Goal: Information Seeking & Learning: Find specific fact

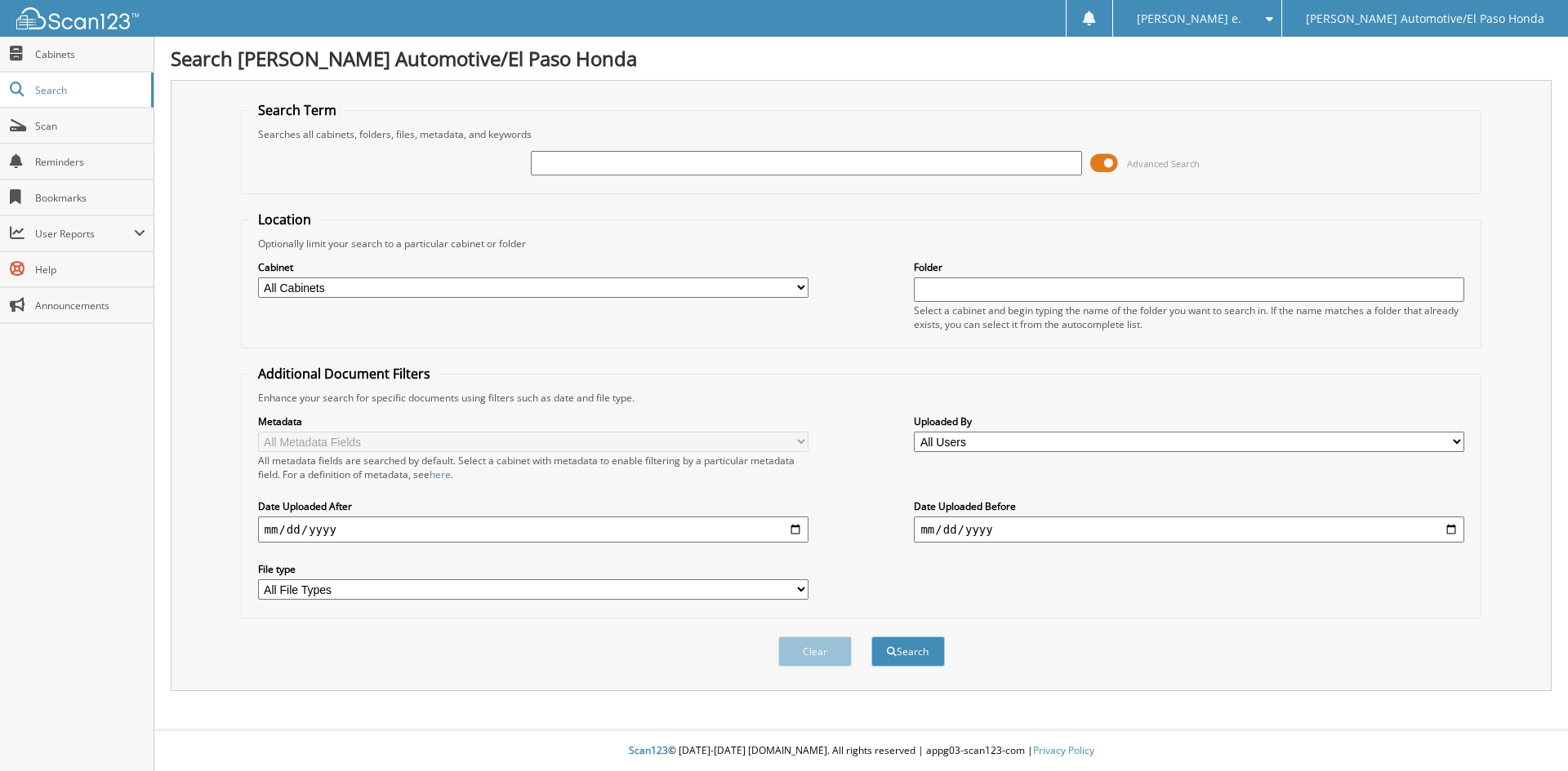
click at [594, 155] on input "text" at bounding box center [805, 163] width 550 height 25
type input "51128"
click at [916, 657] on button "Search" at bounding box center [908, 652] width 73 height 30
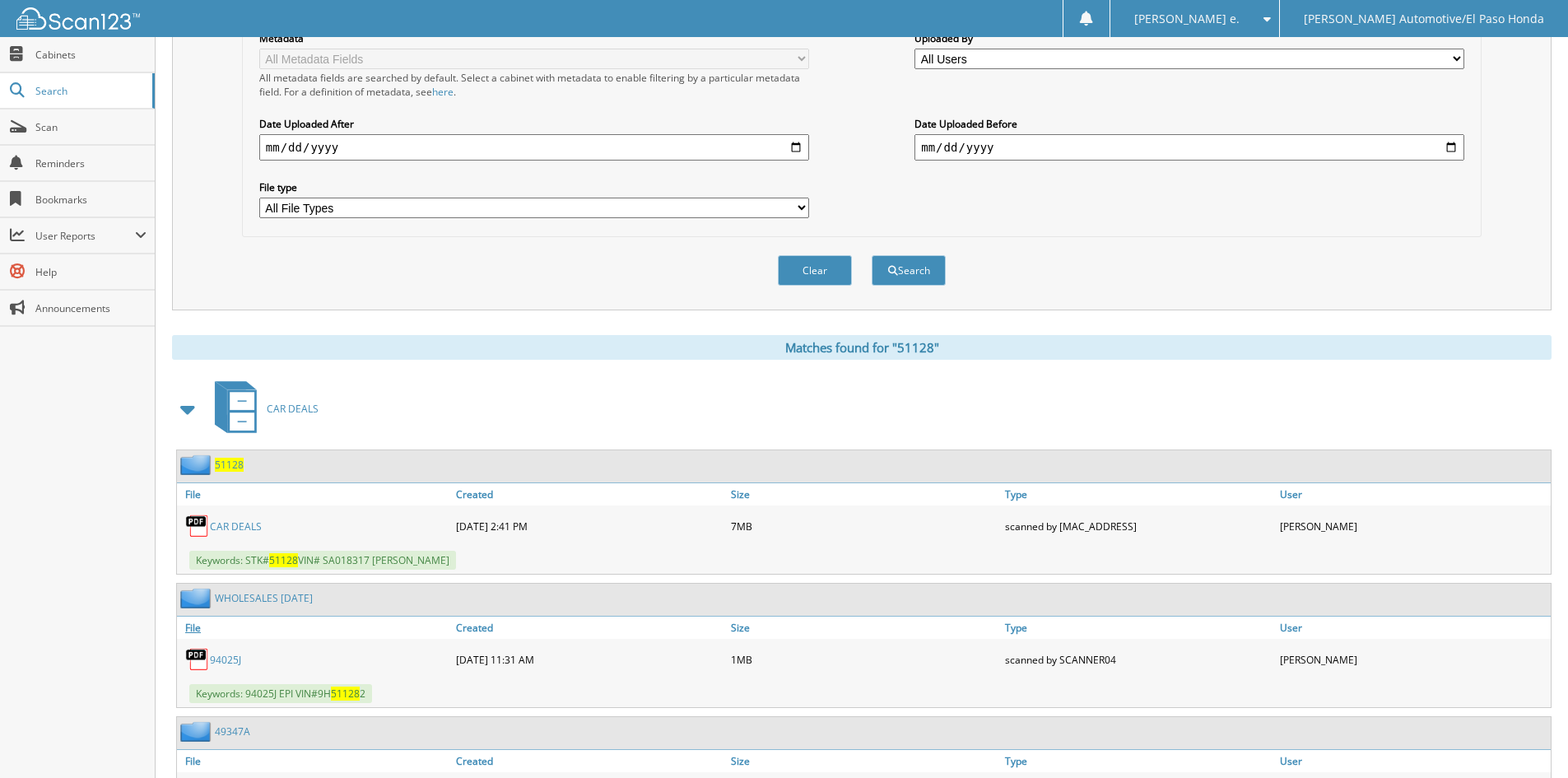
scroll to position [412, 0]
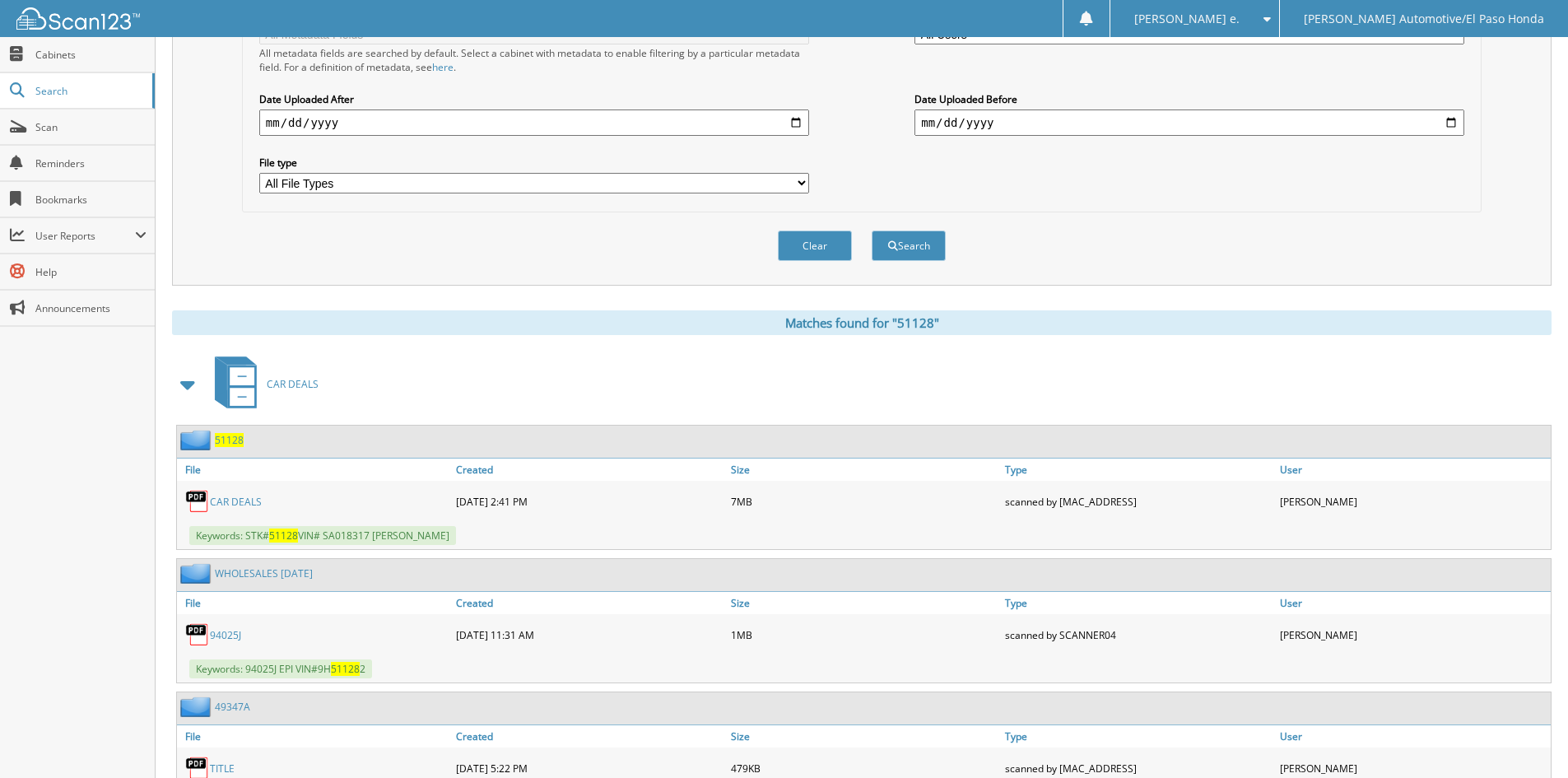
click at [239, 440] on span "51128" at bounding box center [229, 440] width 29 height 14
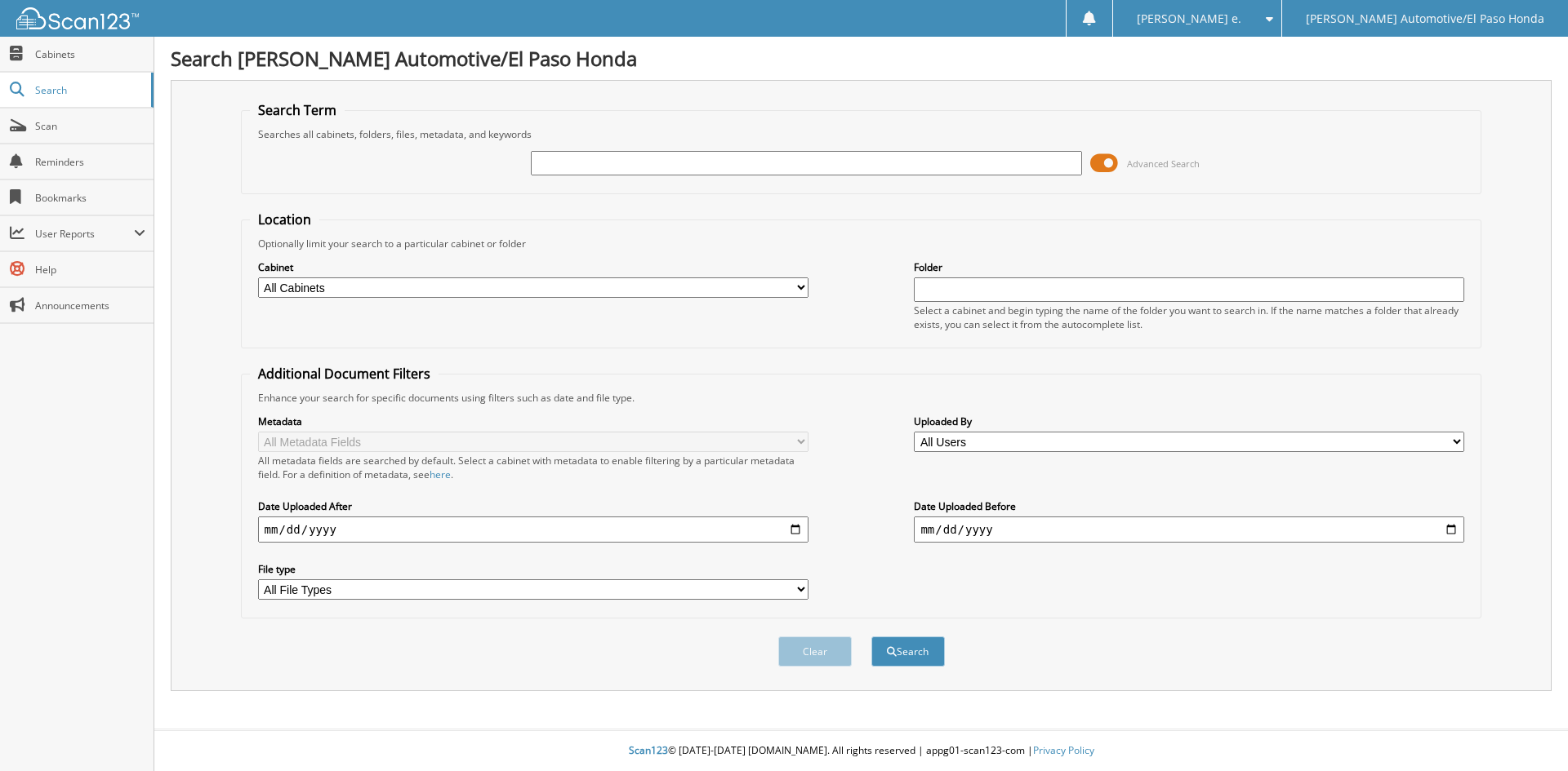
click at [568, 159] on input "text" at bounding box center [805, 163] width 550 height 25
type input "94758"
click at [906, 647] on button "Search" at bounding box center [908, 652] width 73 height 30
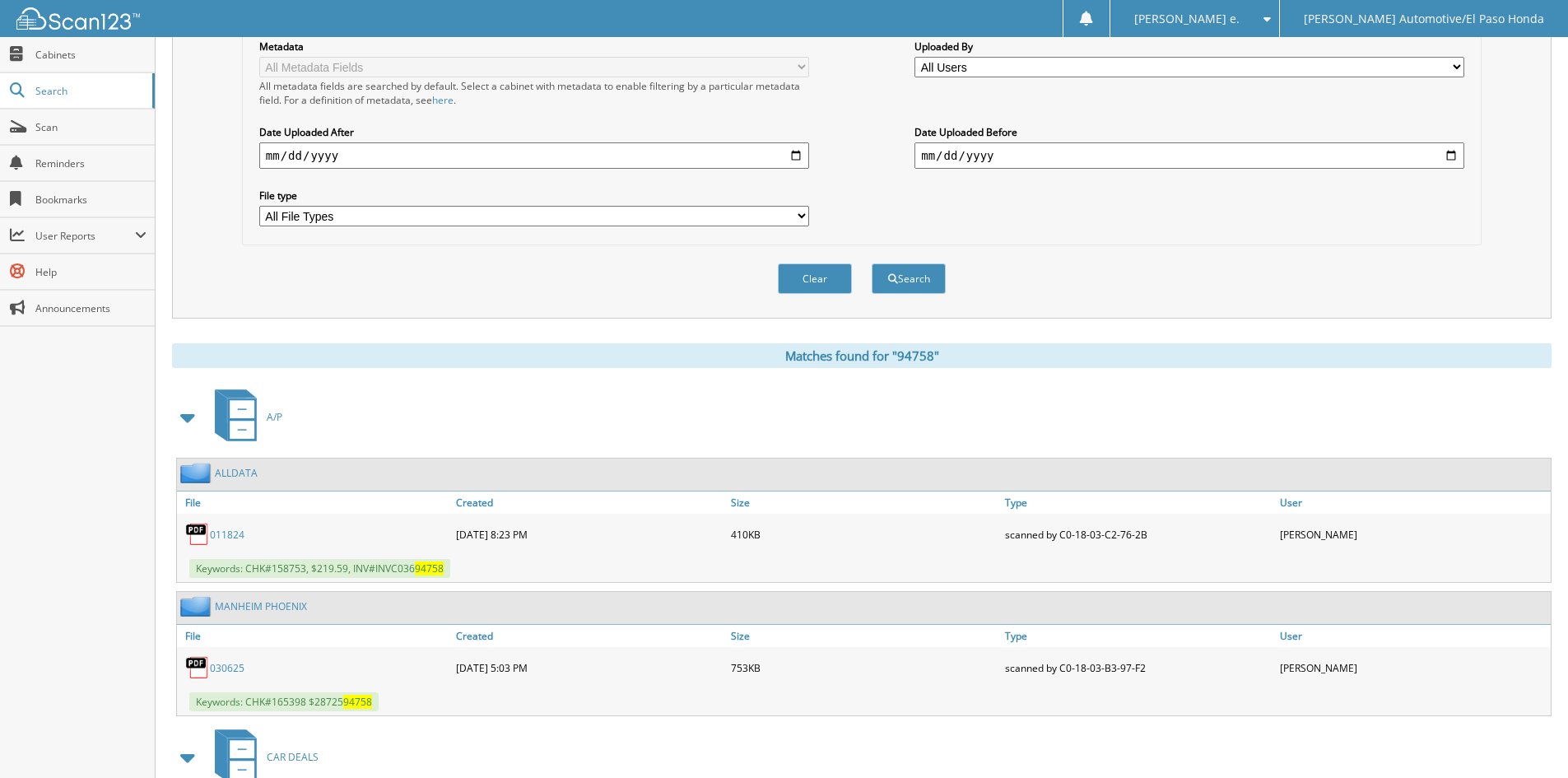
scroll to position [574, 0]
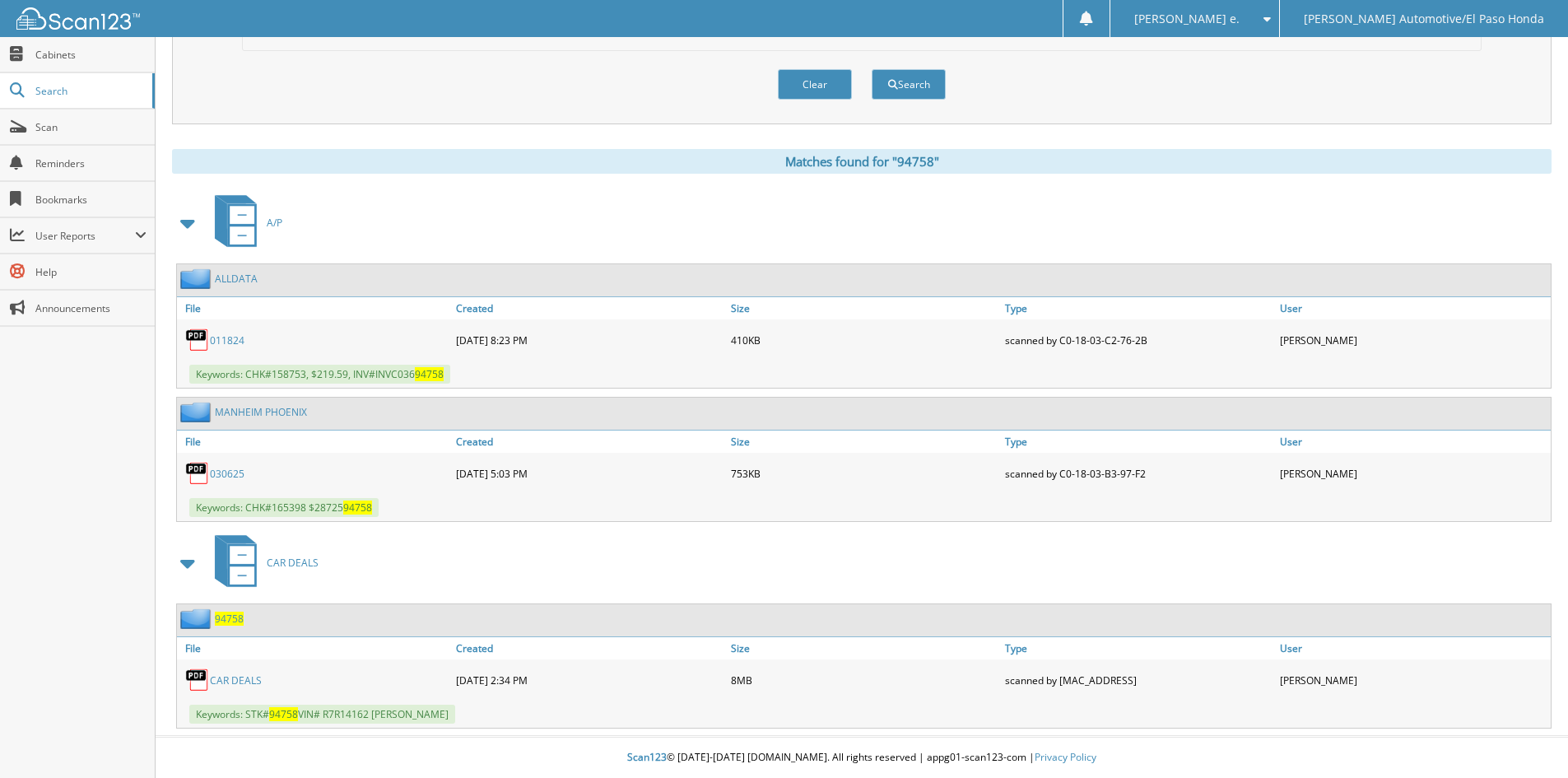
click at [226, 614] on span "94758" at bounding box center [229, 619] width 29 height 14
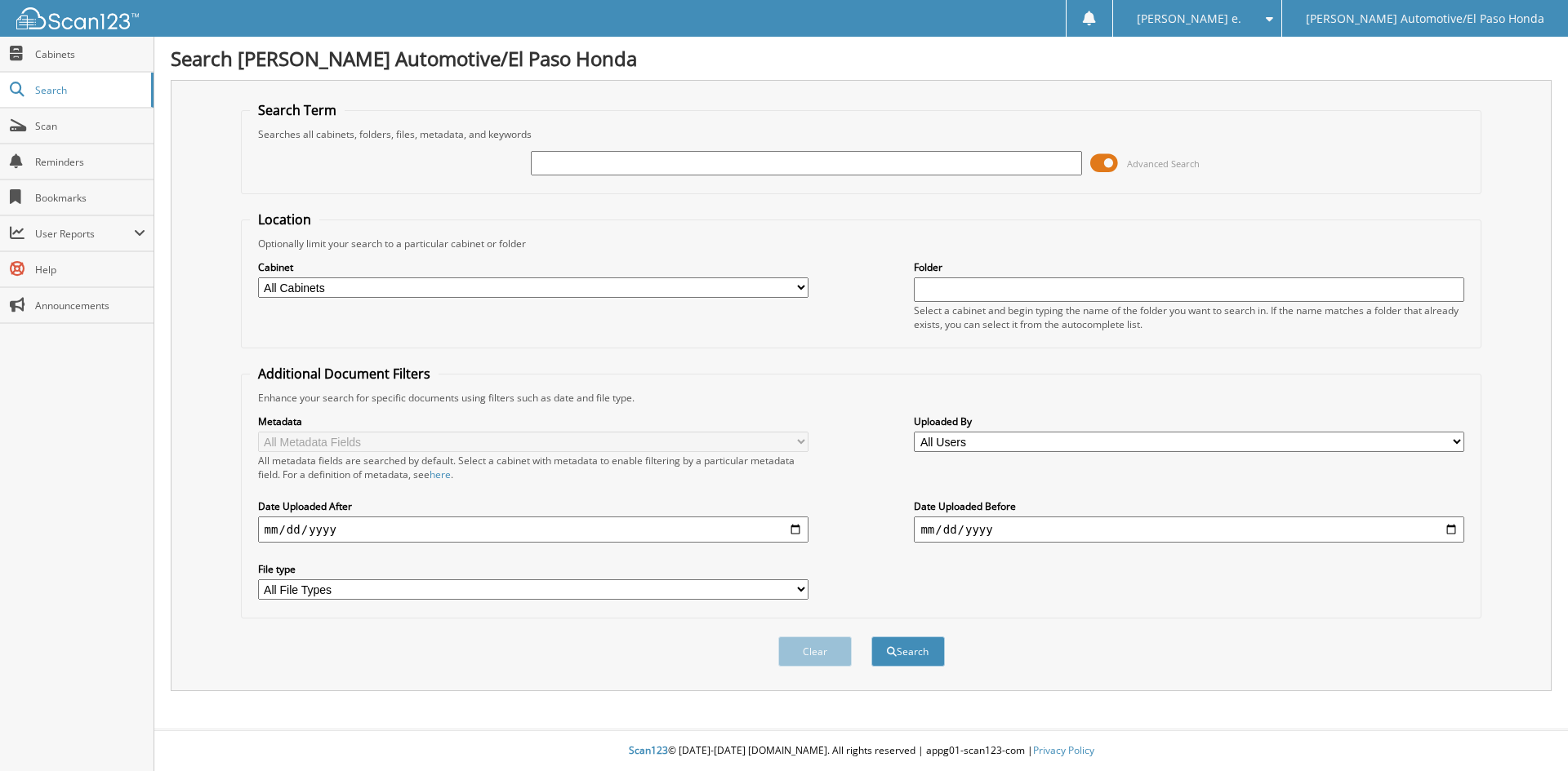
paste input "51853B"
type input "51853B"
click at [919, 655] on button "Search" at bounding box center [908, 652] width 73 height 30
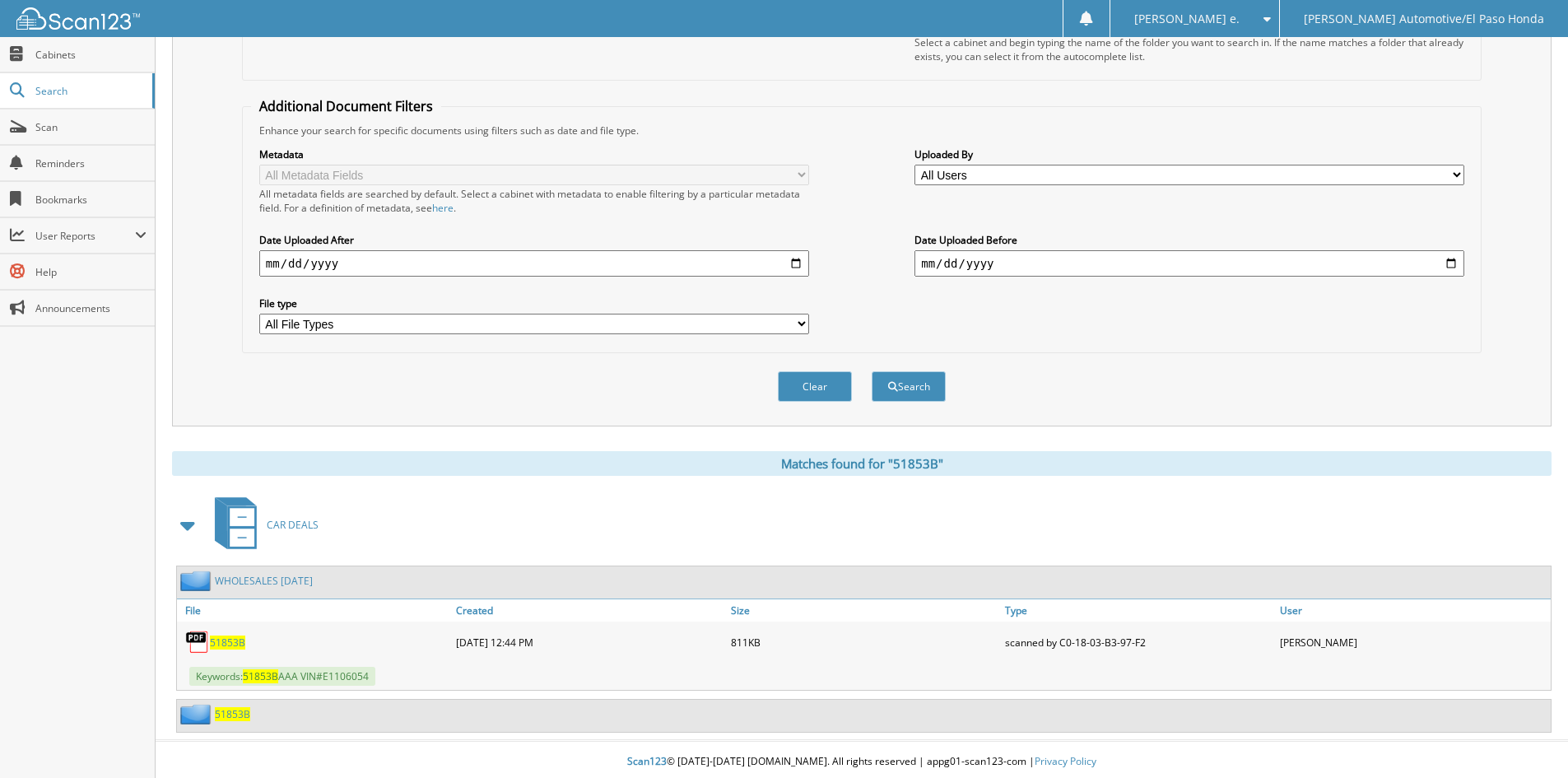
scroll to position [276, 0]
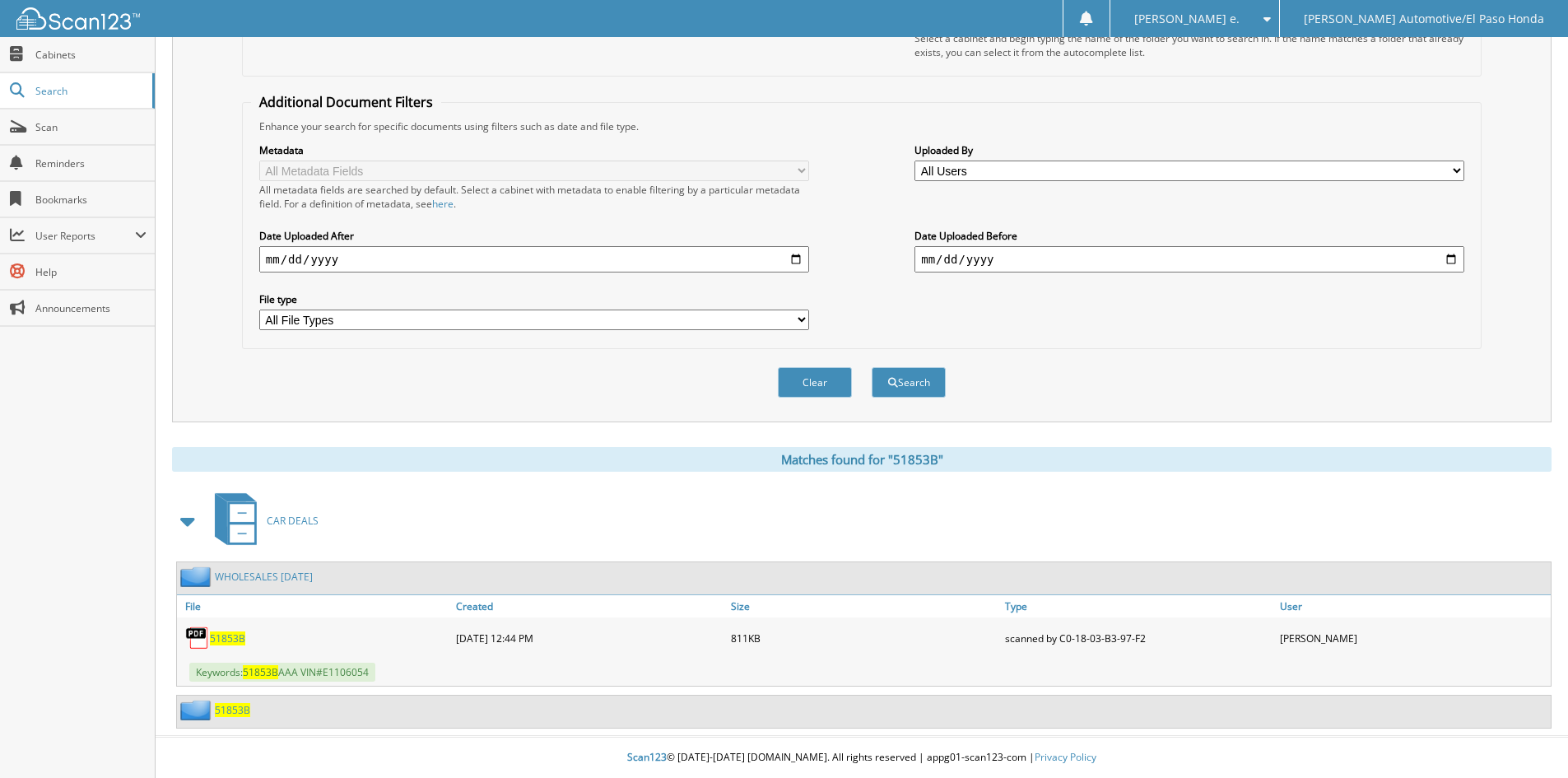
click at [234, 707] on span "51853B" at bounding box center [232, 709] width 35 height 14
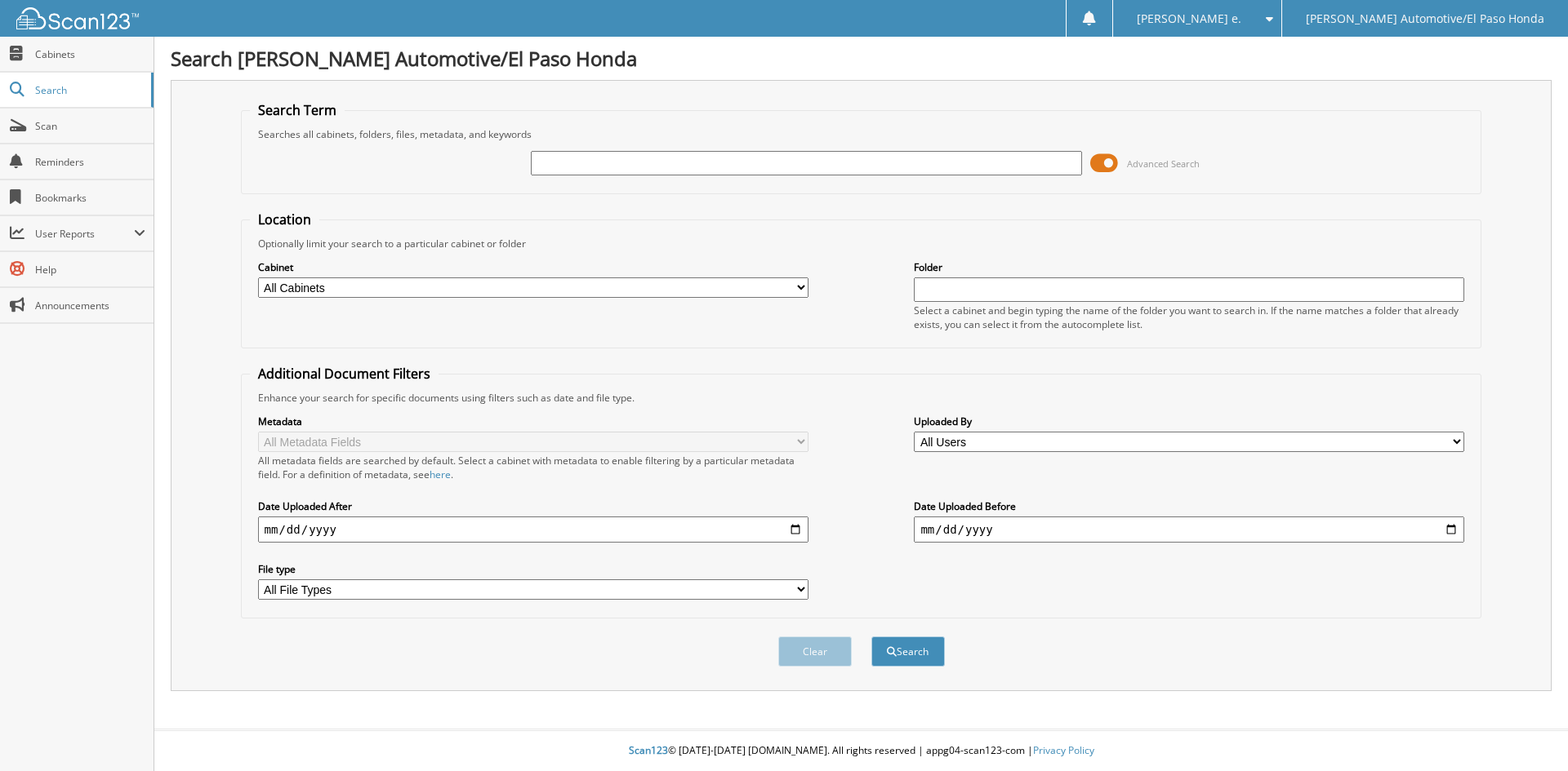
click at [578, 166] on input "text" at bounding box center [805, 163] width 550 height 25
type input "52294"
click at [926, 660] on button "Search" at bounding box center [908, 652] width 73 height 30
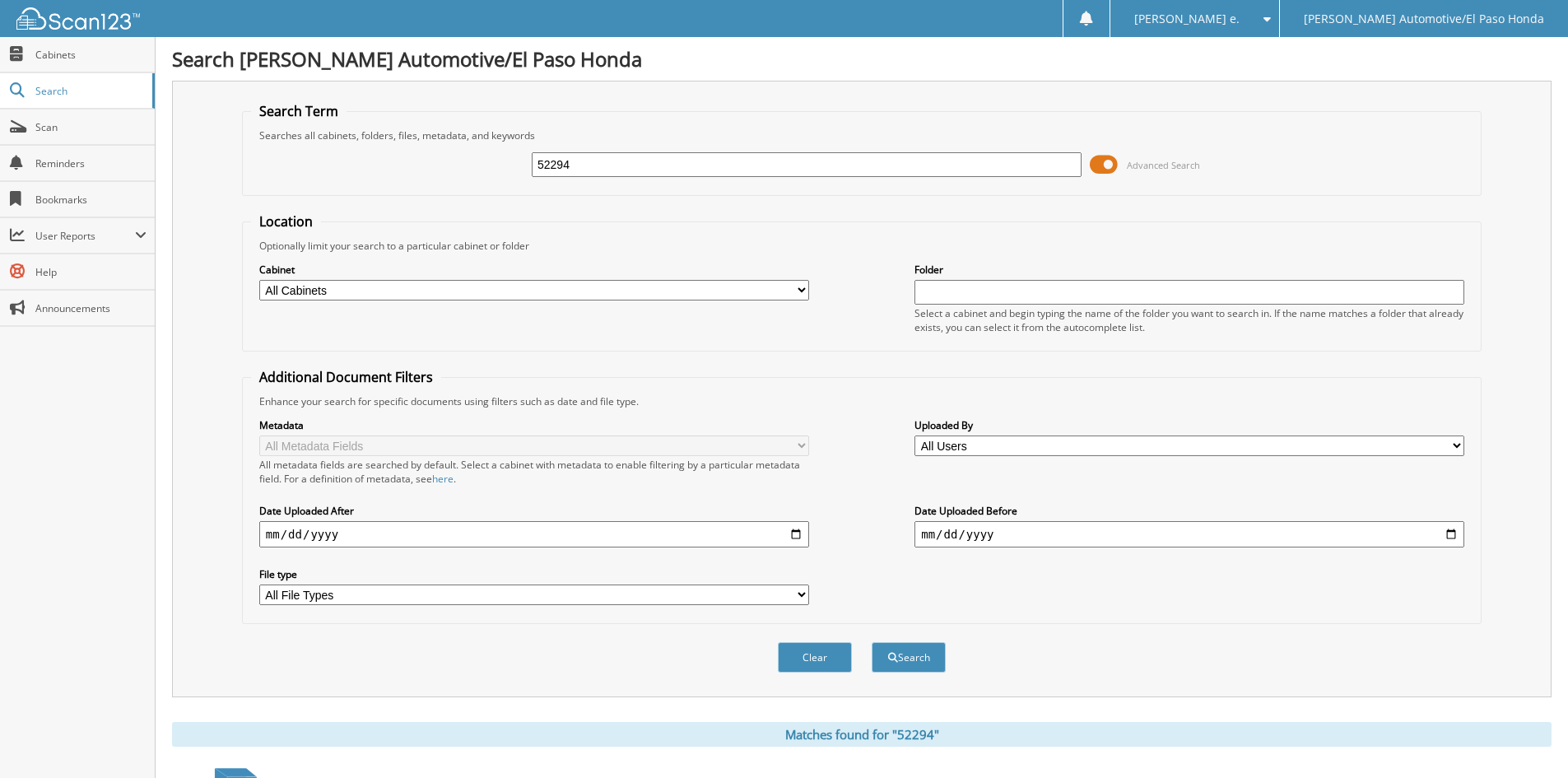
click at [591, 162] on input "52294" at bounding box center [807, 165] width 550 height 25
type input "52294"
click at [903, 657] on button "Search" at bounding box center [909, 658] width 74 height 31
click at [584, 165] on input "52294" at bounding box center [807, 165] width 550 height 25
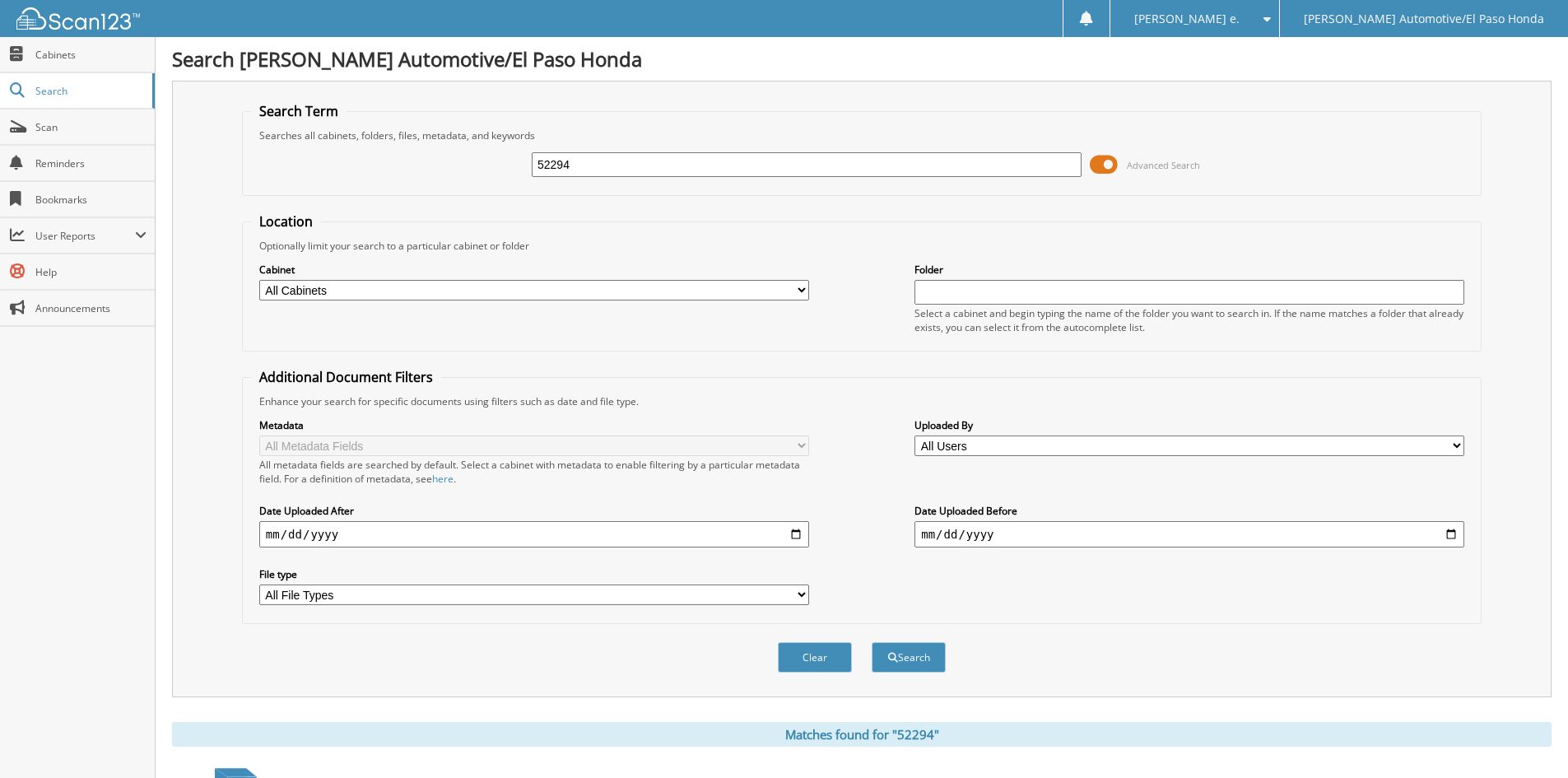
click at [584, 165] on input "52294" at bounding box center [807, 165] width 550 height 25
type input "52417"
click at [907, 659] on button "Search" at bounding box center [909, 658] width 74 height 31
click at [583, 165] on input "52417" at bounding box center [807, 165] width 550 height 25
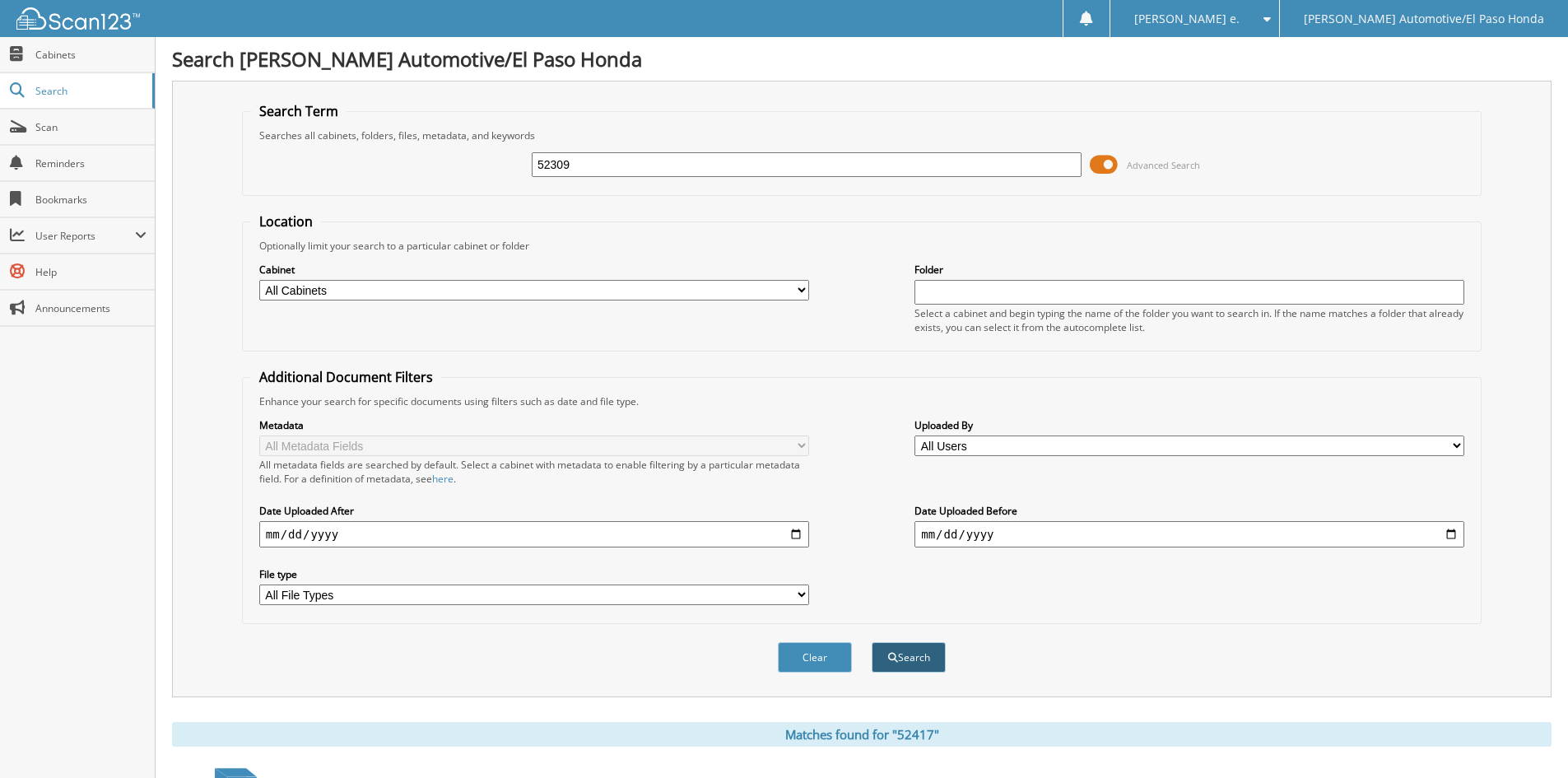
type input "52309"
click at [911, 657] on button "Search" at bounding box center [909, 658] width 74 height 31
click at [607, 168] on input "52309" at bounding box center [807, 165] width 550 height 25
click at [603, 167] on input "52309" at bounding box center [807, 165] width 550 height 25
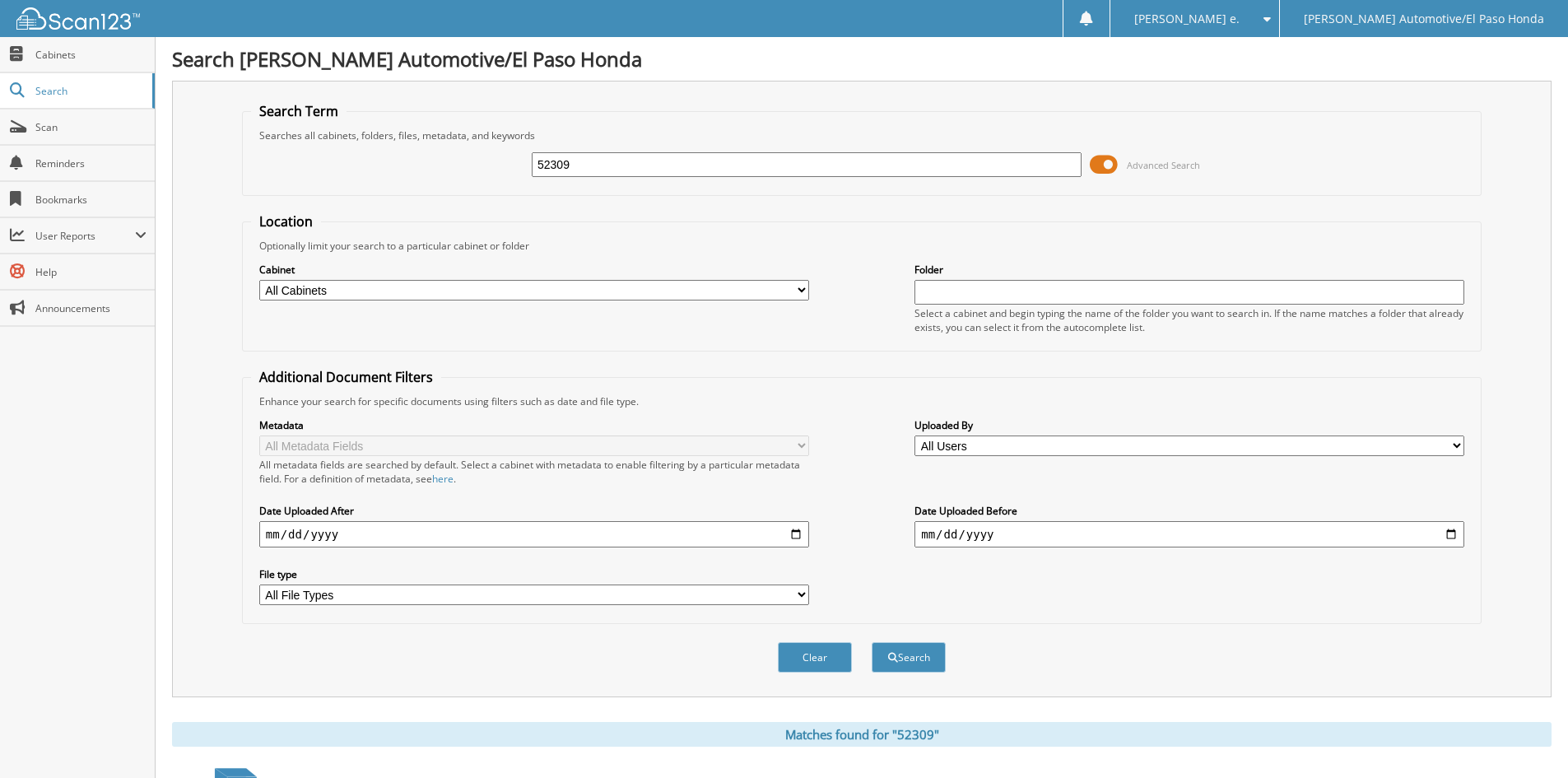
click at [603, 167] on input "52309" at bounding box center [807, 165] width 550 height 25
type input "51590"
click at [937, 655] on button "Search" at bounding box center [909, 658] width 74 height 31
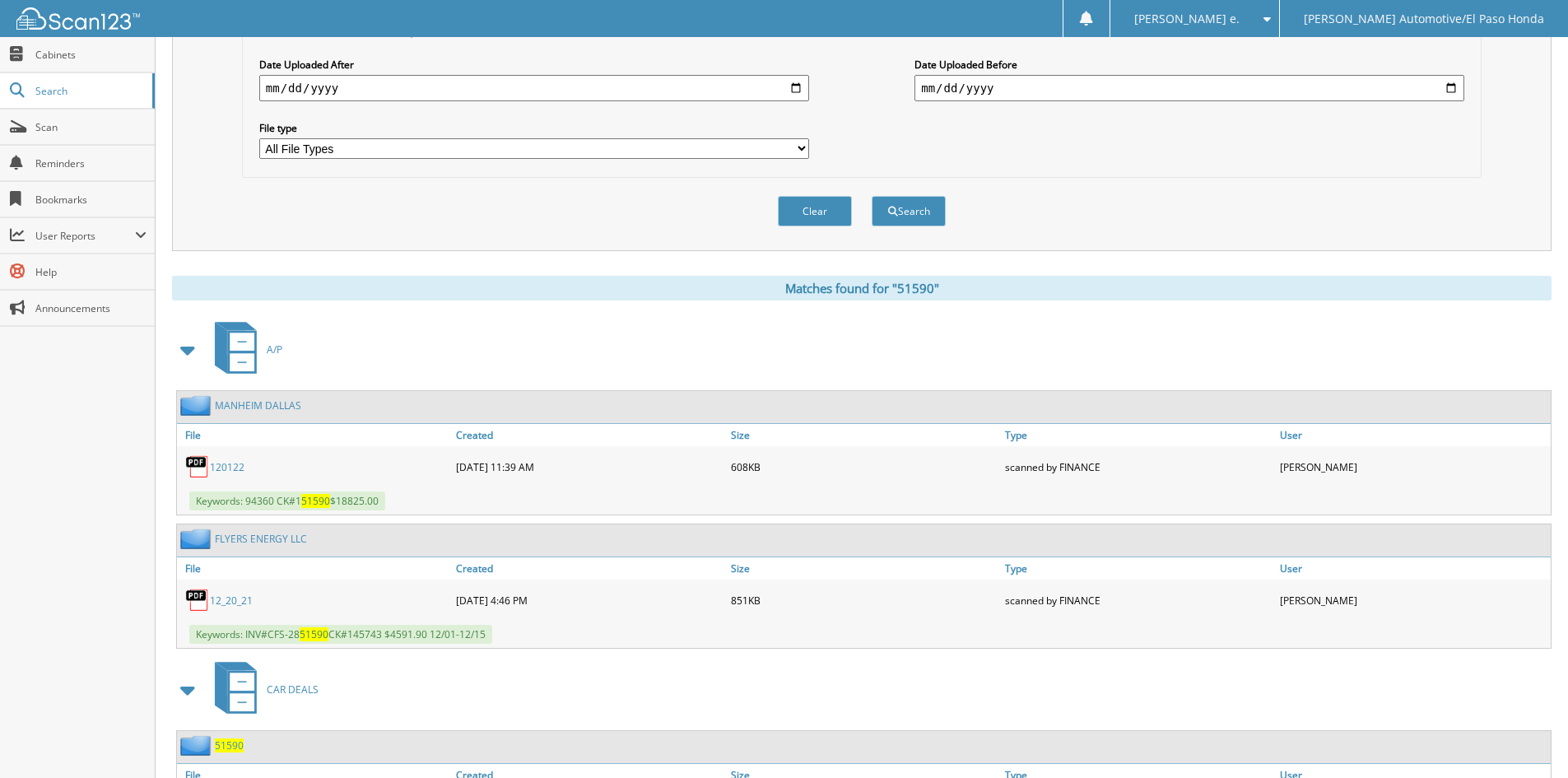
scroll to position [574, 0]
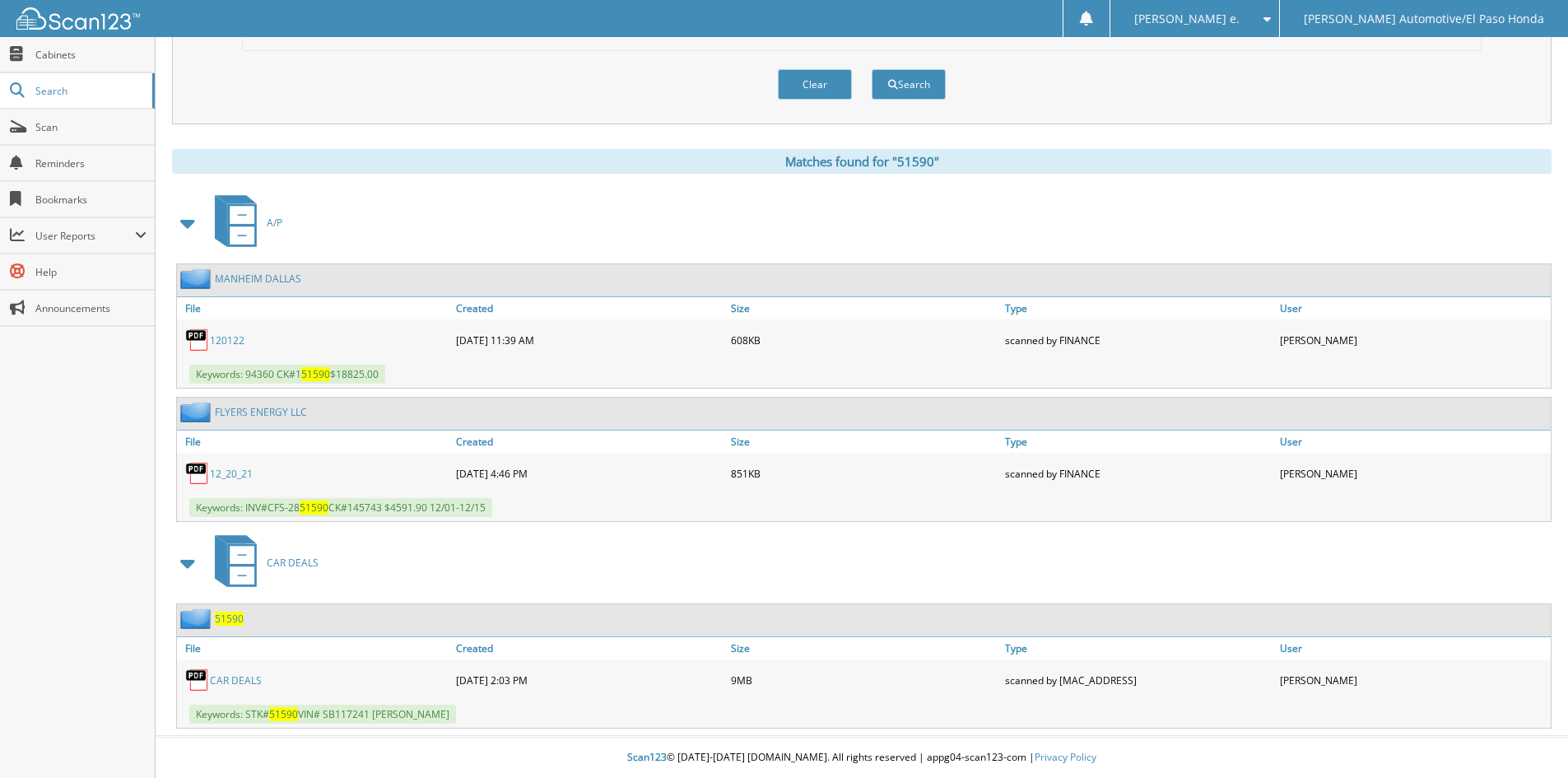
click at [236, 618] on span "51590" at bounding box center [229, 619] width 29 height 14
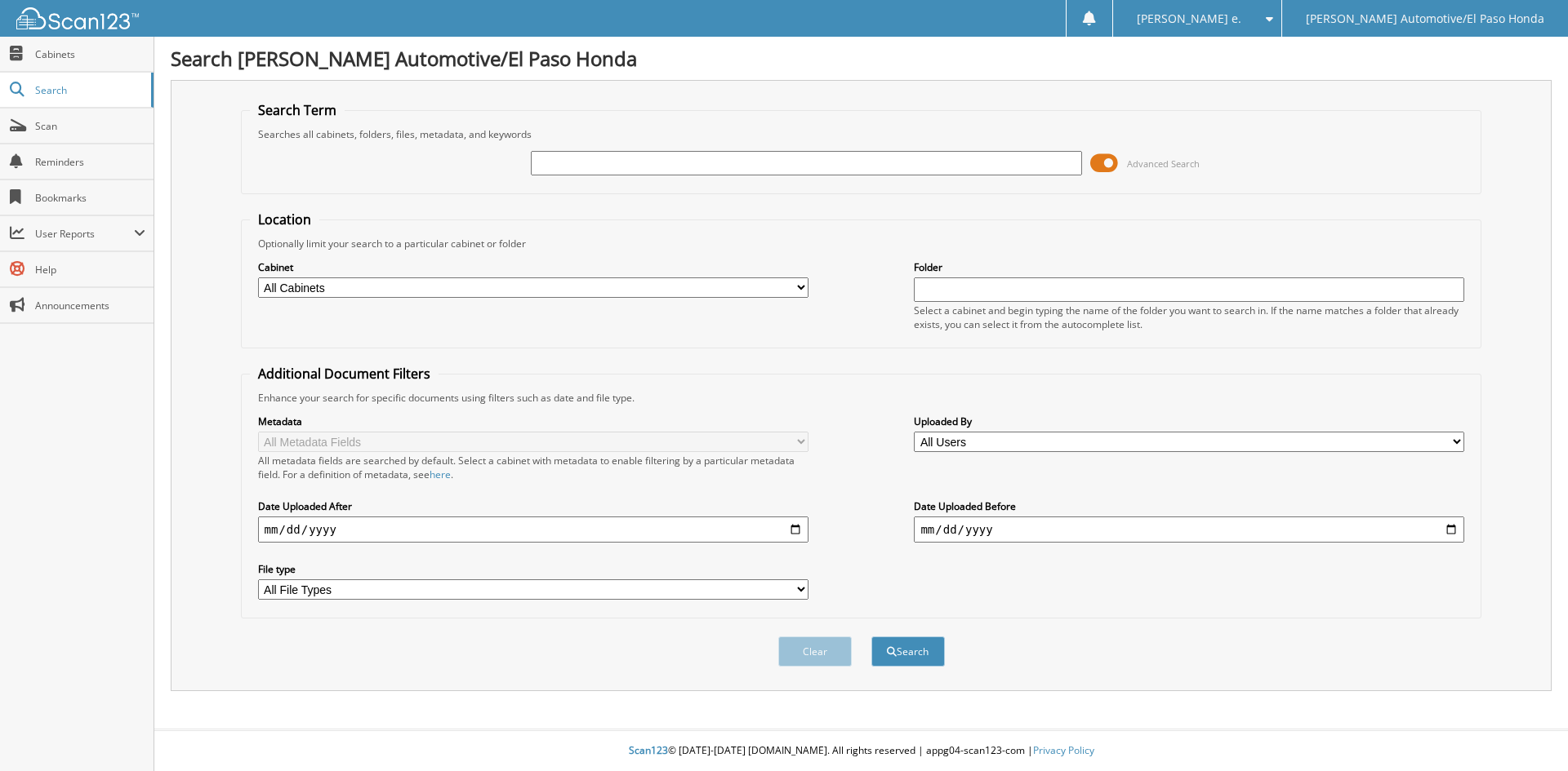
drag, startPoint x: 644, startPoint y: 158, endPoint x: 644, endPoint y: 173, distance: 15.0
click at [644, 173] on input "text" at bounding box center [805, 163] width 550 height 25
type input "52523"
click at [905, 657] on button "Search" at bounding box center [908, 652] width 73 height 30
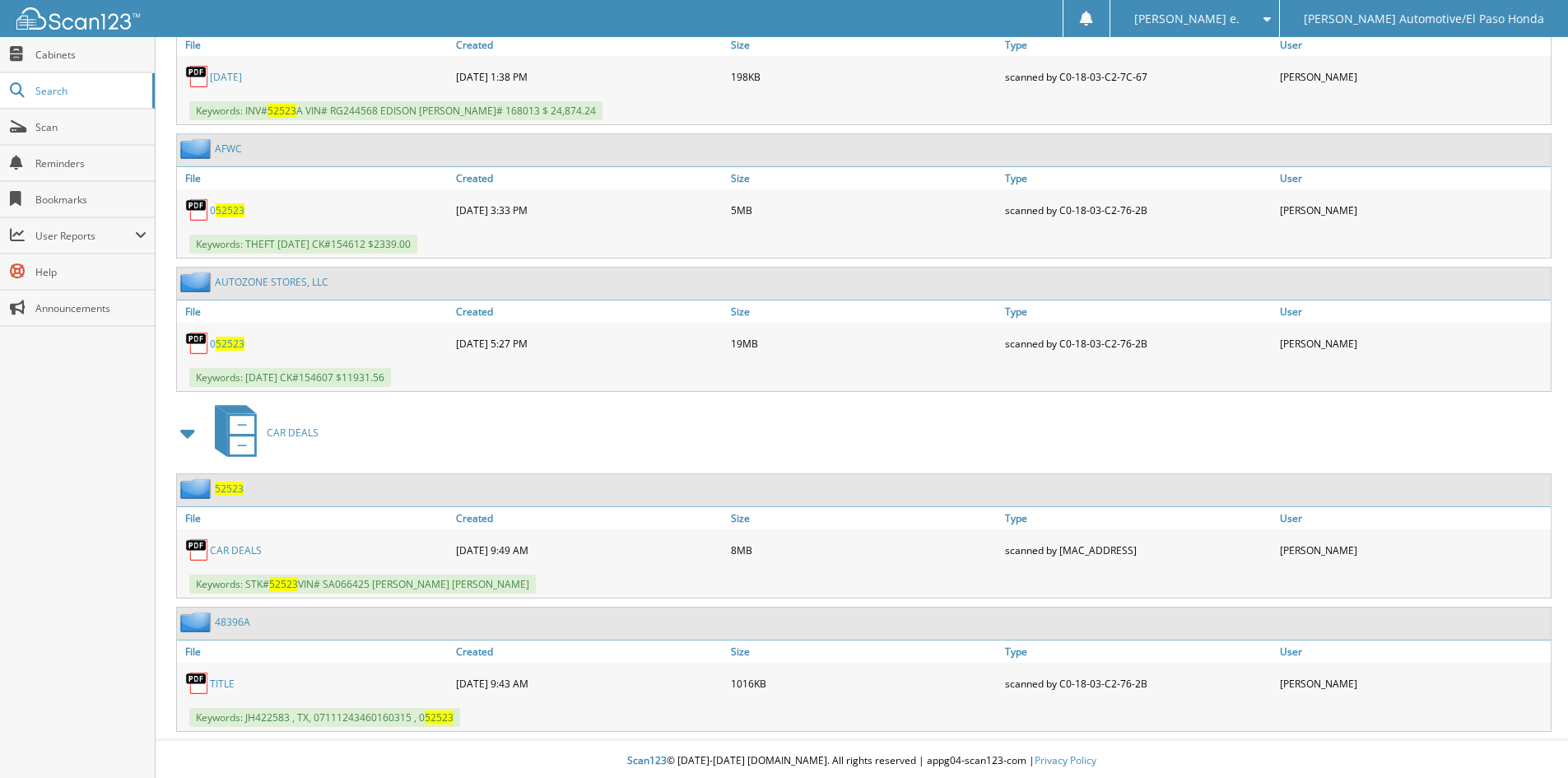
scroll to position [2722, 0]
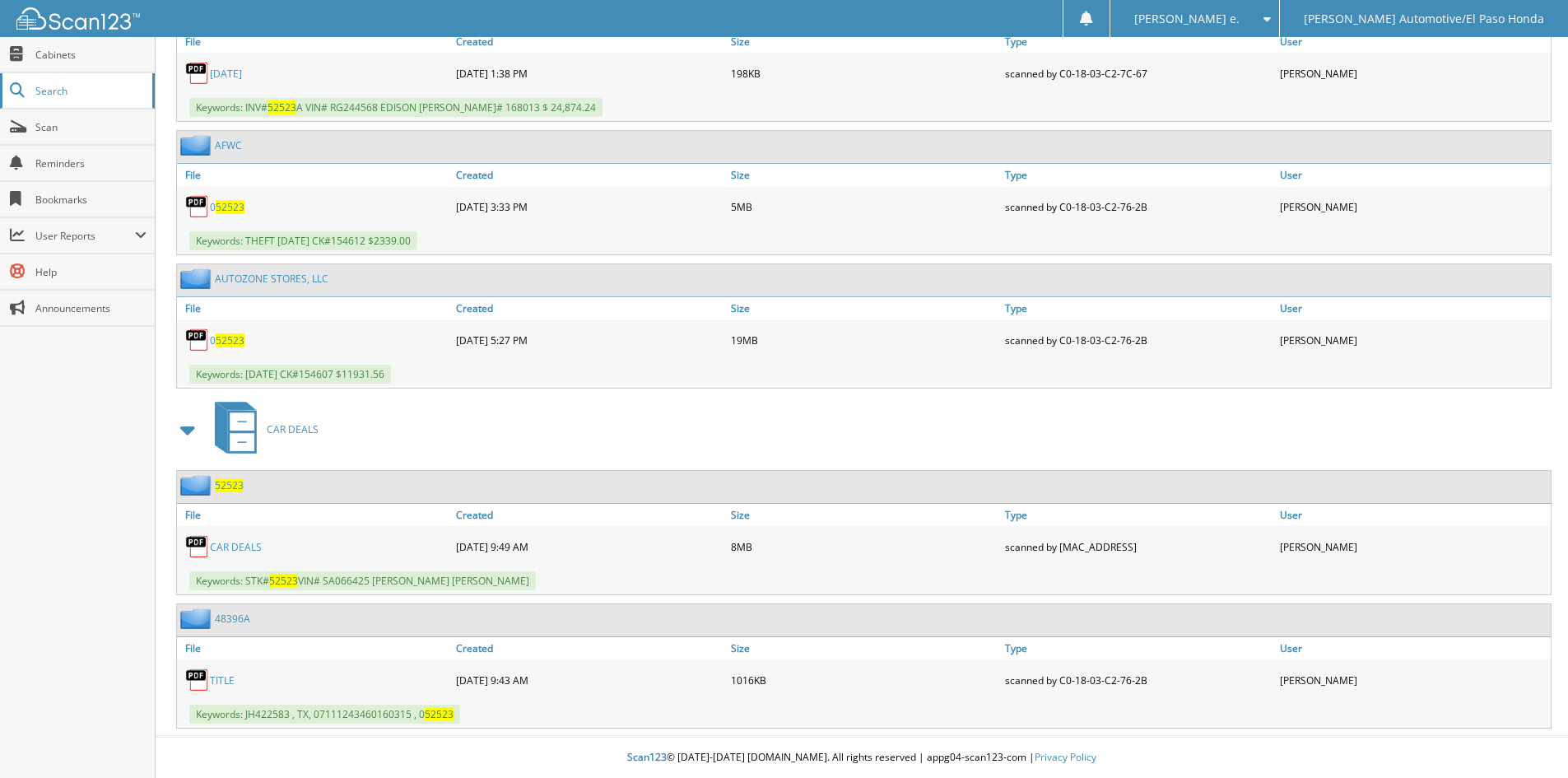
click at [45, 94] on span "Search" at bounding box center [89, 91] width 108 height 14
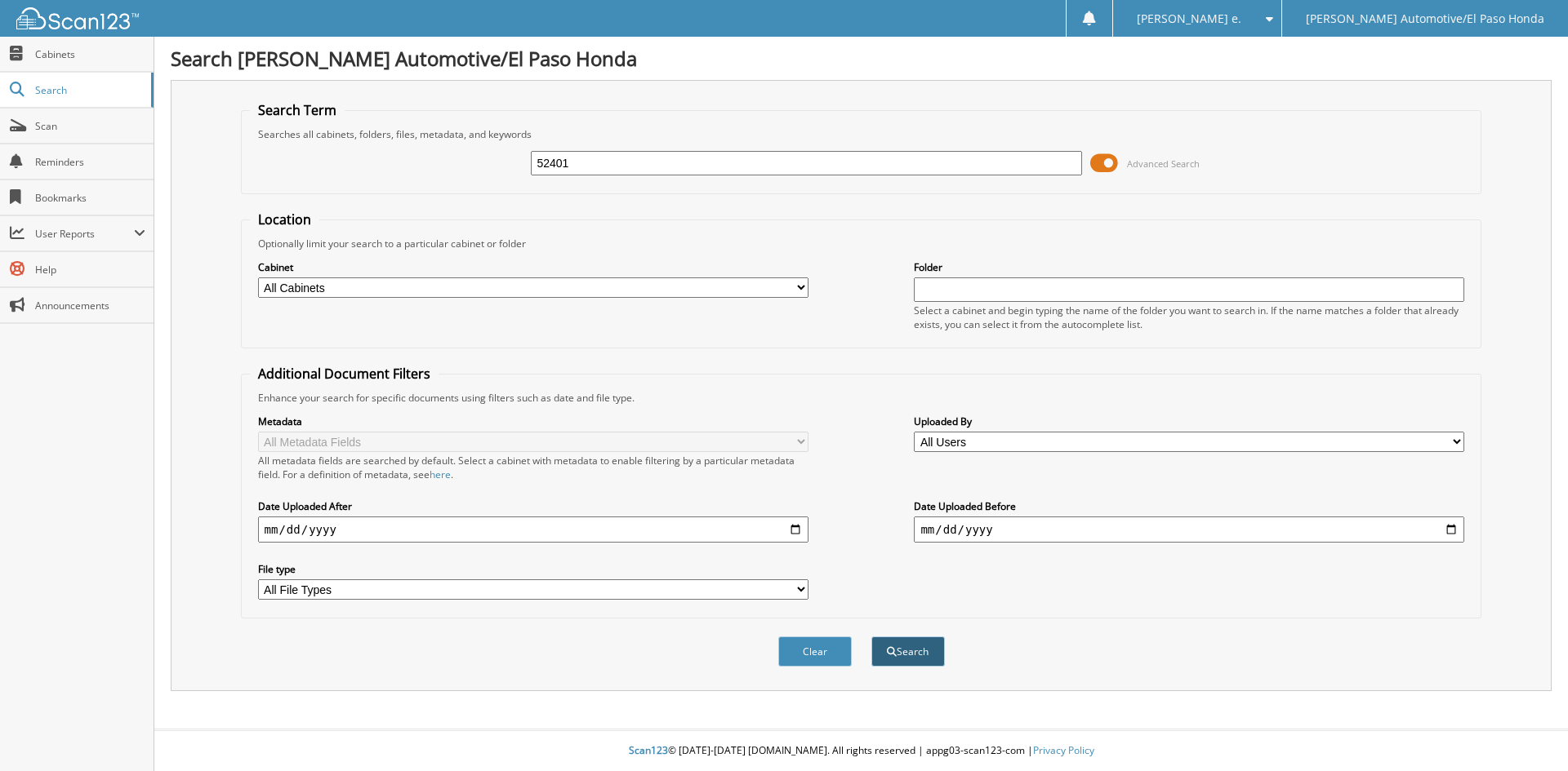
type input "52401"
click at [916, 652] on button "Search" at bounding box center [908, 652] width 73 height 30
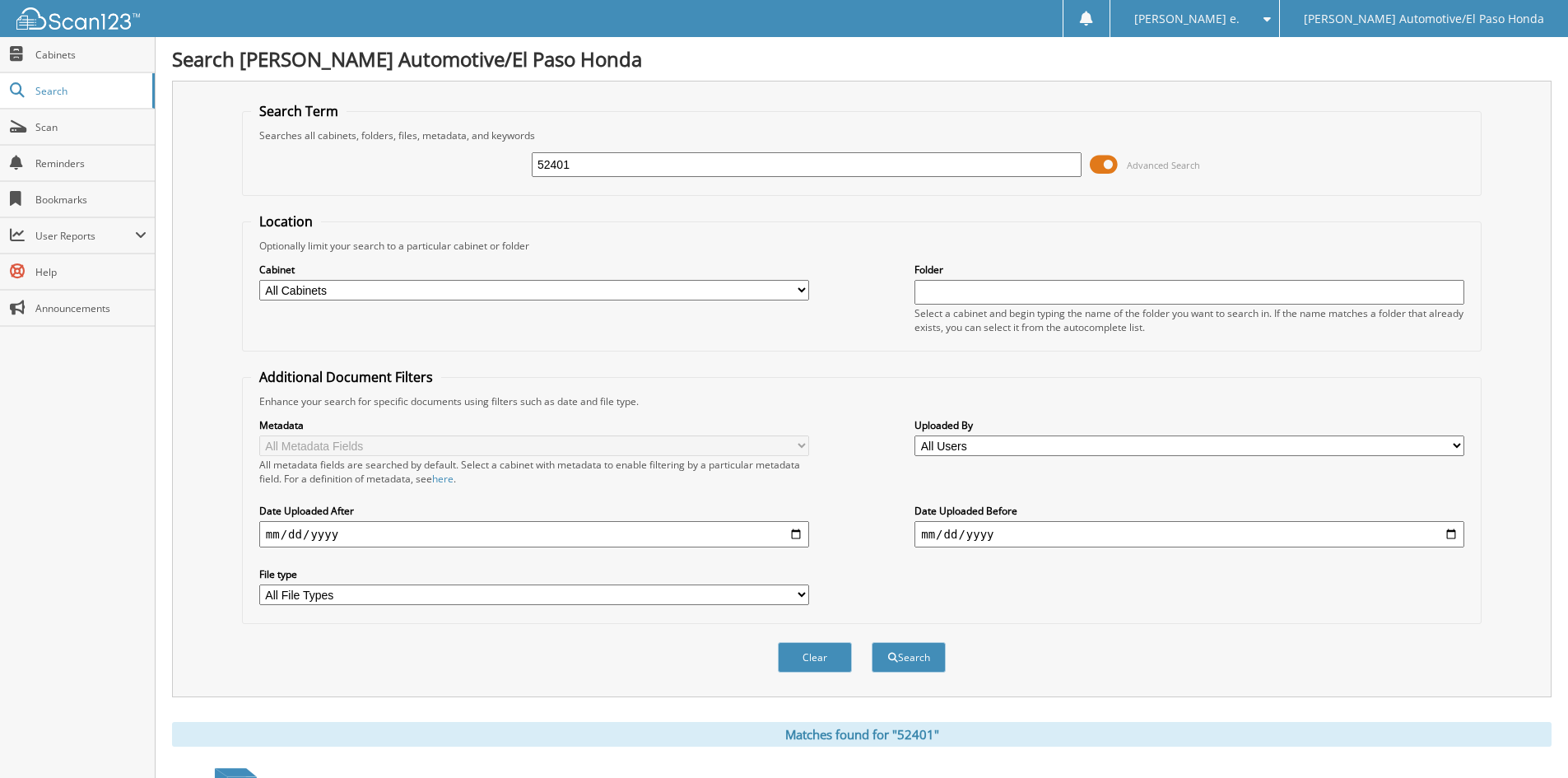
click at [609, 168] on input "52401" at bounding box center [807, 165] width 550 height 25
type input "52275"
click at [925, 657] on button "Search" at bounding box center [909, 658] width 74 height 31
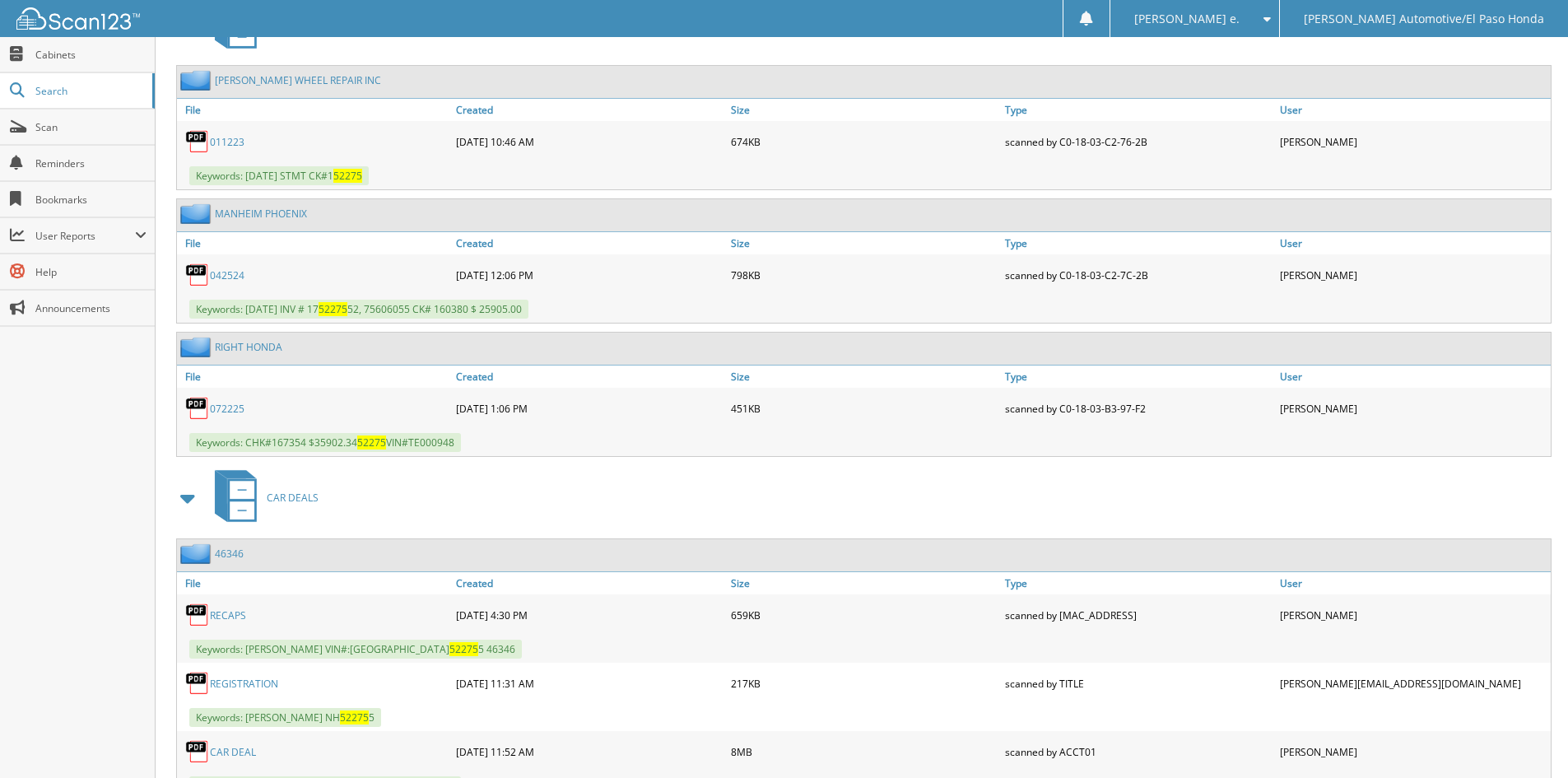
scroll to position [978, 0]
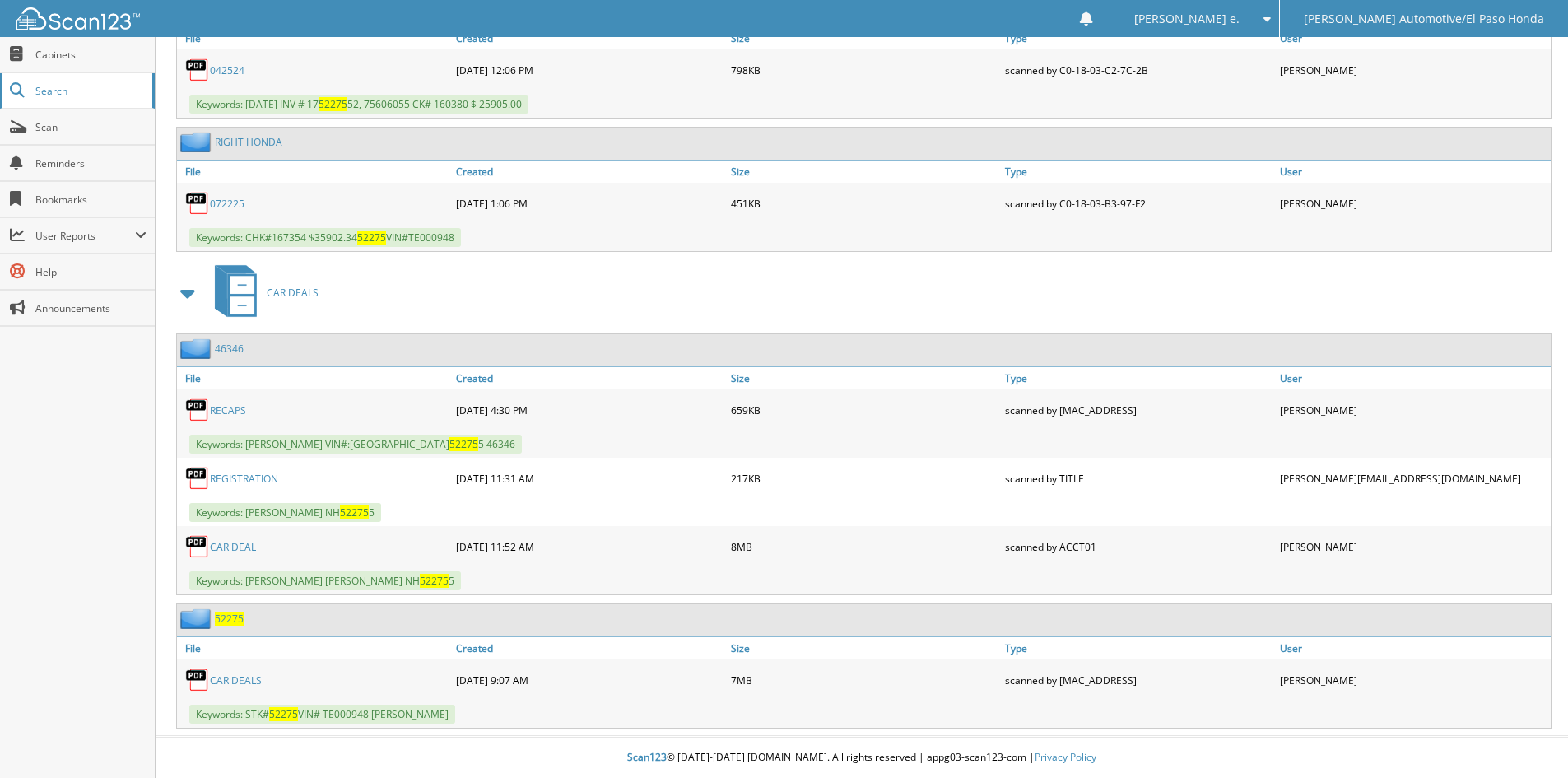
click at [44, 85] on span "Search" at bounding box center [89, 91] width 108 height 14
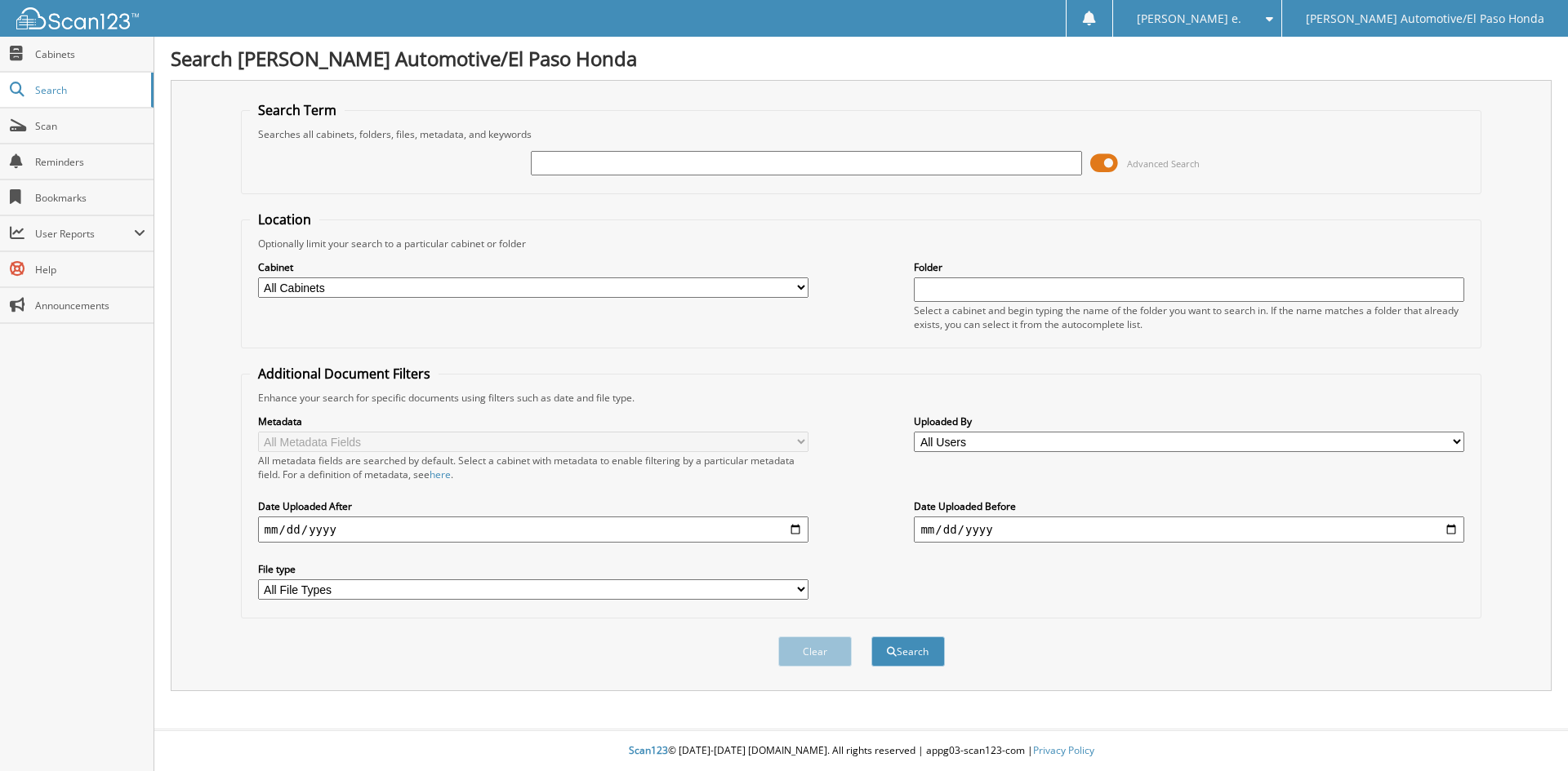
drag, startPoint x: 554, startPoint y: 144, endPoint x: 574, endPoint y: 176, distance: 37.7
click at [554, 147] on div "Advanced Search" at bounding box center [861, 163] width 1223 height 44
click at [574, 167] on input "text" at bounding box center [805, 163] width 550 height 25
type input "94769"
click at [921, 649] on button "Search" at bounding box center [908, 652] width 73 height 30
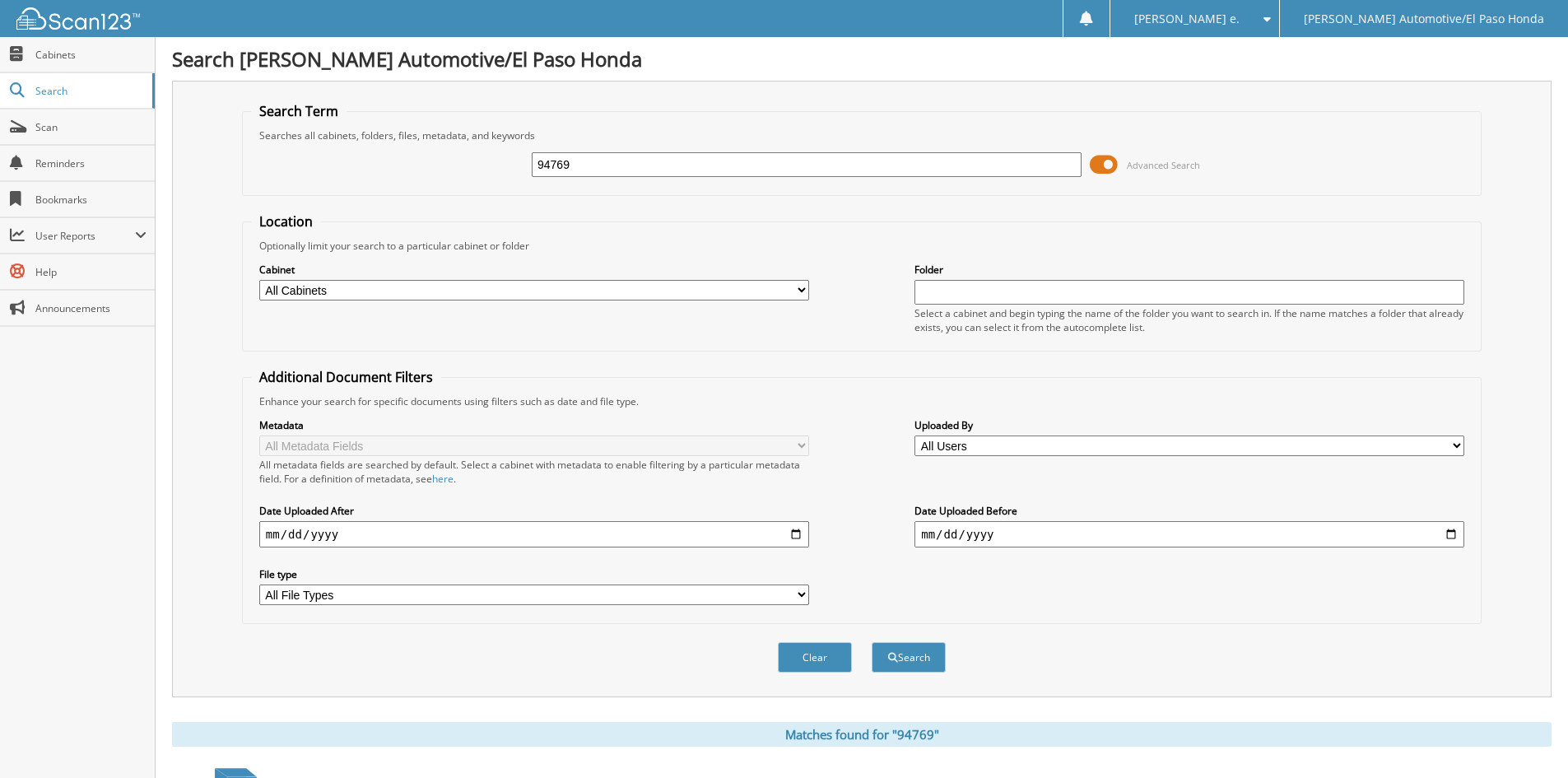
click at [585, 162] on input "94769" at bounding box center [807, 165] width 550 height 25
click at [585, 161] on input "94769" at bounding box center [807, 165] width 550 height 25
type input "52291A"
click at [922, 655] on button "Search" at bounding box center [909, 658] width 74 height 31
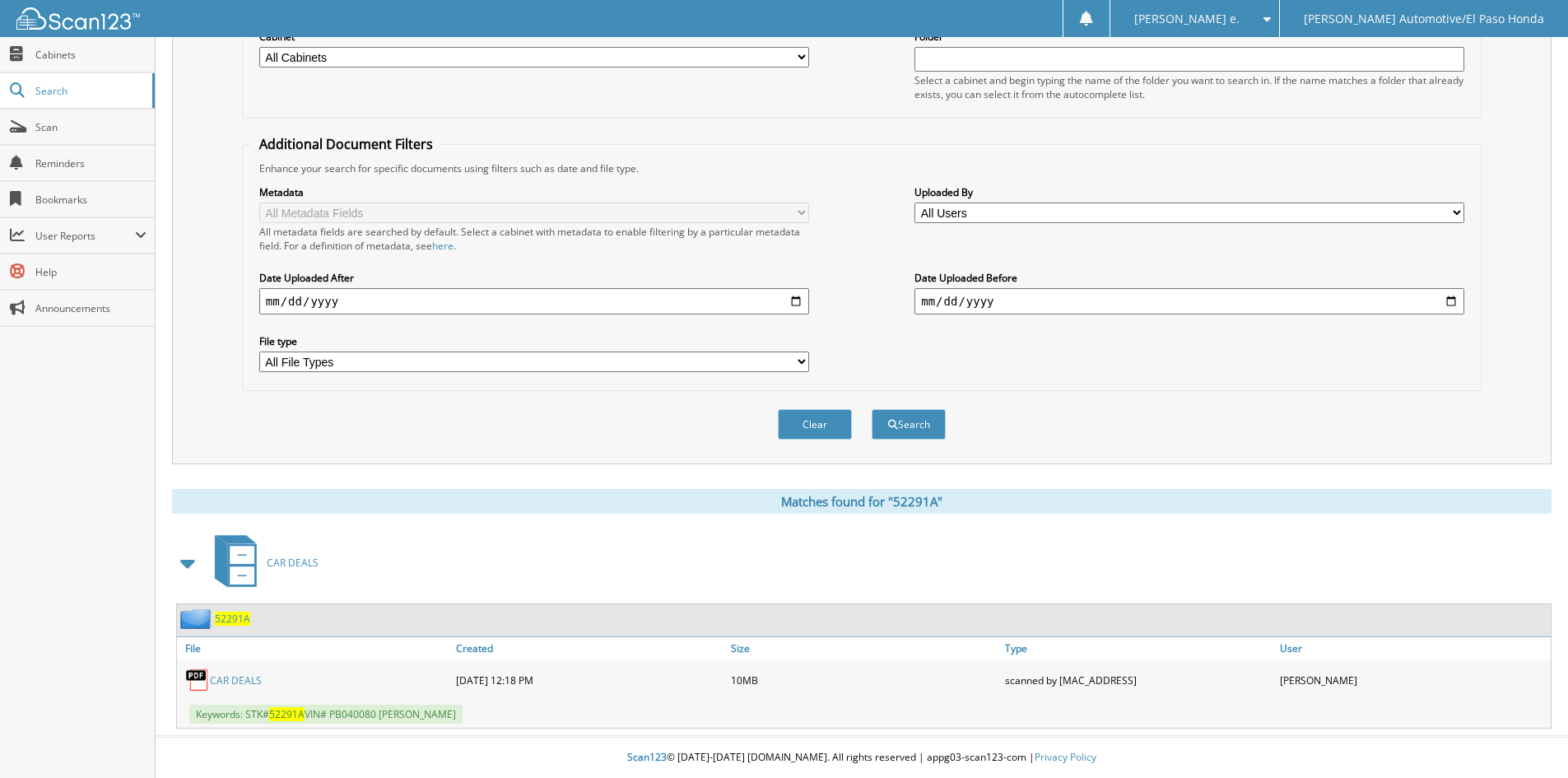
click at [236, 620] on span "52291A" at bounding box center [232, 619] width 35 height 14
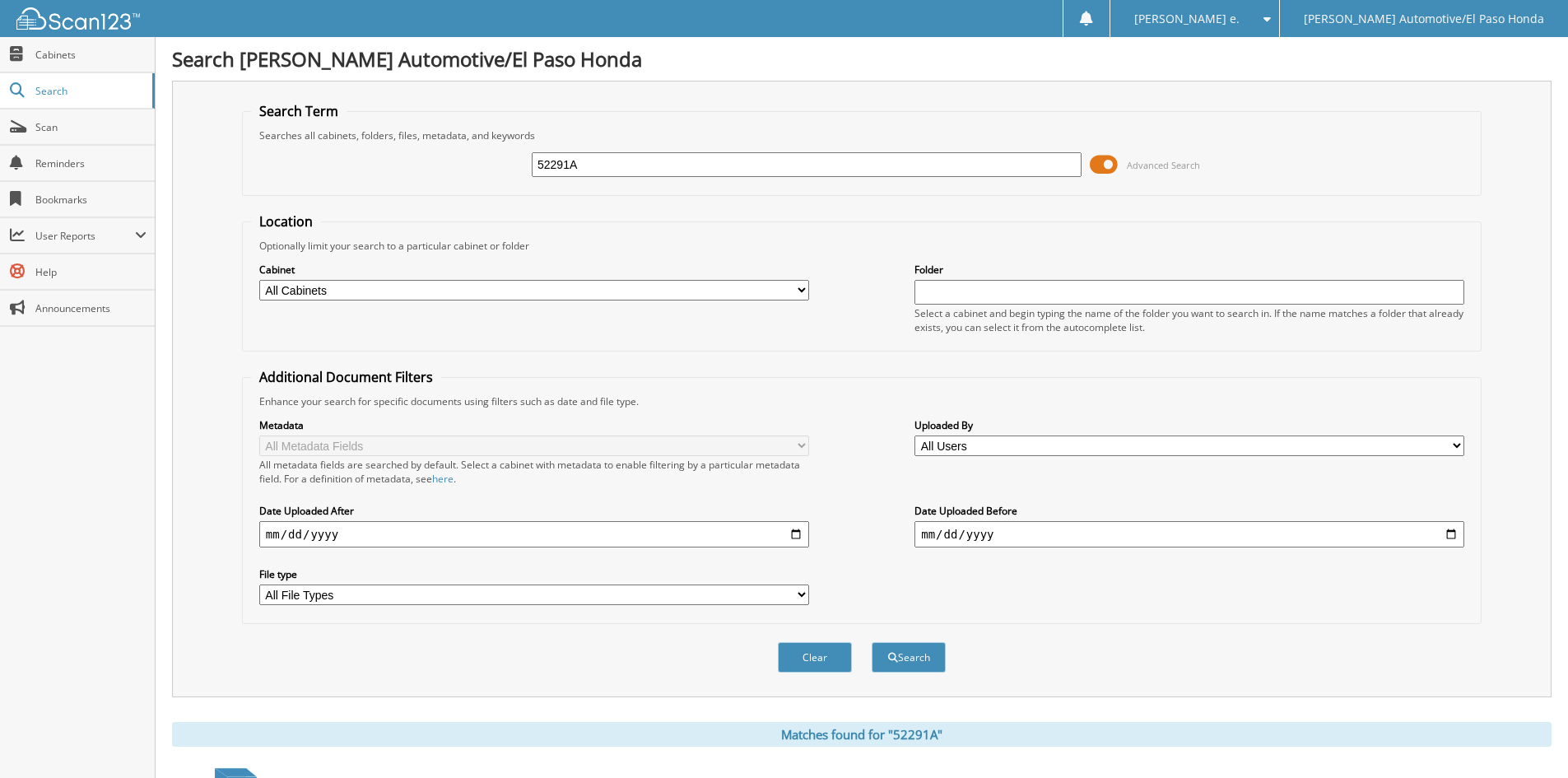
scroll to position [234, 0]
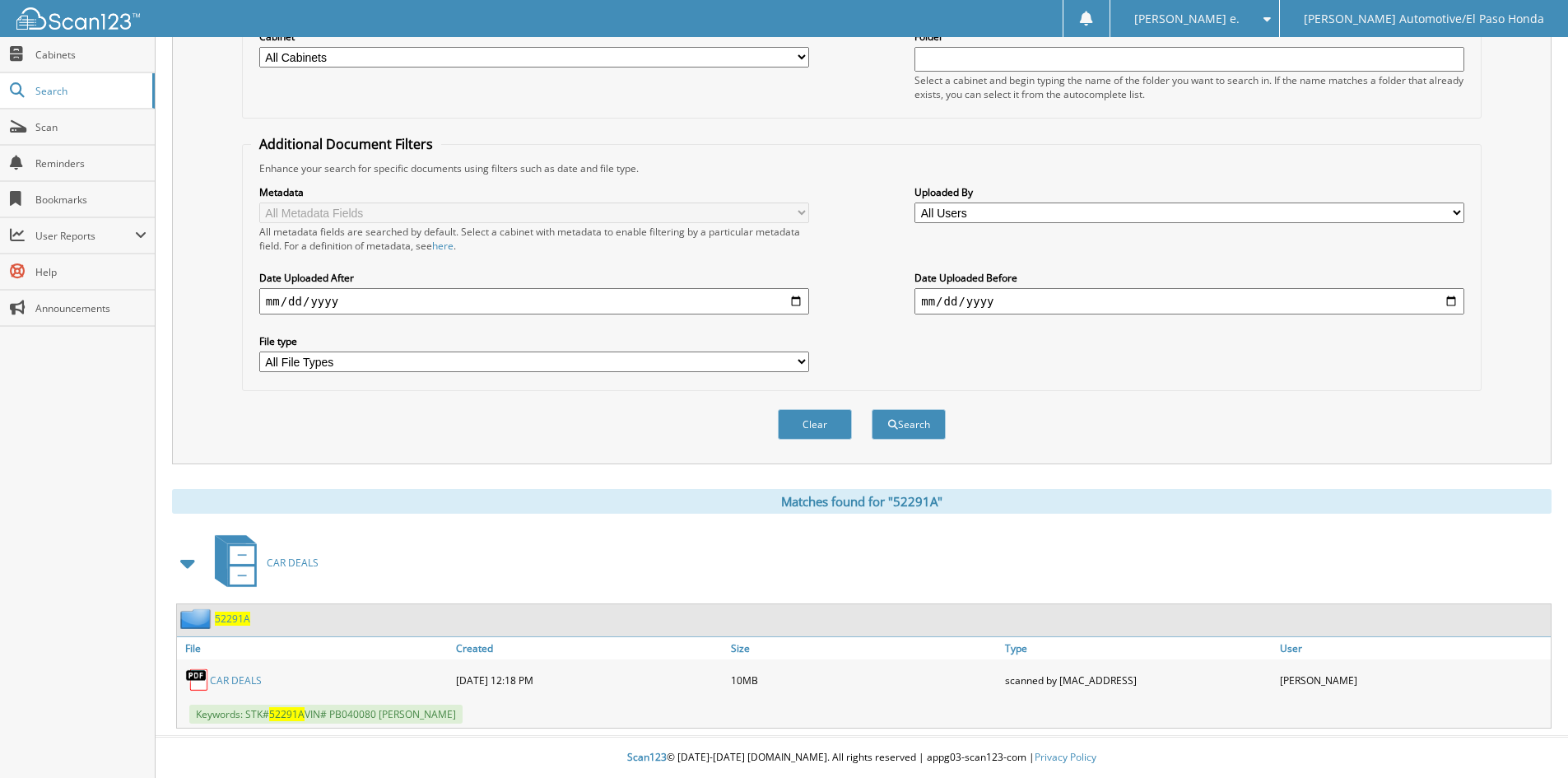
click at [231, 618] on span "52291A" at bounding box center [232, 619] width 35 height 14
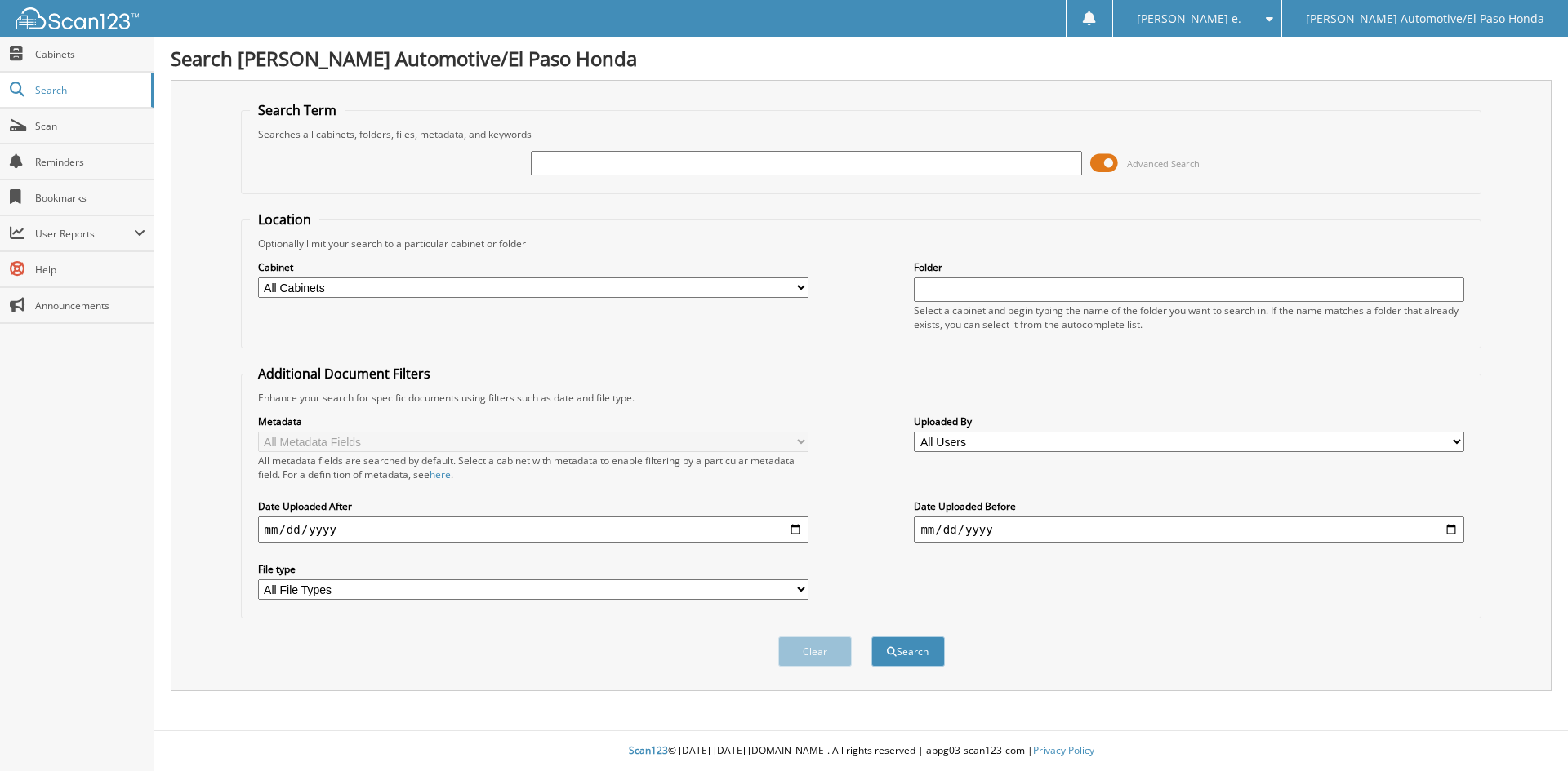
click at [583, 162] on input "text" at bounding box center [805, 163] width 550 height 25
type input "94841"
click at [926, 652] on button "Search" at bounding box center [908, 652] width 73 height 30
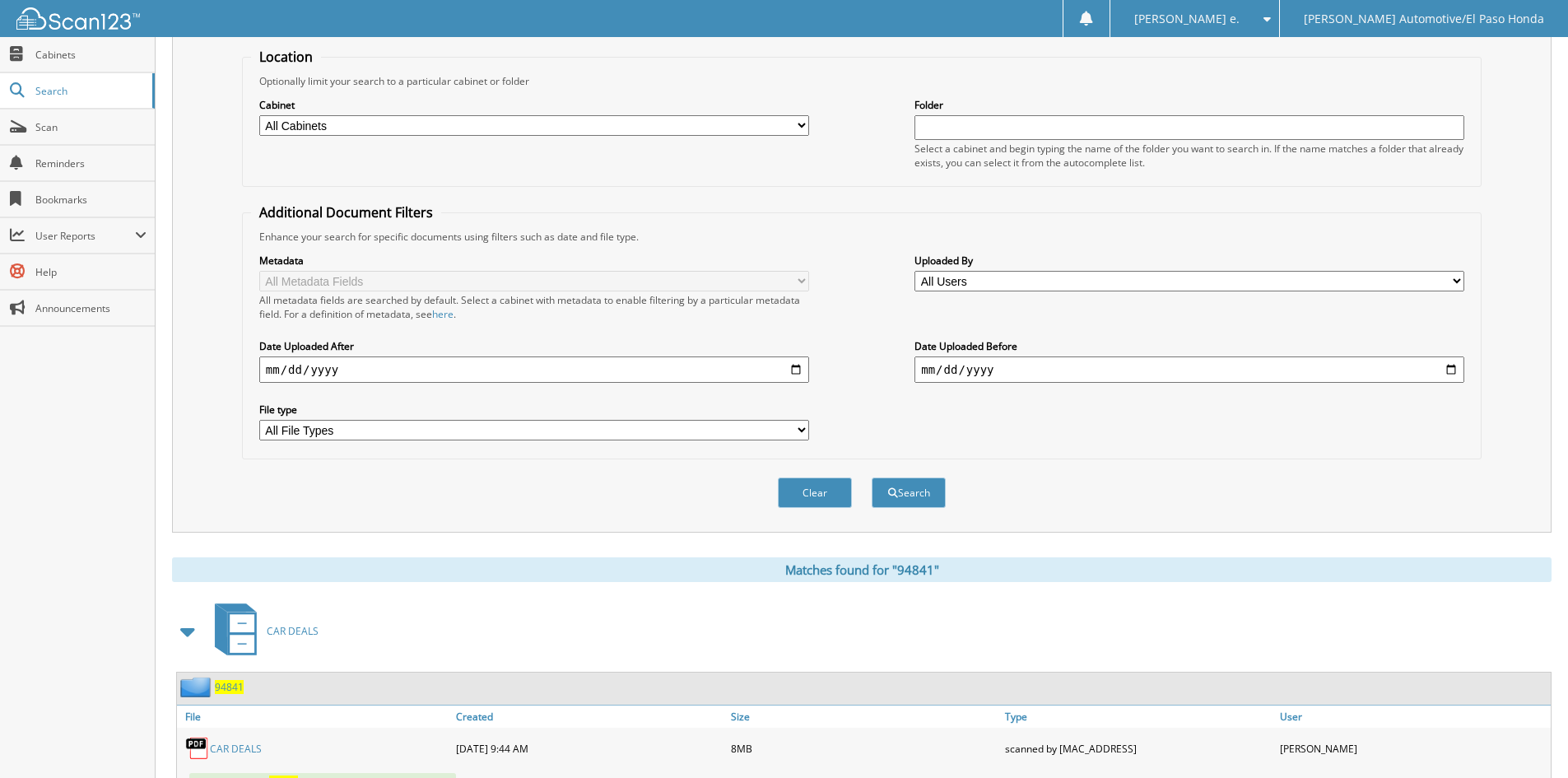
scroll to position [234, 0]
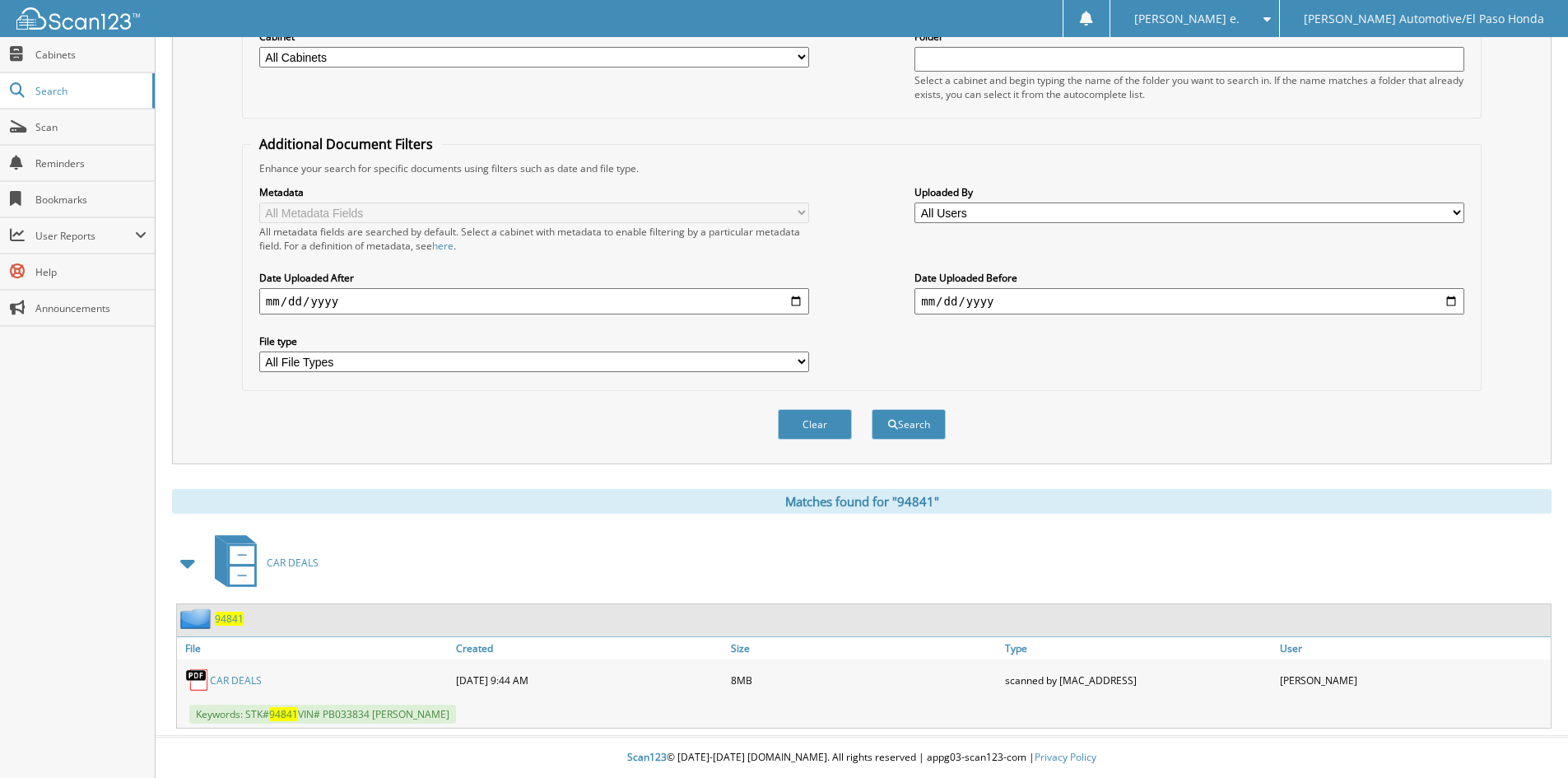
click at [226, 618] on span "94841" at bounding box center [229, 619] width 29 height 14
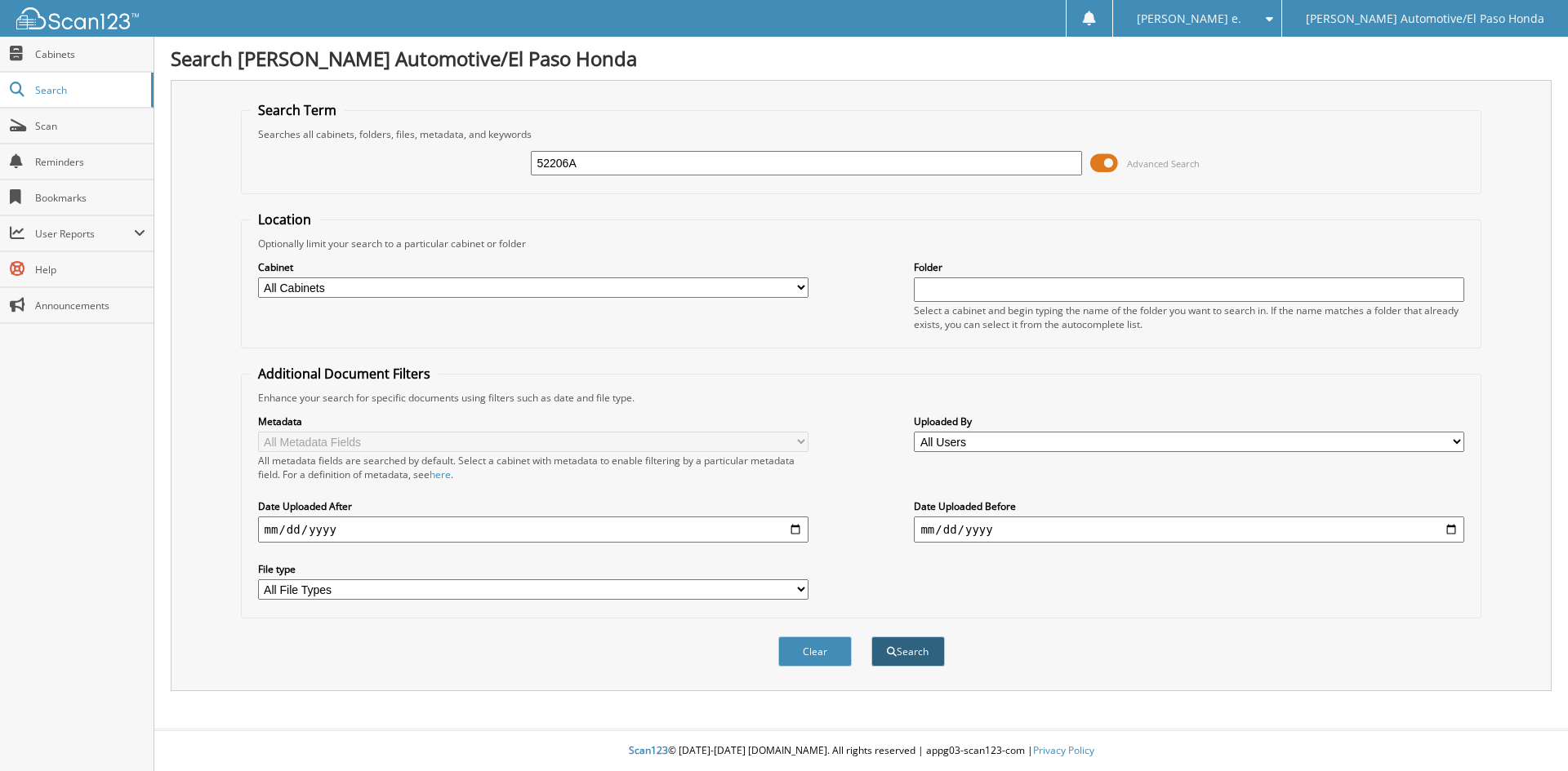
type input "52206A"
click at [908, 652] on button "Search" at bounding box center [908, 652] width 73 height 30
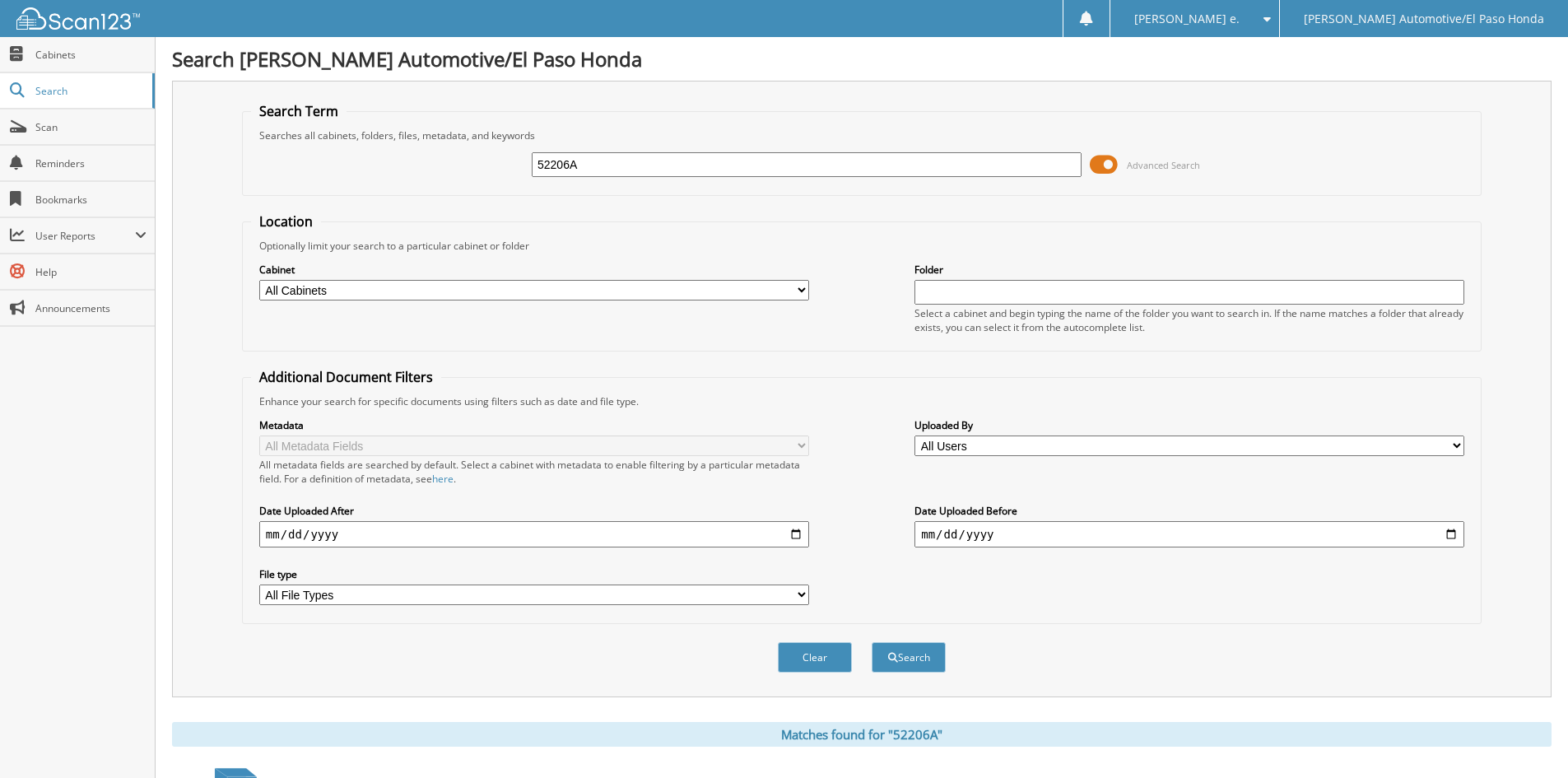
click at [602, 168] on input "52206A" at bounding box center [807, 165] width 550 height 25
type input "51640B"
click at [920, 662] on button "Search" at bounding box center [909, 658] width 74 height 31
click at [588, 168] on input "51640B" at bounding box center [807, 165] width 550 height 25
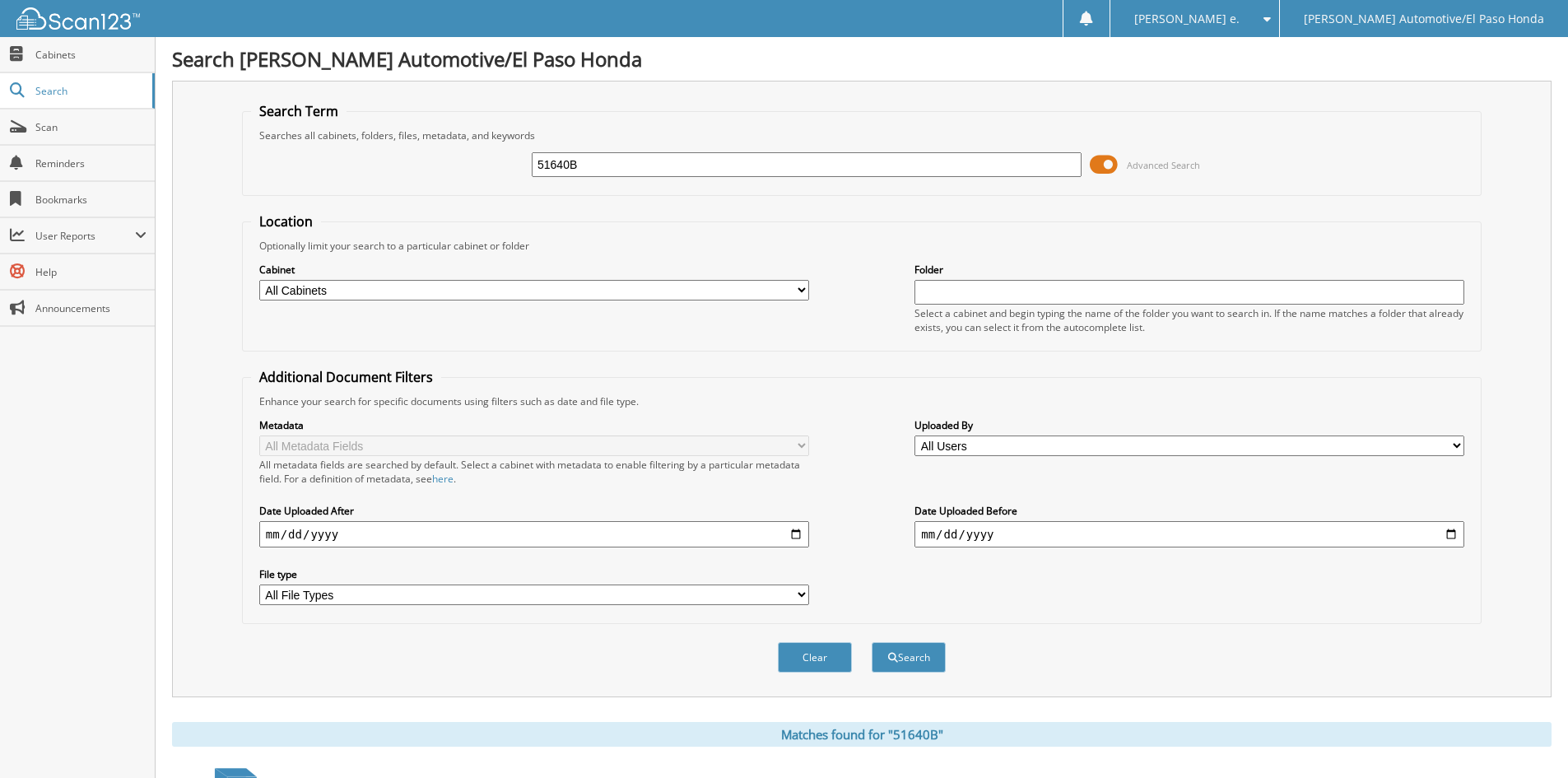
click at [588, 168] on input "51640B" at bounding box center [807, 165] width 550 height 25
type input "52299"
click at [914, 659] on button "Search" at bounding box center [909, 658] width 74 height 31
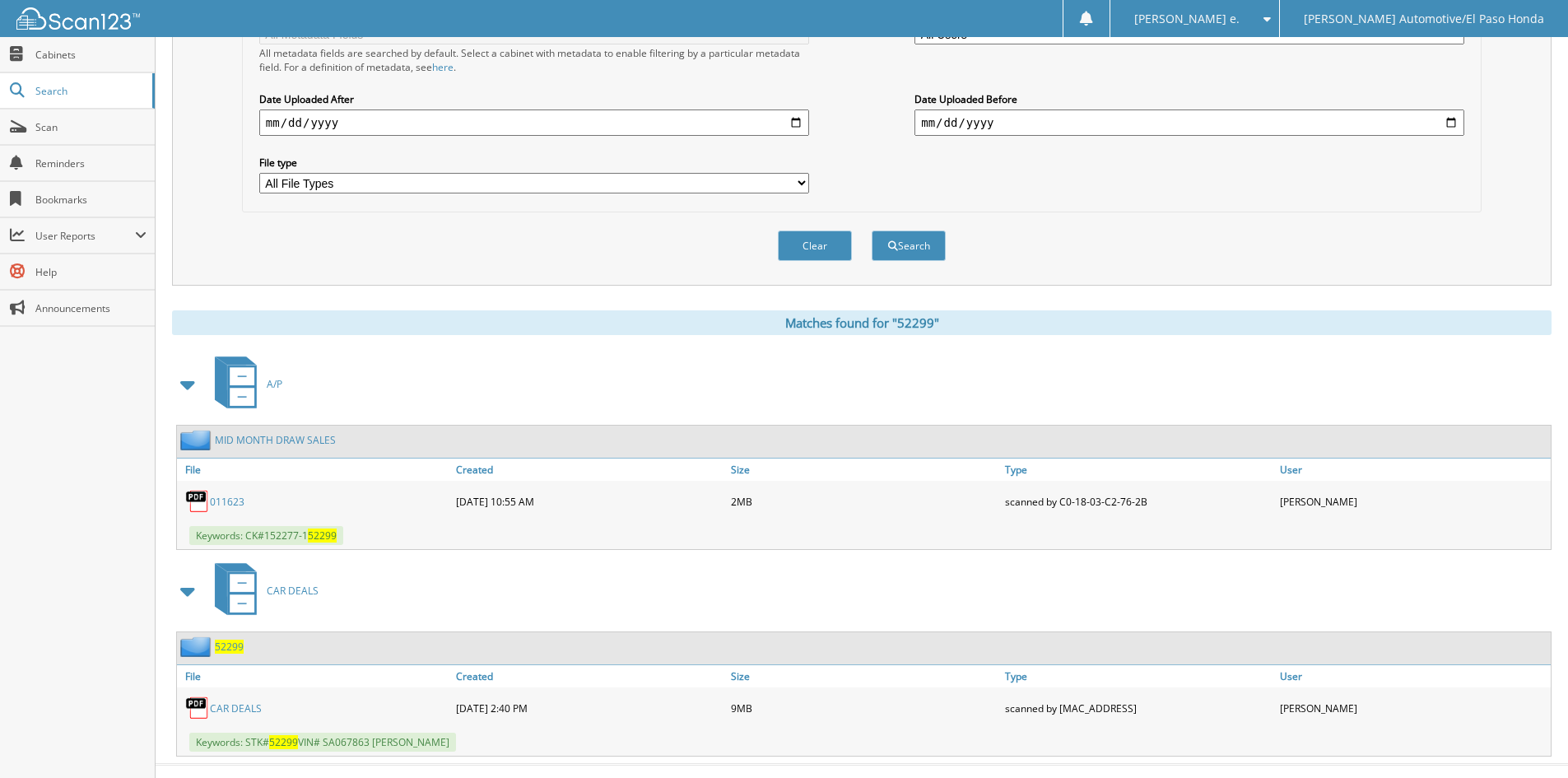
scroll to position [441, 0]
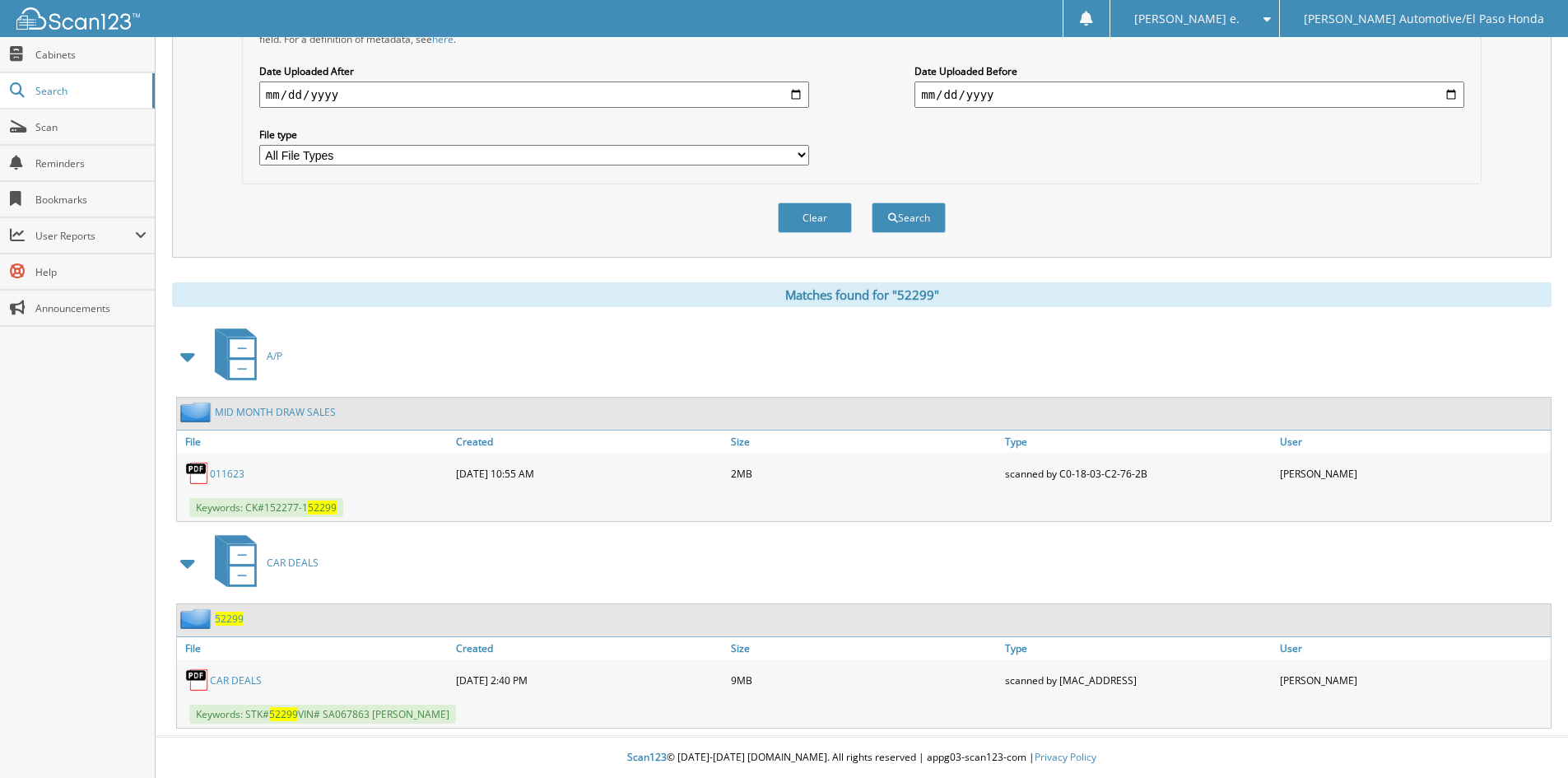
click at [225, 615] on span "52299" at bounding box center [229, 619] width 29 height 14
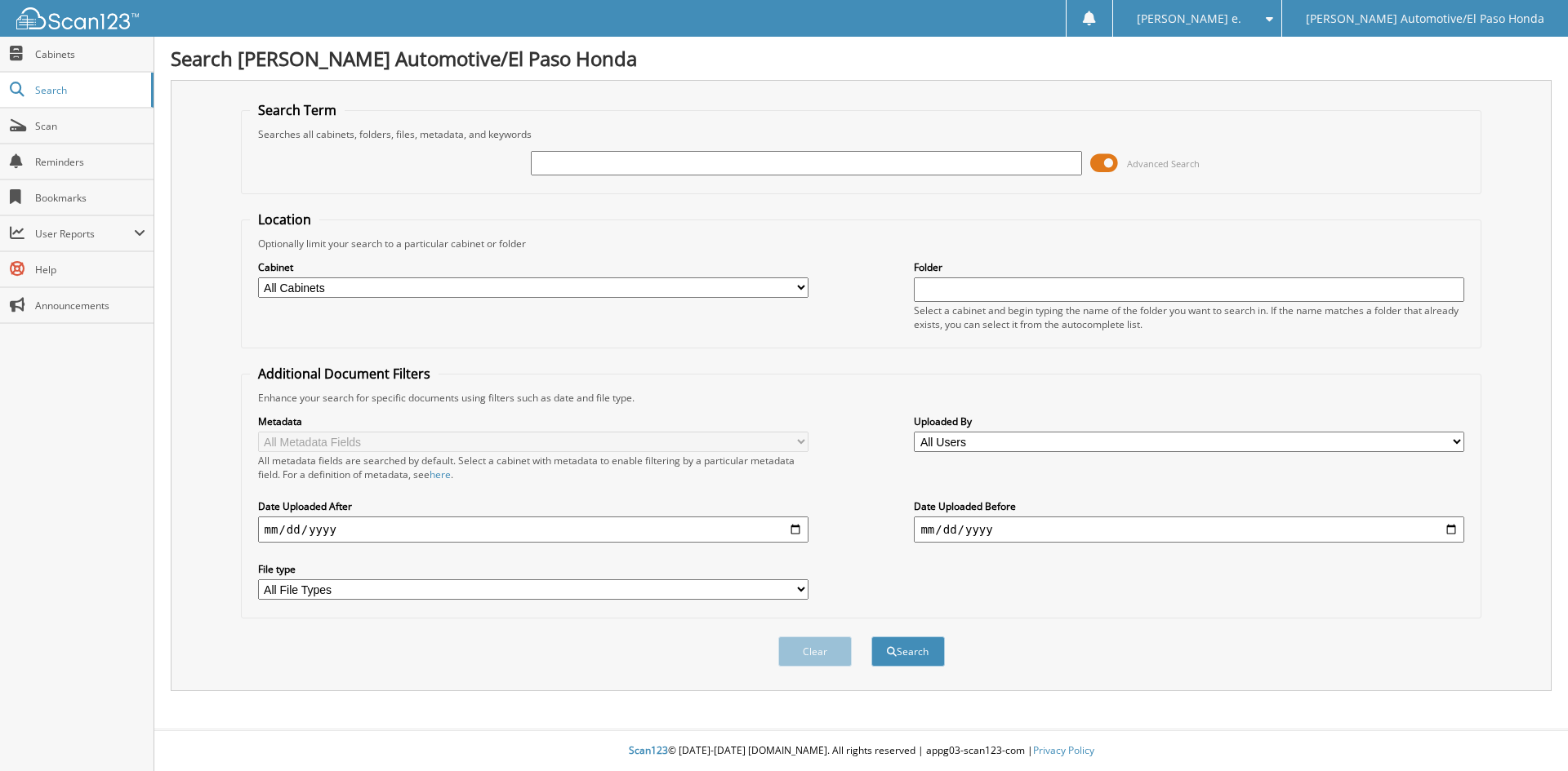
click at [569, 162] on input "text" at bounding box center [805, 163] width 550 height 25
type input "52425"
click at [916, 652] on button "Search" at bounding box center [908, 652] width 73 height 30
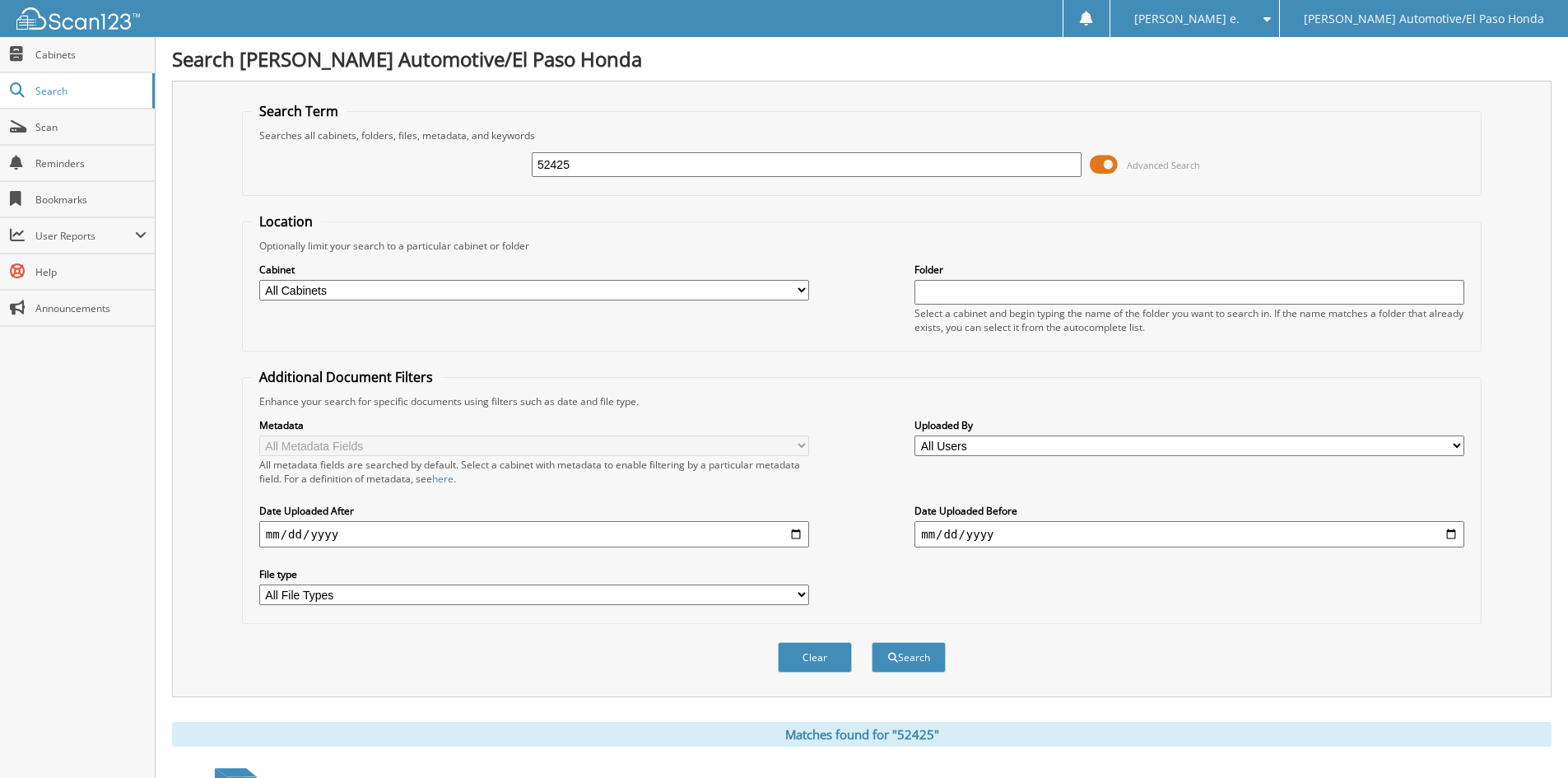
click at [669, 168] on input "52425" at bounding box center [807, 165] width 550 height 25
type input "52410"
click at [915, 657] on button "Search" at bounding box center [909, 658] width 74 height 31
click at [584, 165] on input "52410" at bounding box center [807, 165] width 550 height 25
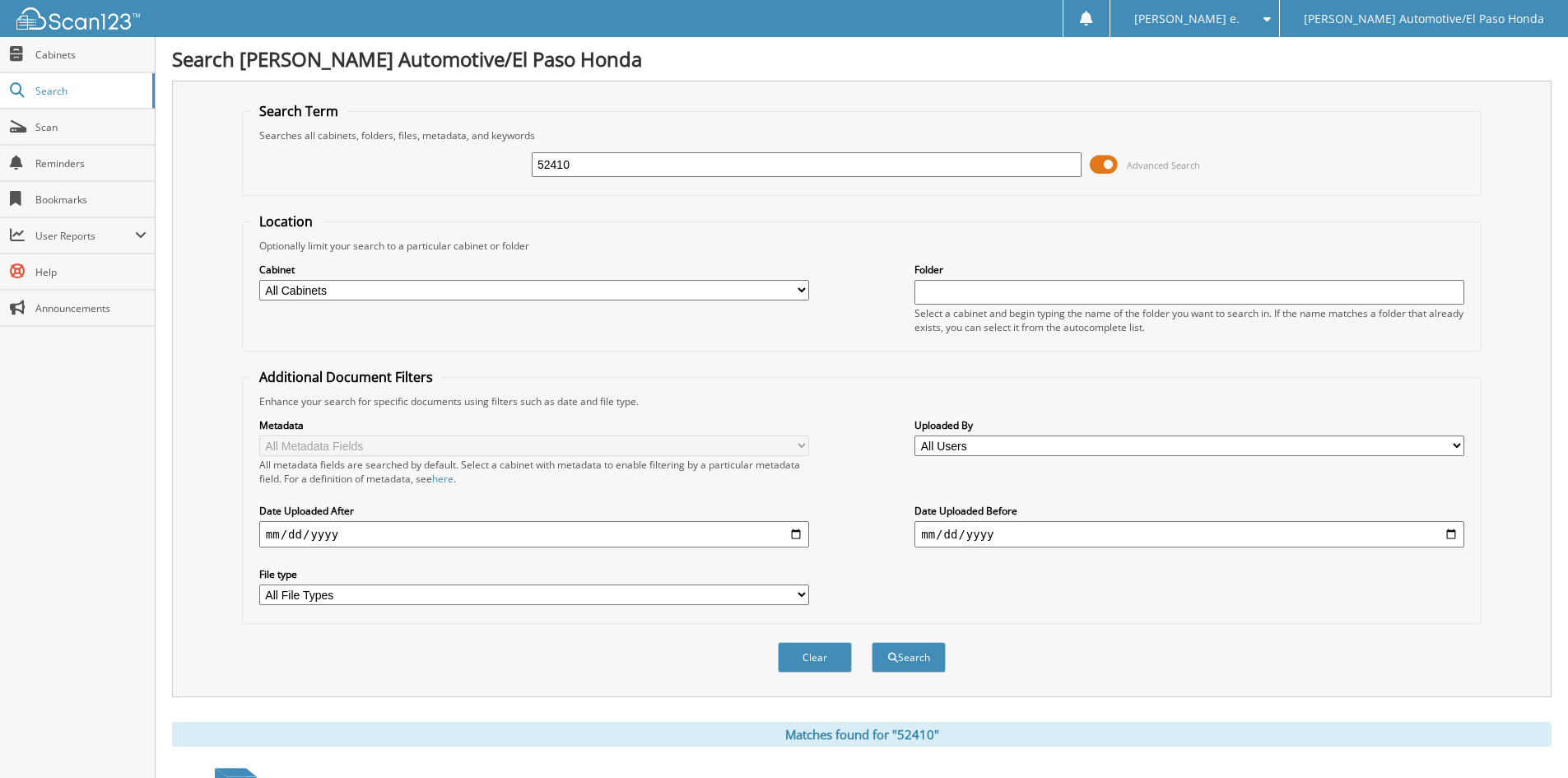
click at [584, 165] on input "52410" at bounding box center [807, 165] width 550 height 25
type input "52457"
click at [919, 659] on button "Search" at bounding box center [909, 658] width 74 height 31
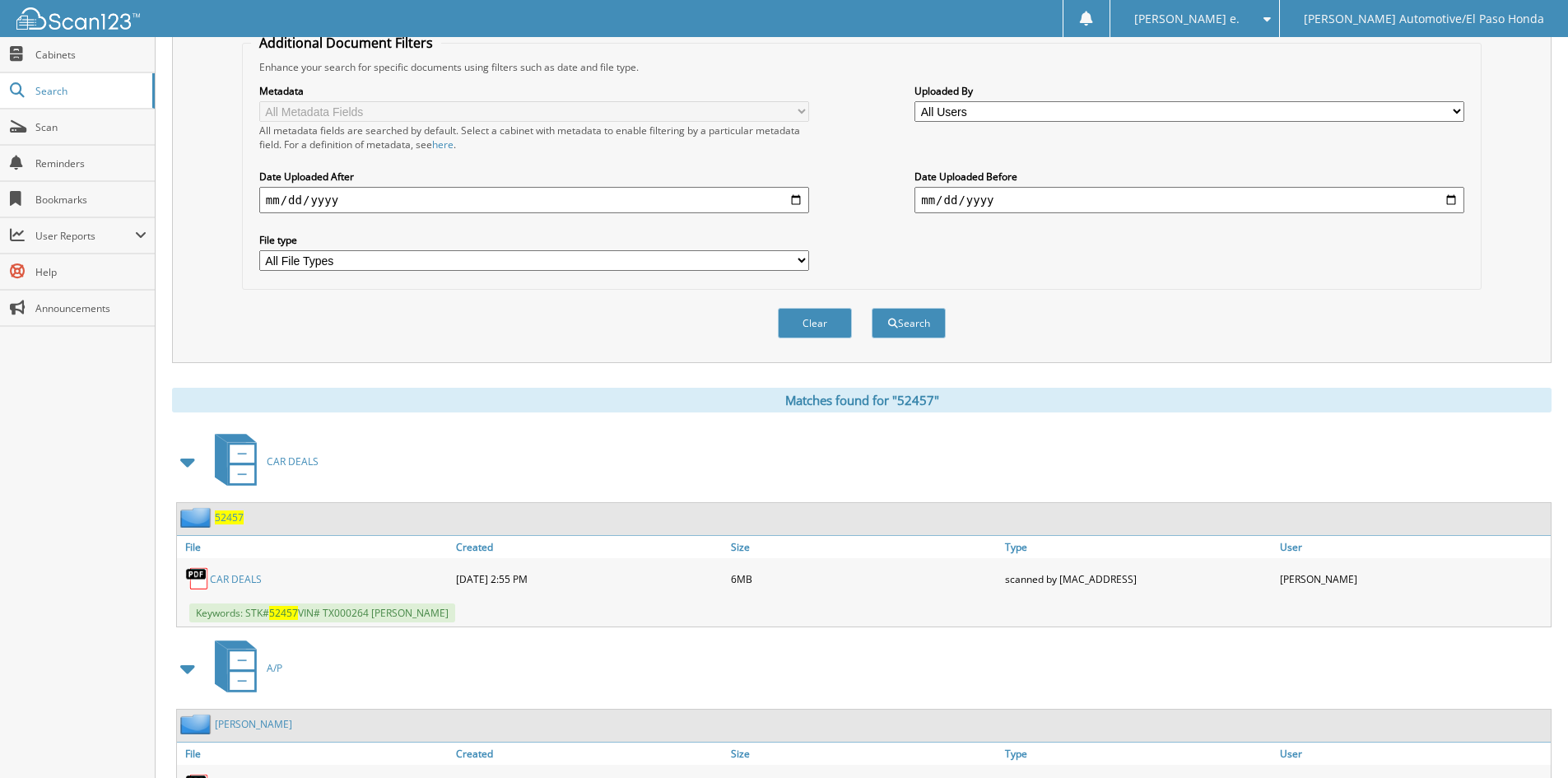
scroll to position [441, 0]
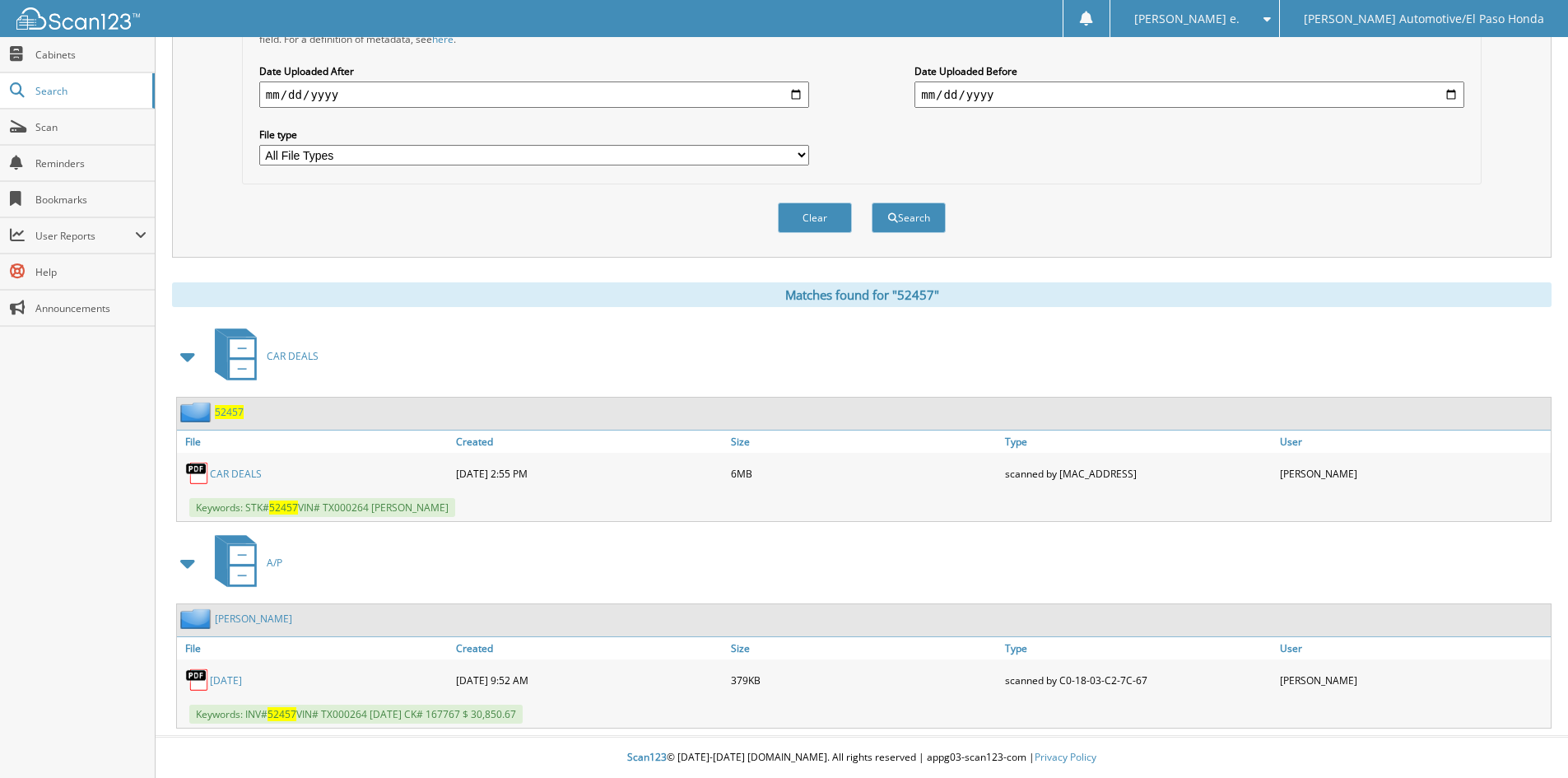
click at [229, 415] on span "52457" at bounding box center [229, 412] width 29 height 14
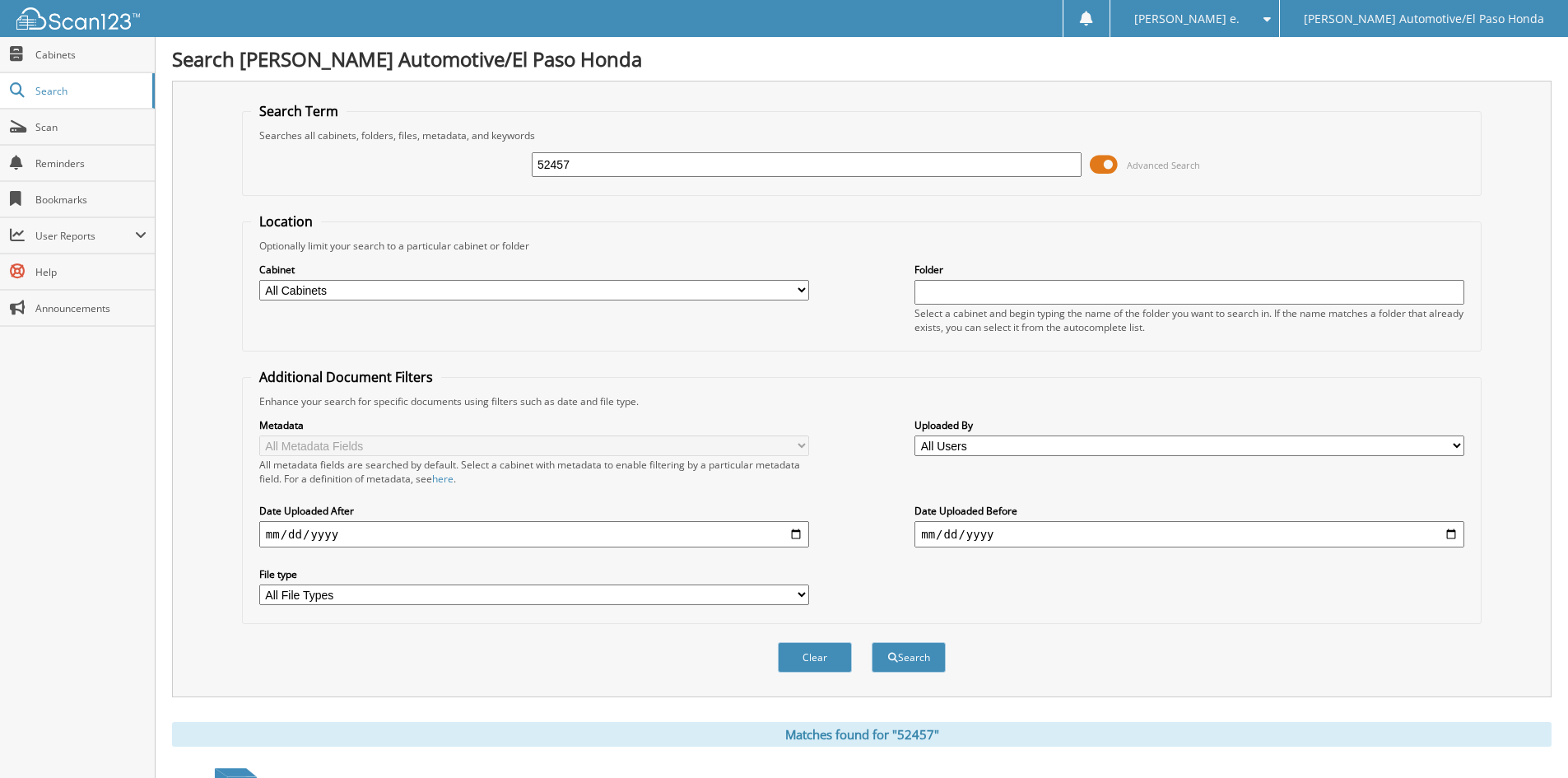
click at [579, 171] on input "52457" at bounding box center [807, 165] width 550 height 25
type input "52284"
click at [913, 656] on button "Search" at bounding box center [909, 658] width 74 height 31
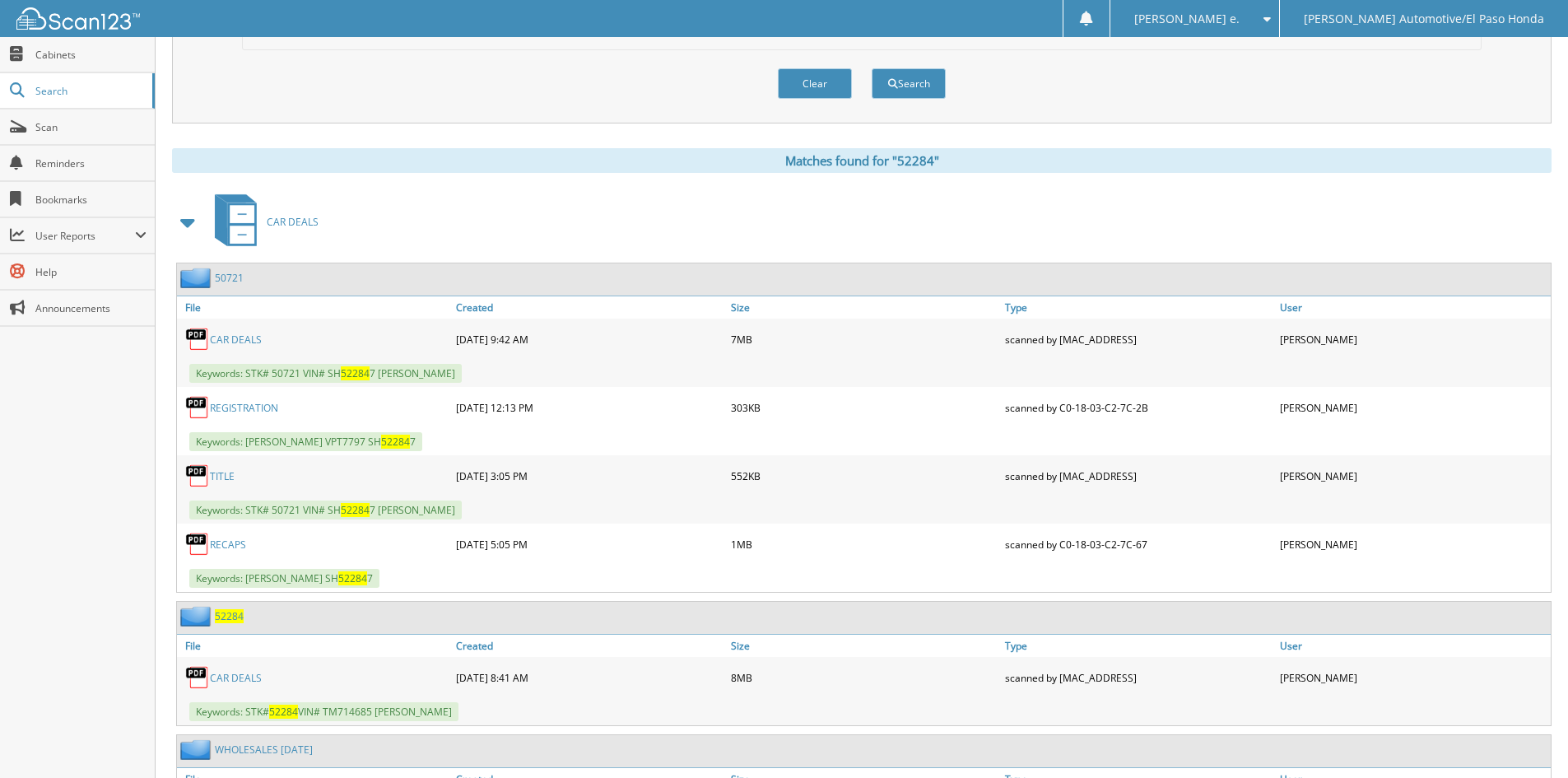
scroll to position [659, 0]
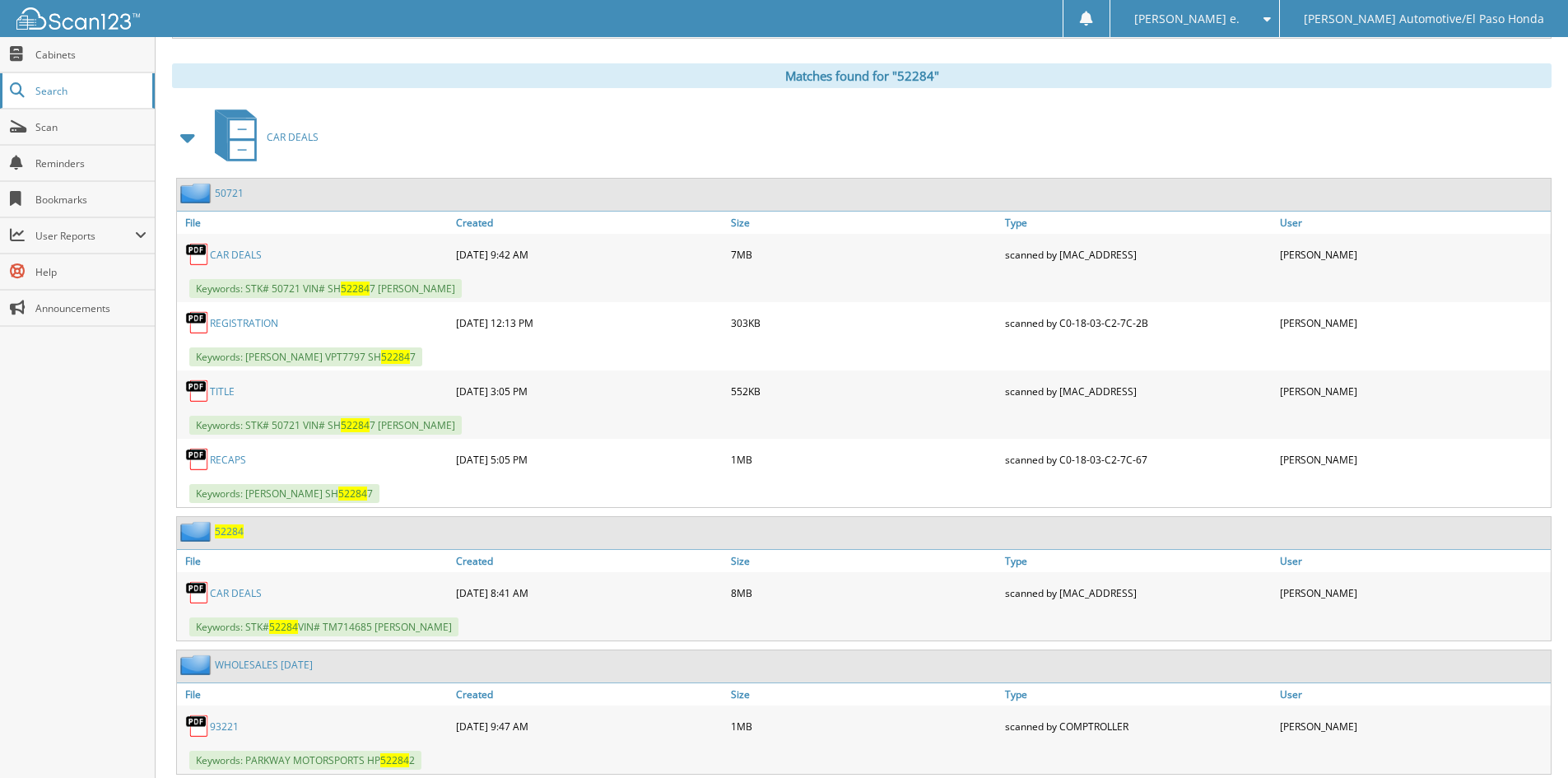
click at [59, 93] on span "Search" at bounding box center [89, 91] width 108 height 14
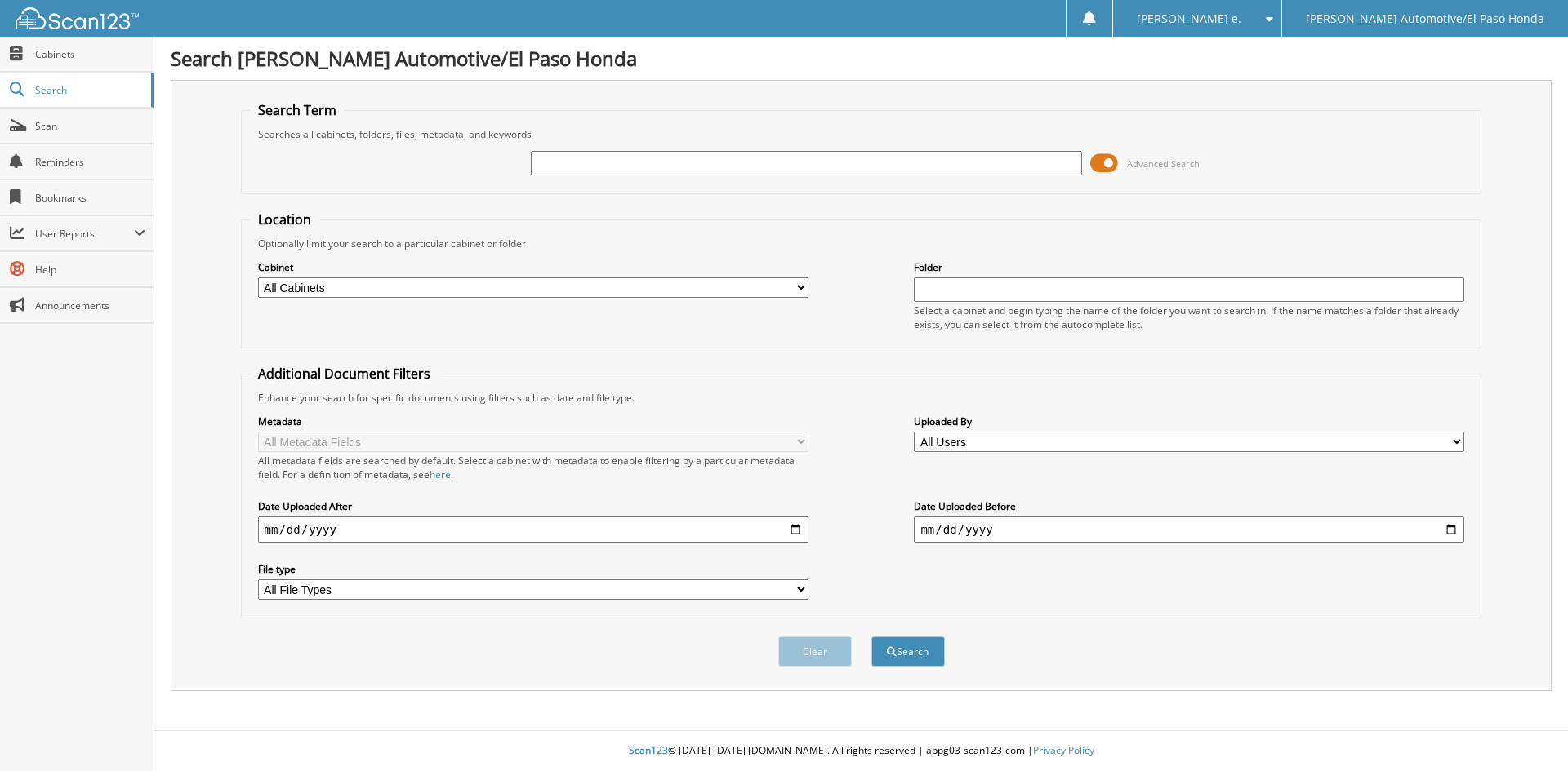
click at [568, 164] on input "text" at bounding box center [805, 163] width 550 height 25
type input "52317"
click at [914, 650] on button "Search" at bounding box center [908, 652] width 73 height 30
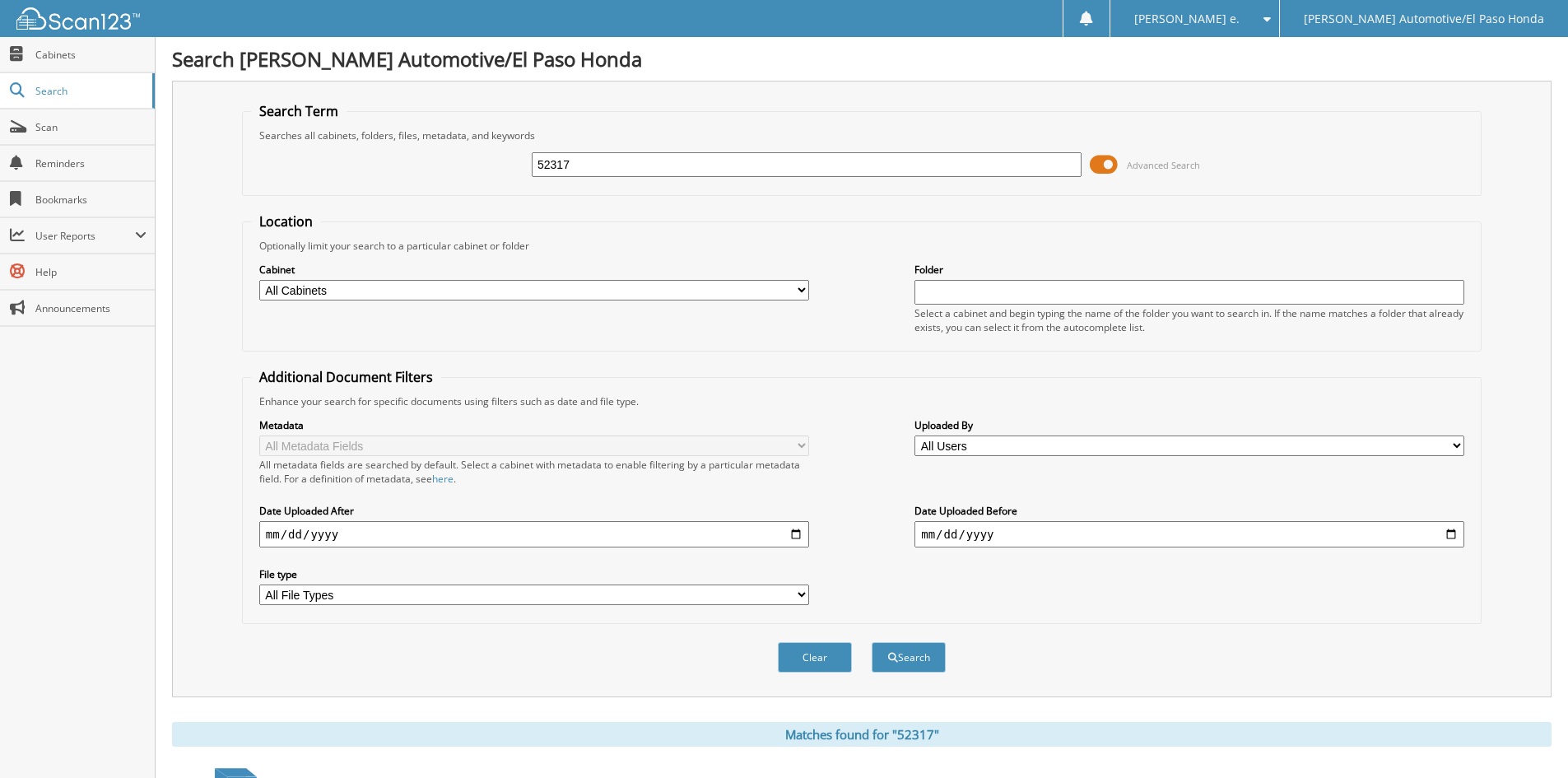
click at [580, 160] on input "52317" at bounding box center [807, 165] width 550 height 25
type input "52346"
click at [923, 653] on button "Search" at bounding box center [909, 658] width 74 height 31
click at [589, 164] on input "52346" at bounding box center [807, 165] width 550 height 25
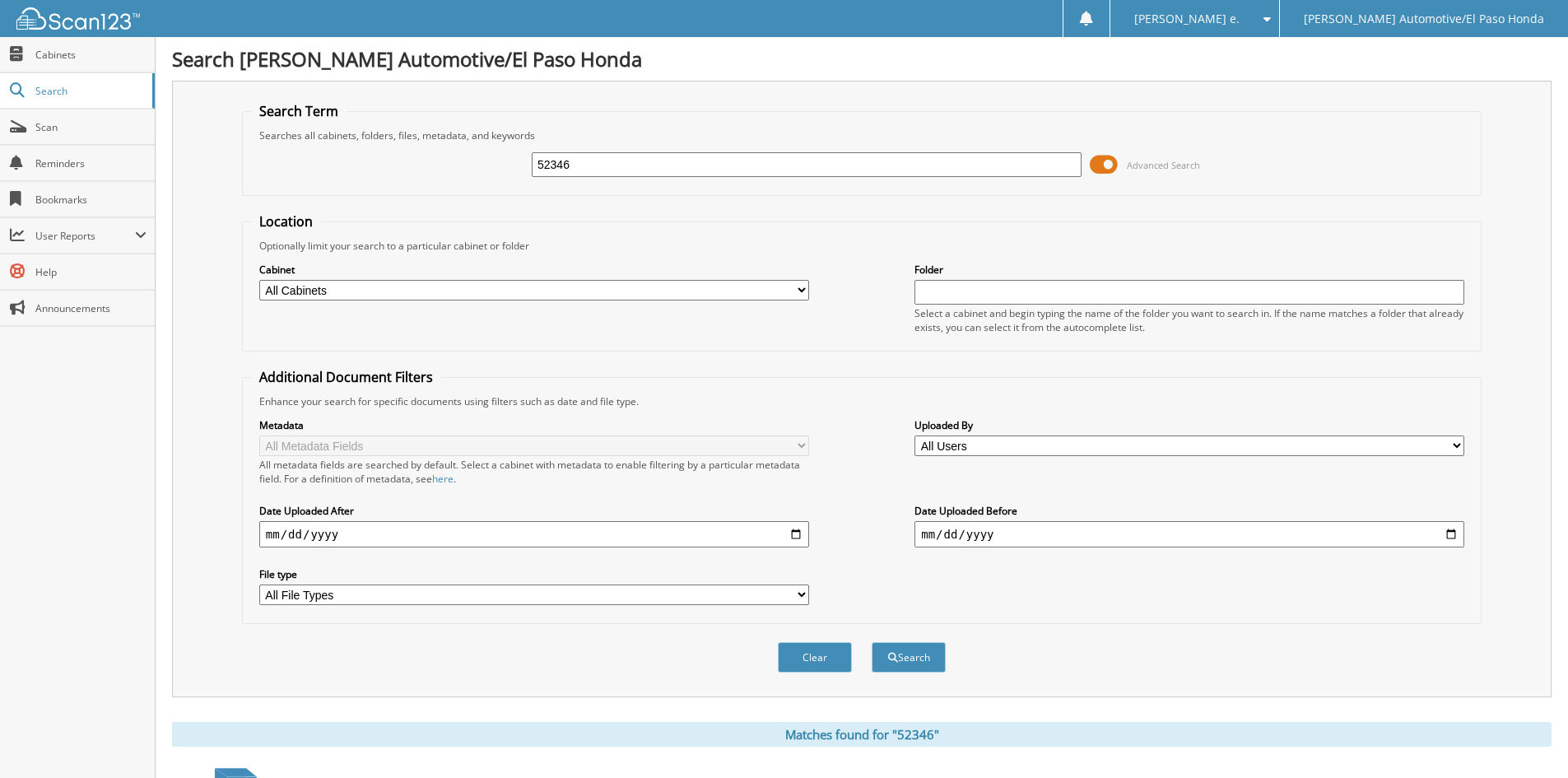
click at [589, 164] on input "52346" at bounding box center [807, 165] width 550 height 25
type input "52371"
click at [927, 663] on button "Search" at bounding box center [909, 658] width 74 height 31
click at [596, 163] on input "52371" at bounding box center [807, 165] width 550 height 25
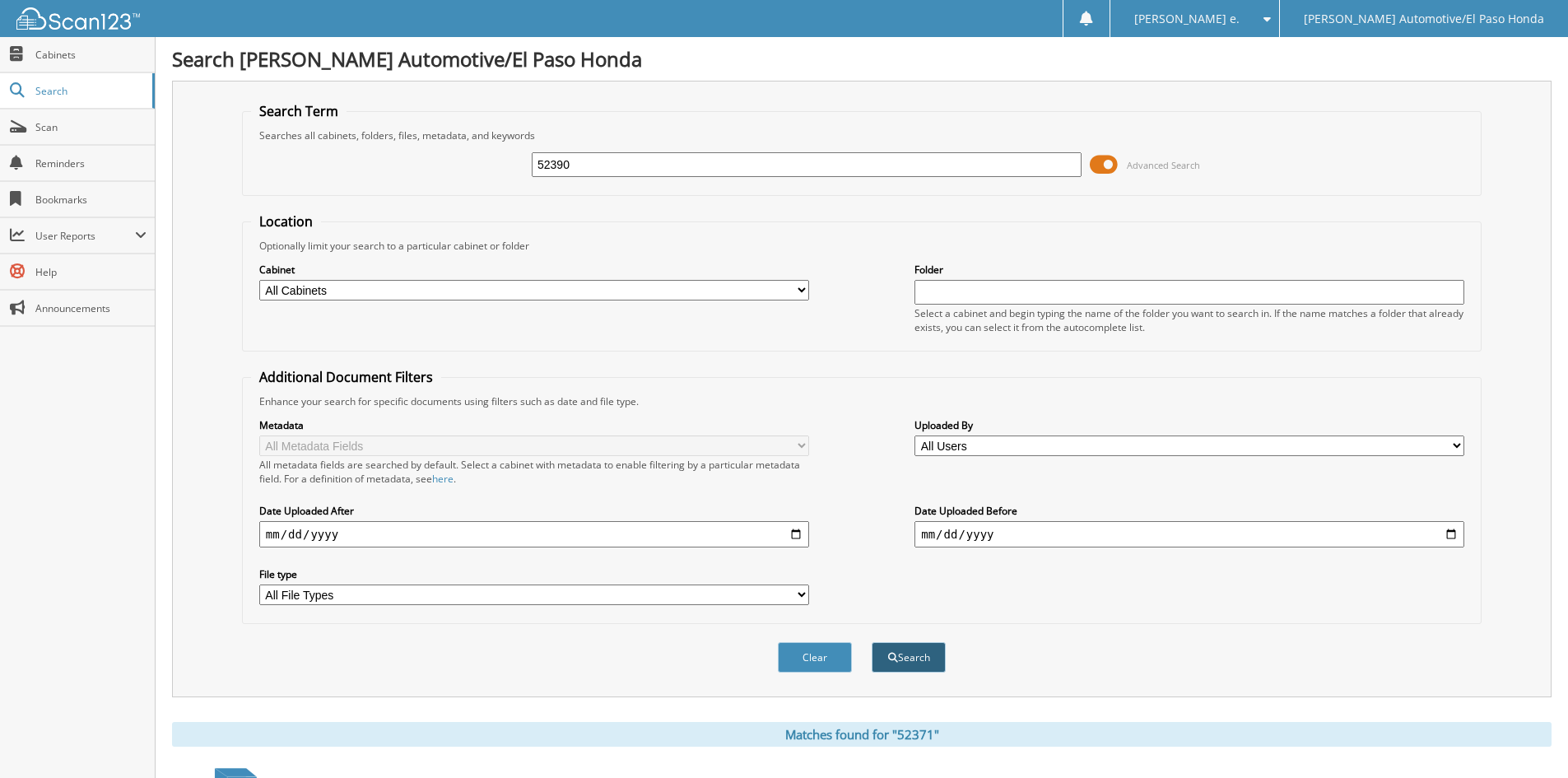
type input "52390"
click at [918, 659] on button "Search" at bounding box center [909, 658] width 74 height 31
click at [593, 160] on input "52390" at bounding box center [807, 165] width 550 height 25
click at [593, 161] on input "52390" at bounding box center [807, 165] width 550 height 25
type input "52445"
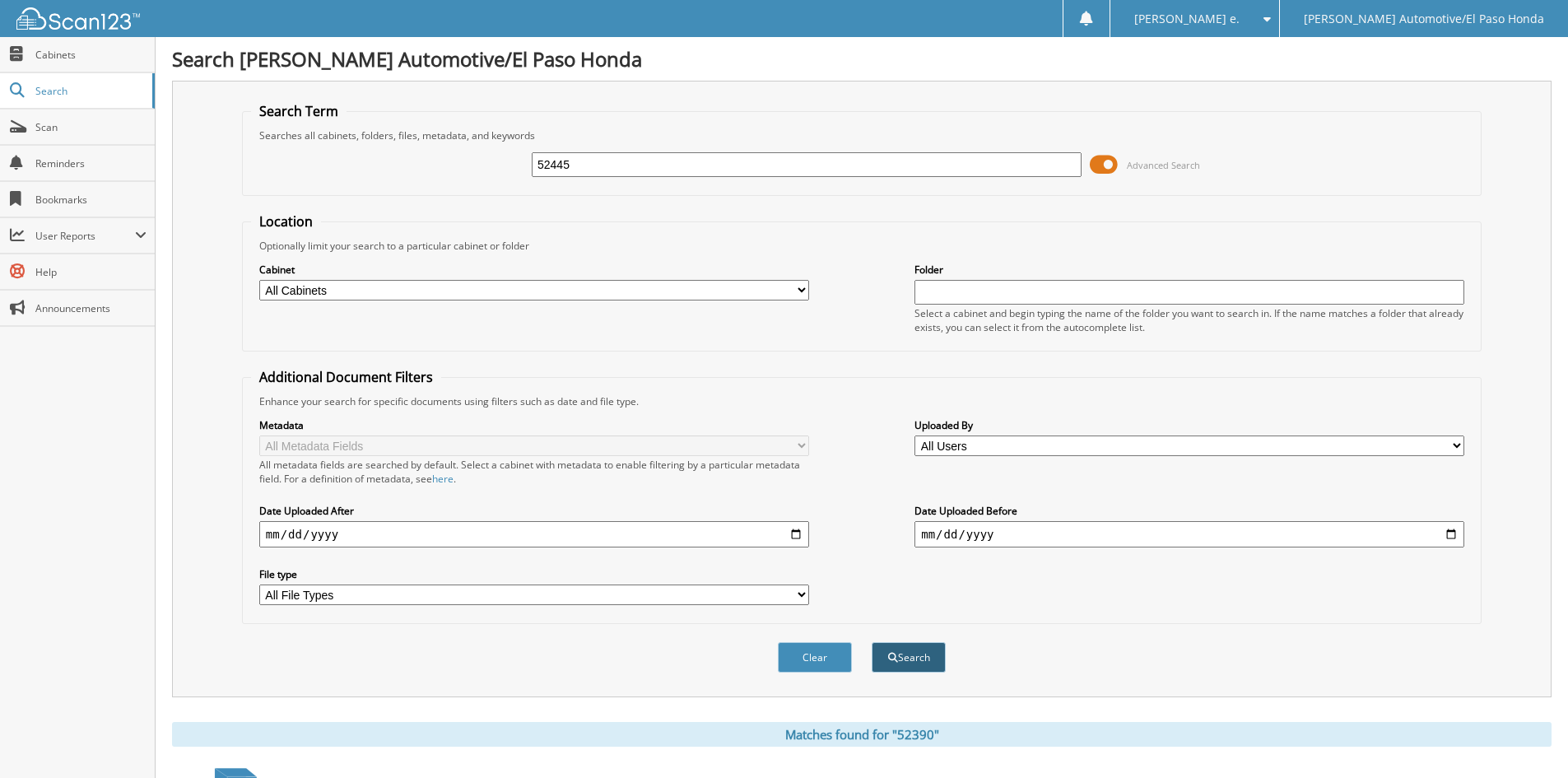
click at [933, 656] on button "Search" at bounding box center [909, 658] width 74 height 31
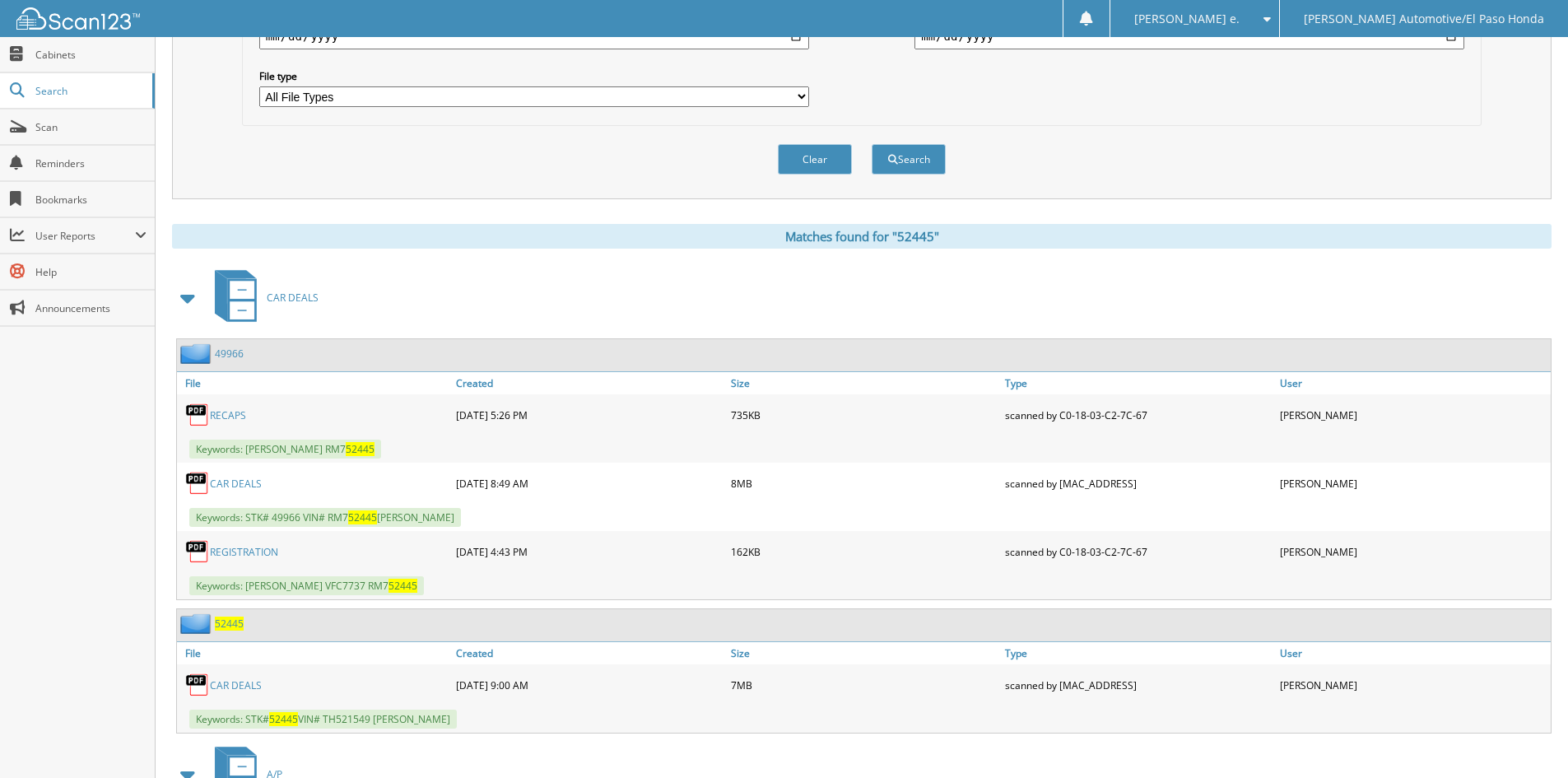
scroll to position [659, 0]
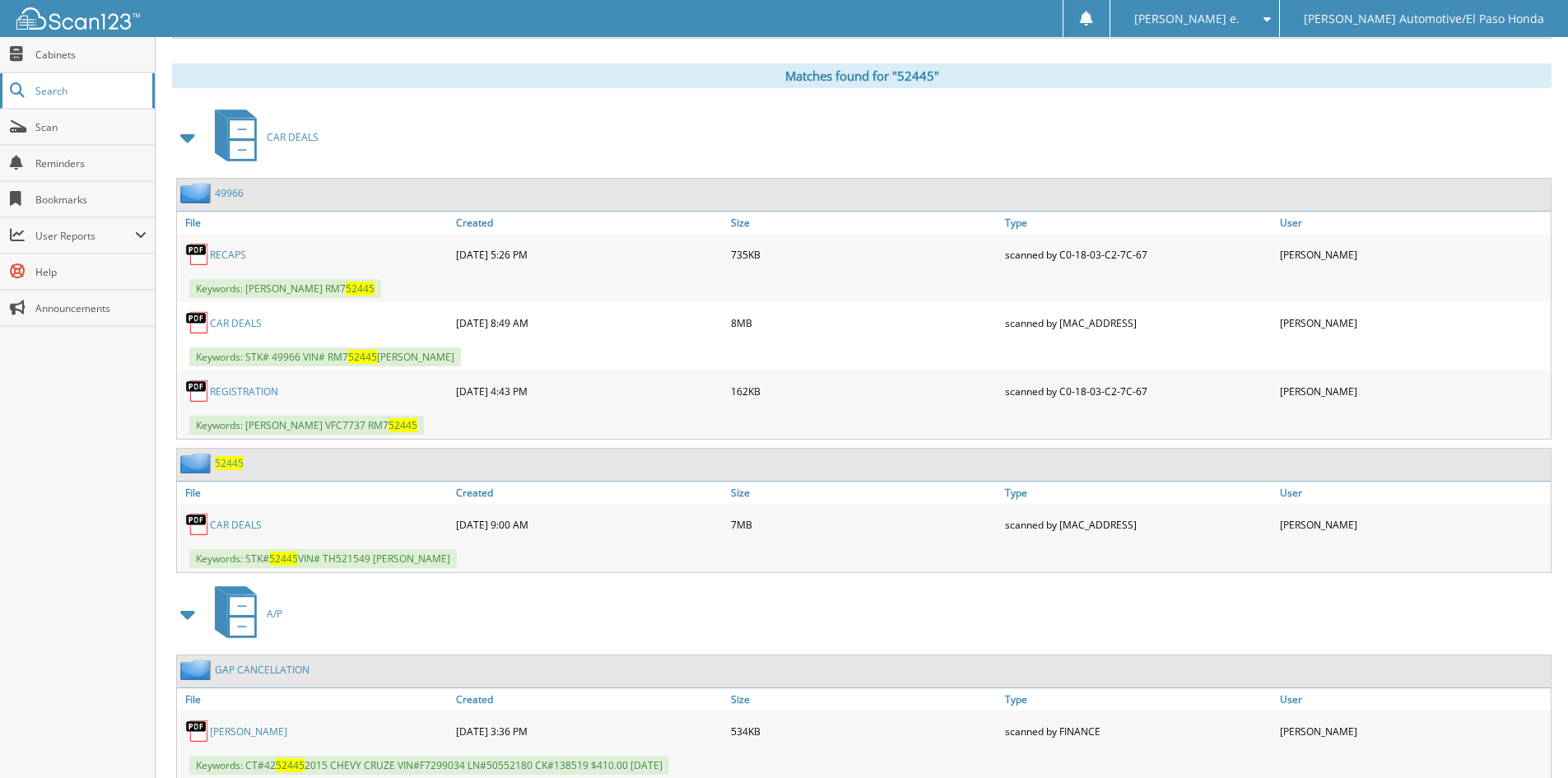
click at [48, 86] on span "Search" at bounding box center [89, 91] width 108 height 14
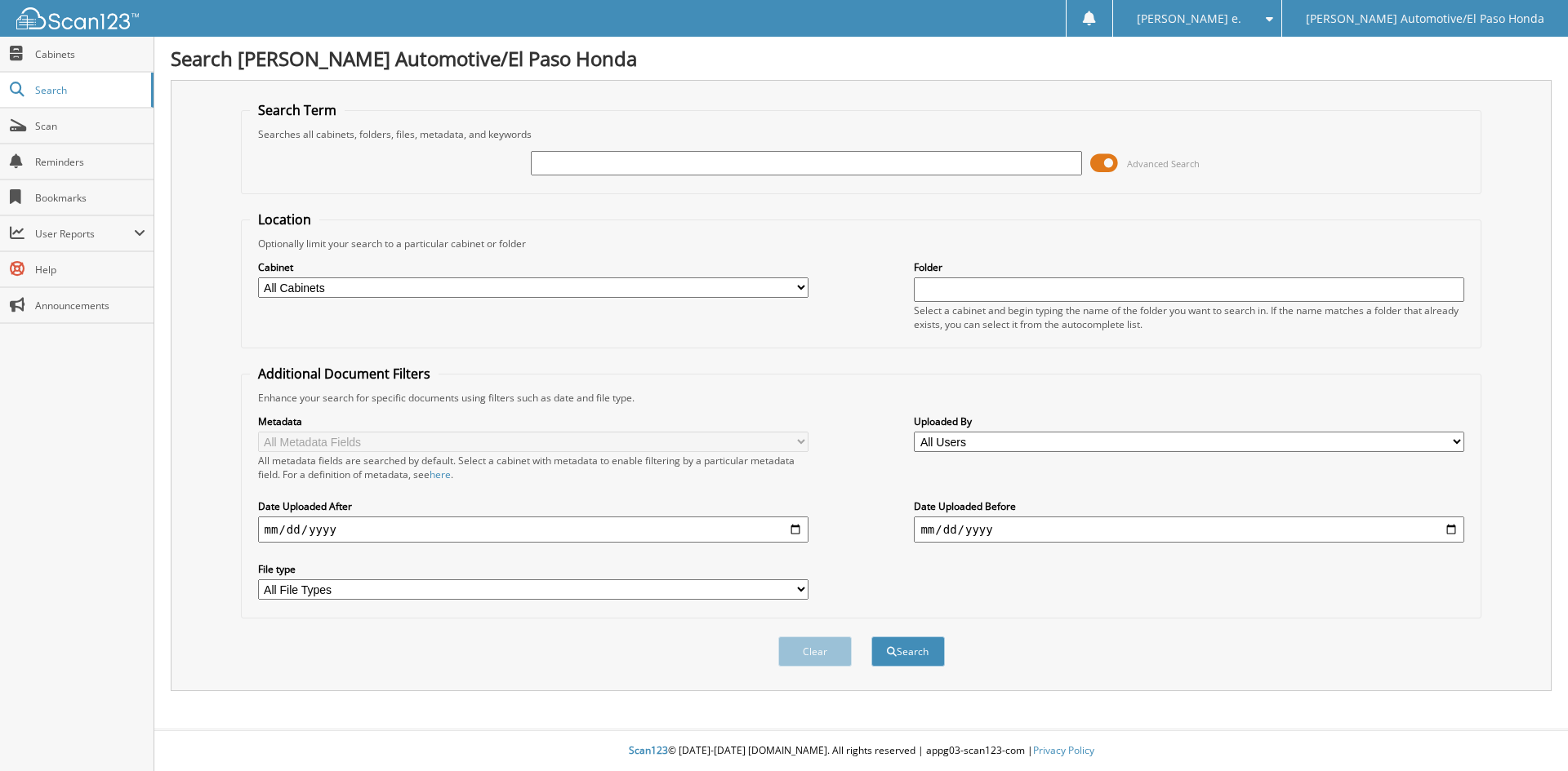
click at [649, 157] on input "text" at bounding box center [805, 163] width 550 height 25
type input "94838"
click at [905, 655] on button "Search" at bounding box center [908, 652] width 73 height 30
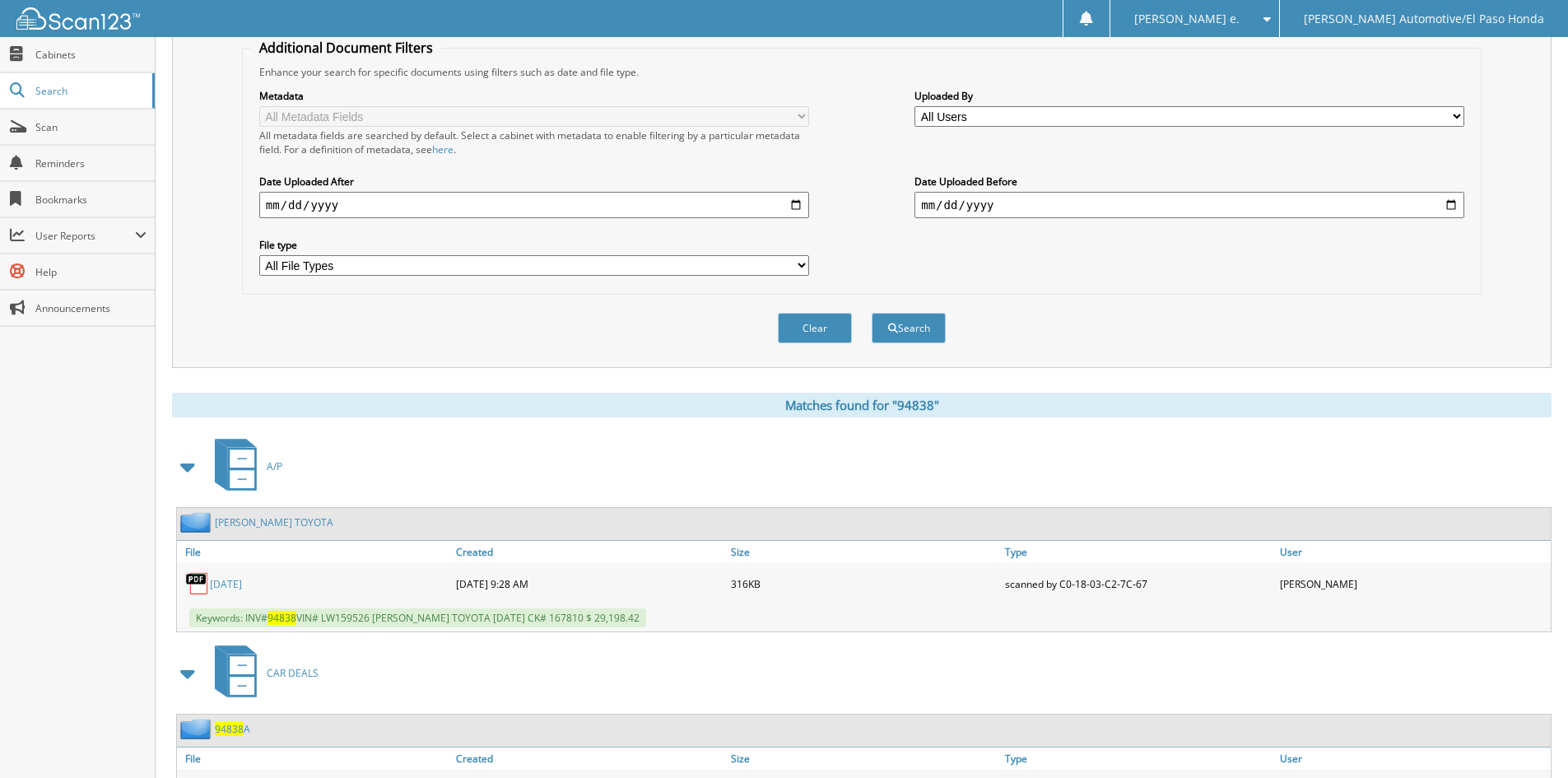
scroll to position [483, 0]
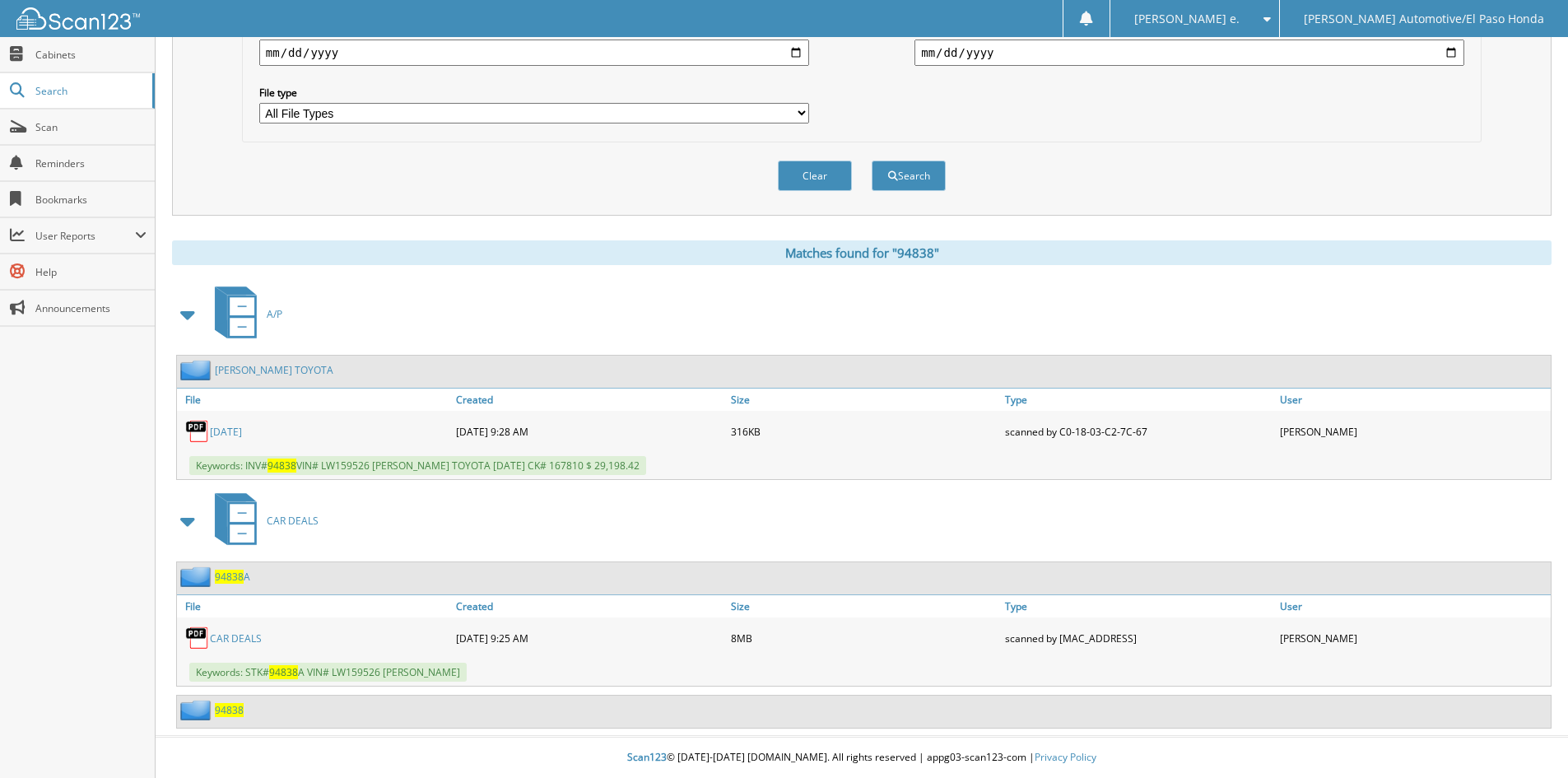
click at [224, 709] on span "94838" at bounding box center [229, 709] width 29 height 14
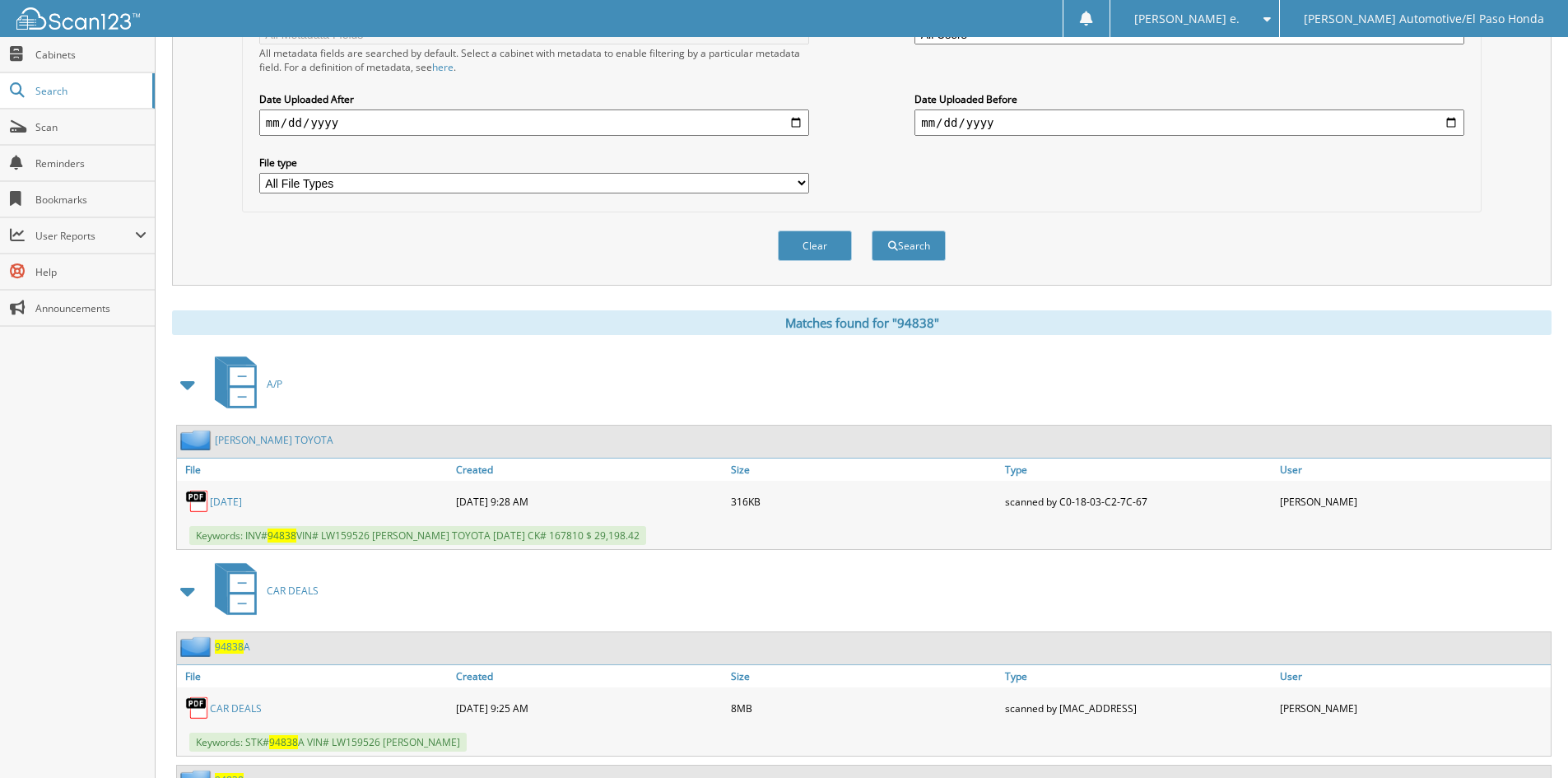
scroll to position [483, 0]
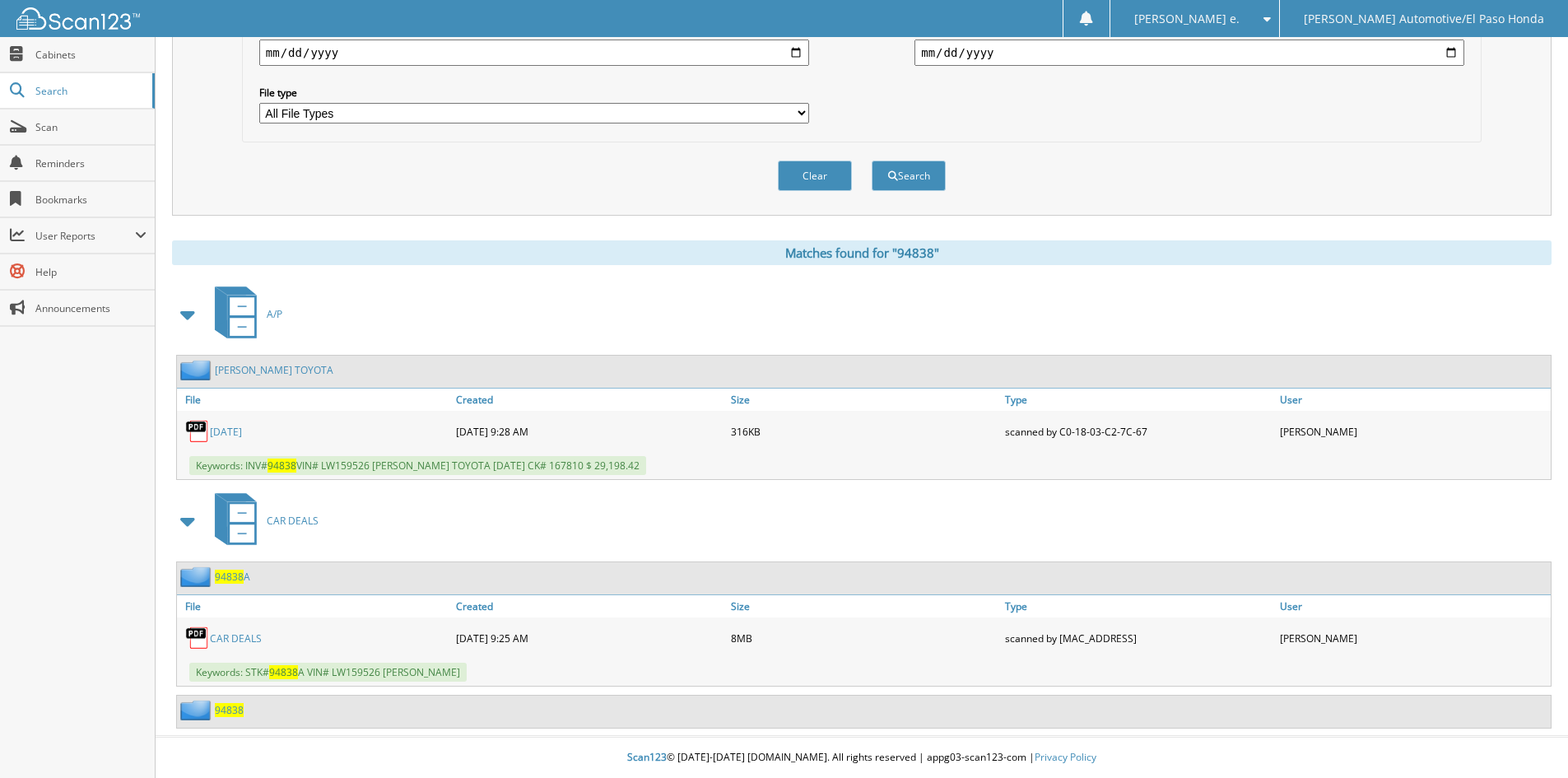
click at [231, 573] on span "94838" at bounding box center [229, 576] width 29 height 14
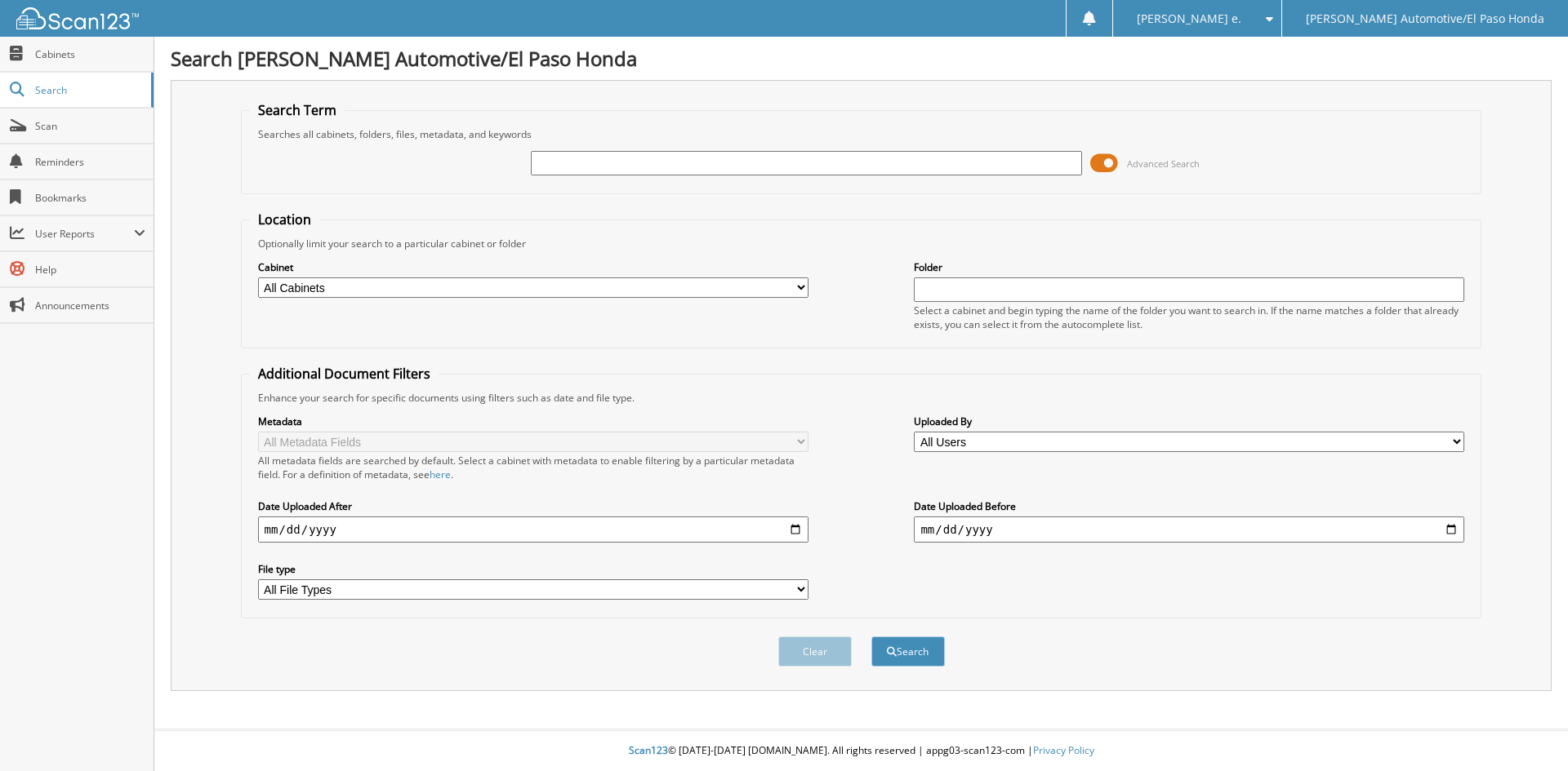
click at [577, 157] on input "text" at bounding box center [805, 163] width 550 height 25
type input "52116A"
click at [921, 643] on button "Search" at bounding box center [908, 652] width 73 height 30
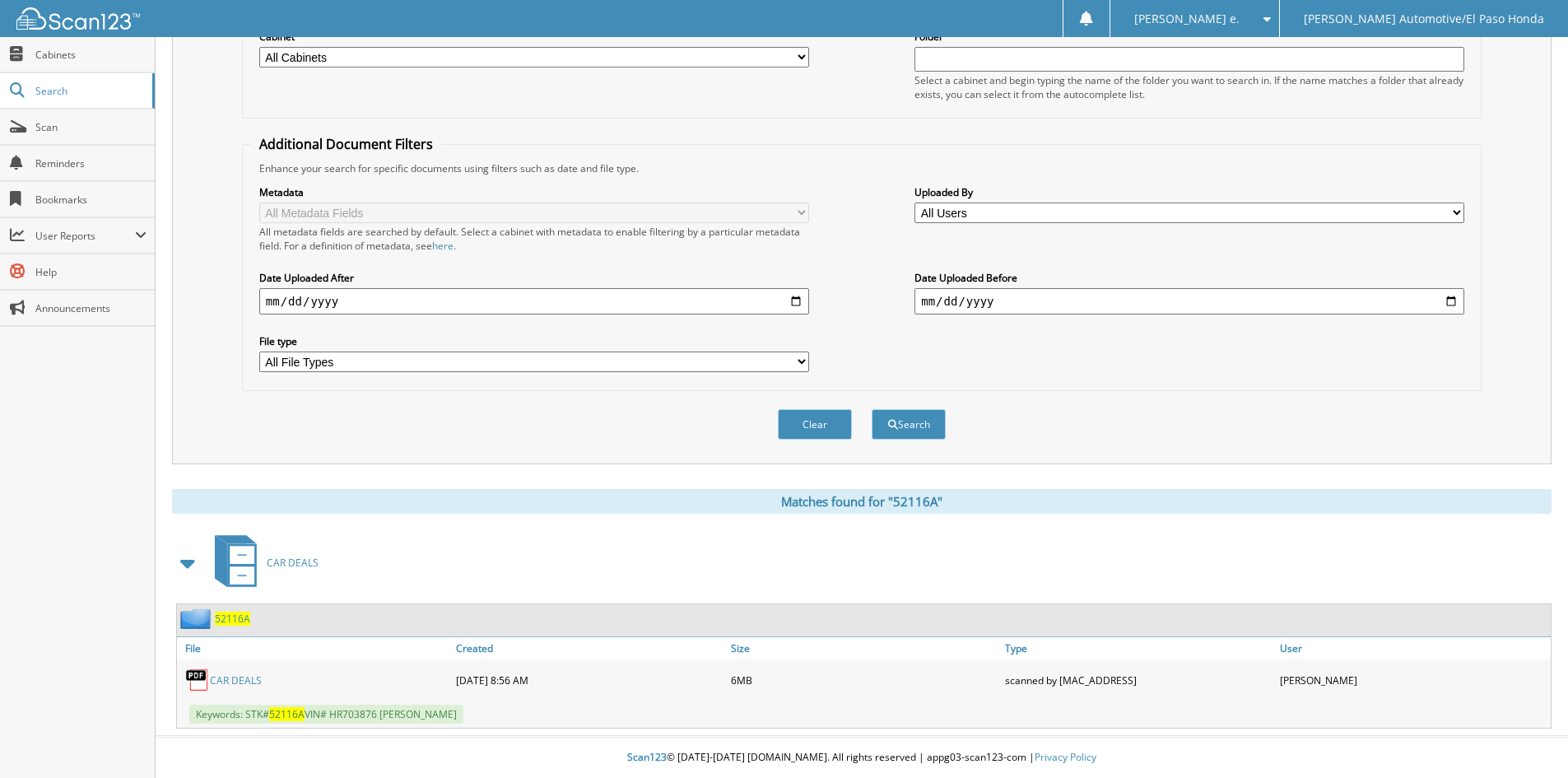
click at [226, 620] on span "52116A" at bounding box center [232, 619] width 35 height 14
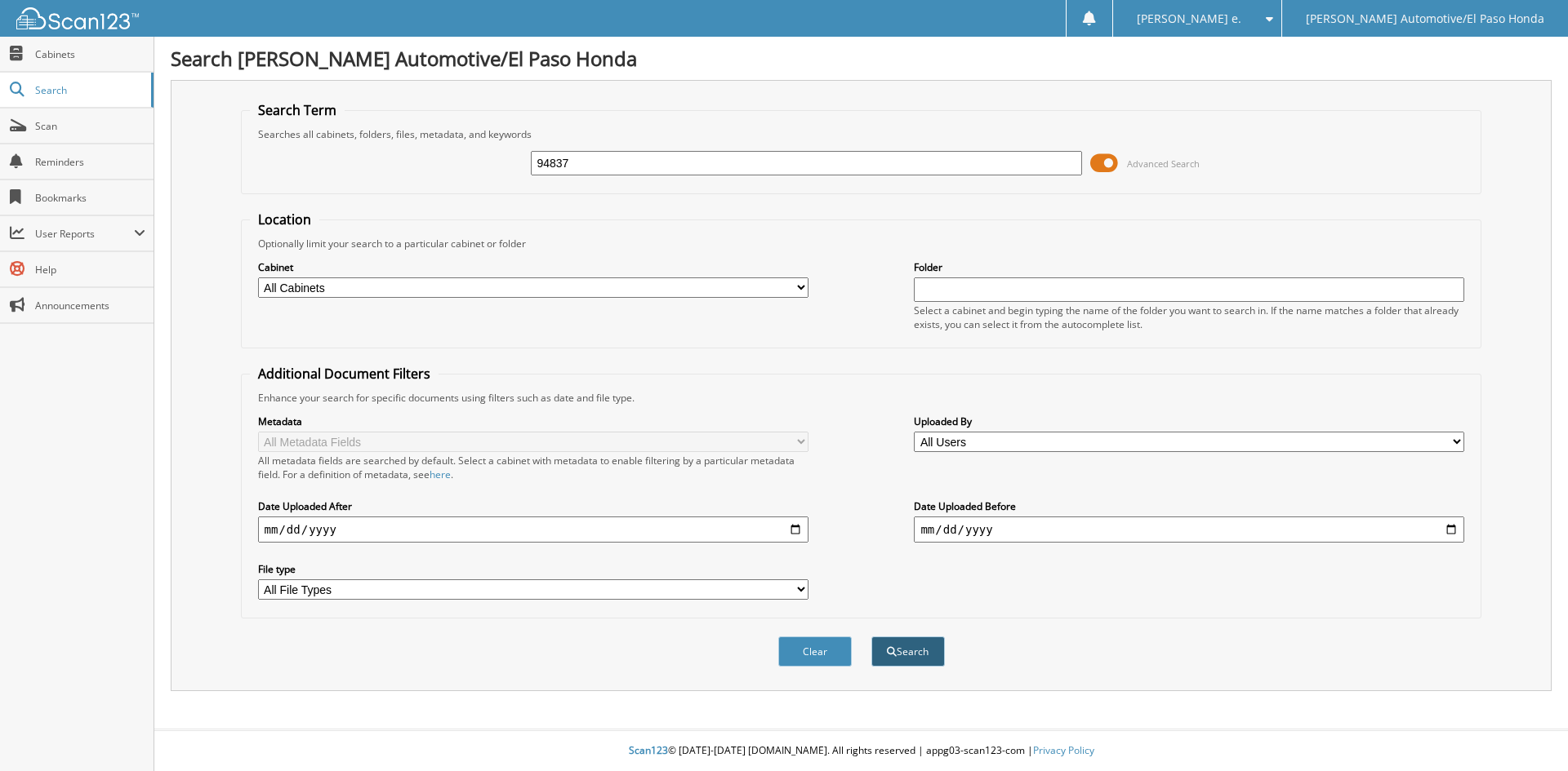
type input "94837"
click at [919, 653] on button "Search" at bounding box center [908, 652] width 73 height 30
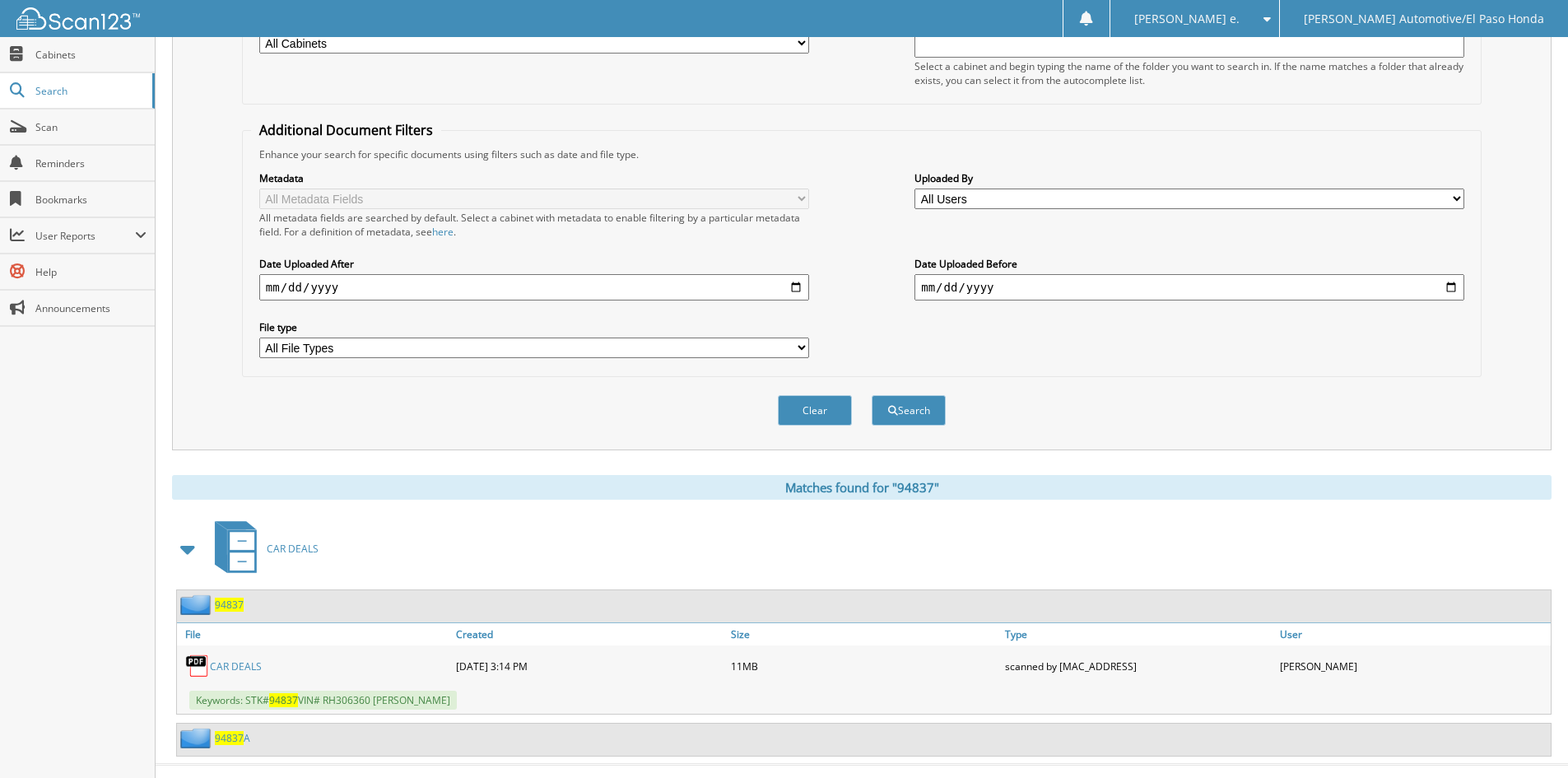
scroll to position [276, 0]
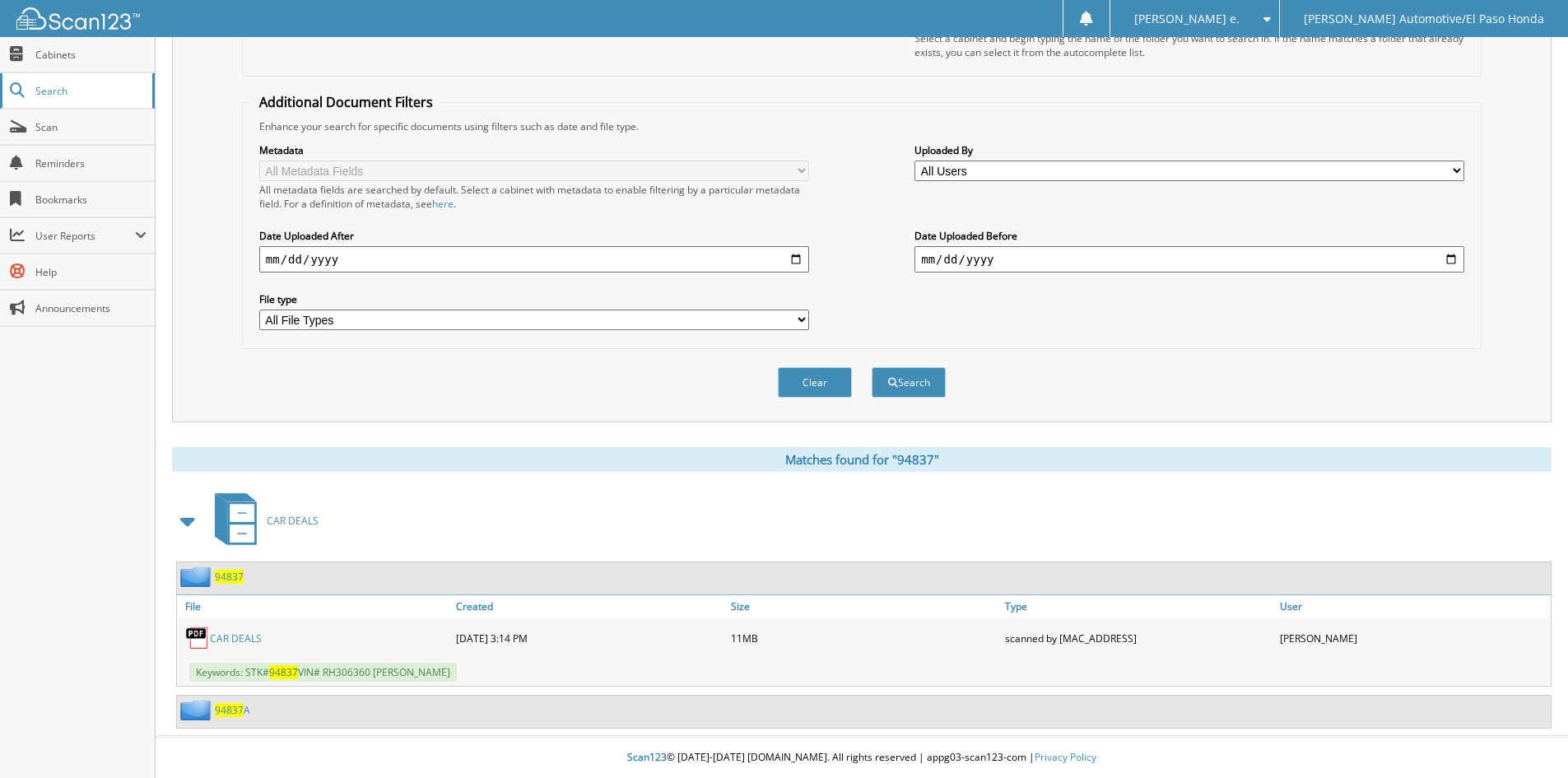
click at [56, 90] on span "Search" at bounding box center [89, 91] width 108 height 14
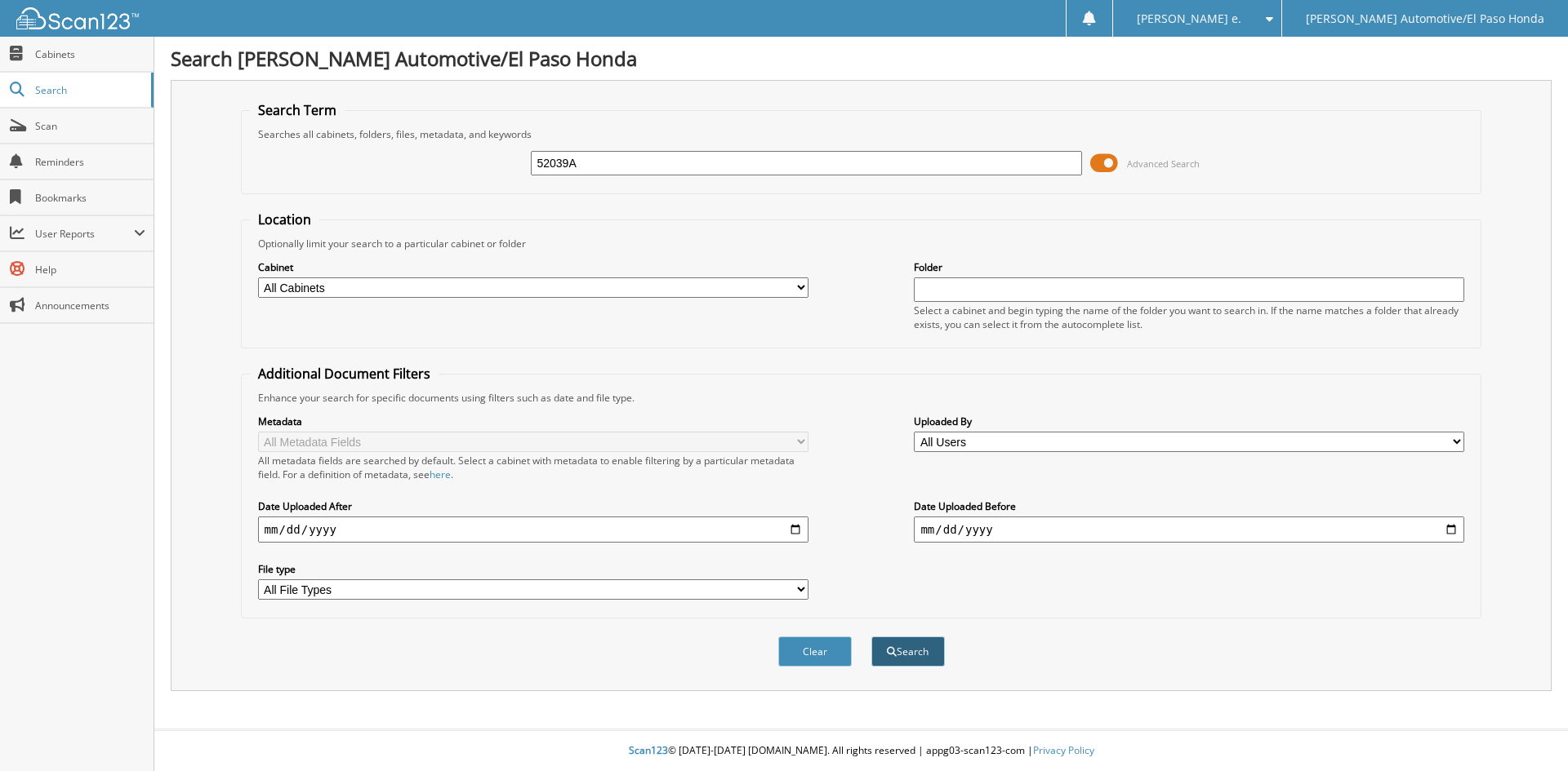
type input "52039A"
click at [906, 651] on button "Search" at bounding box center [908, 652] width 73 height 30
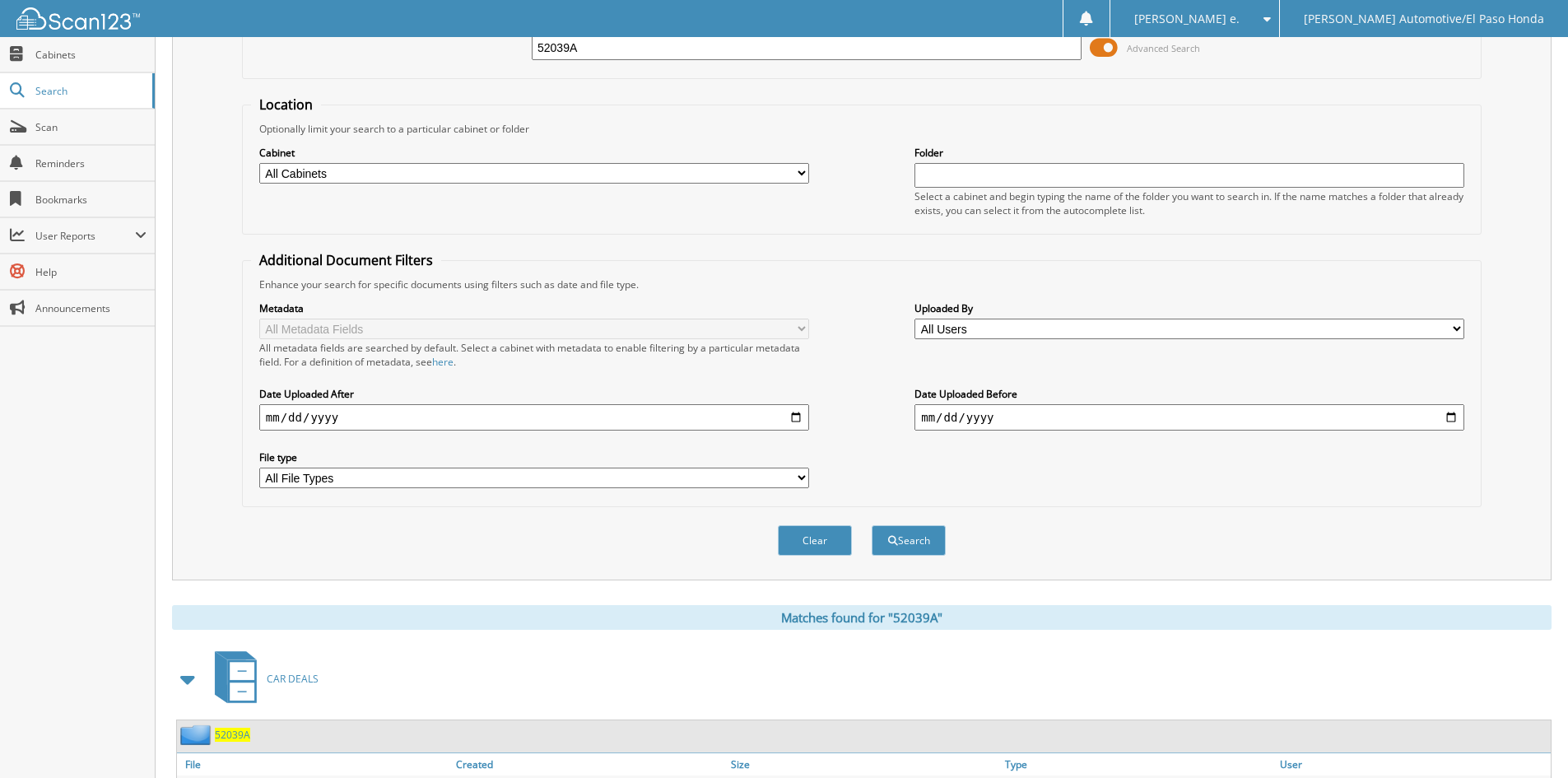
scroll to position [234, 0]
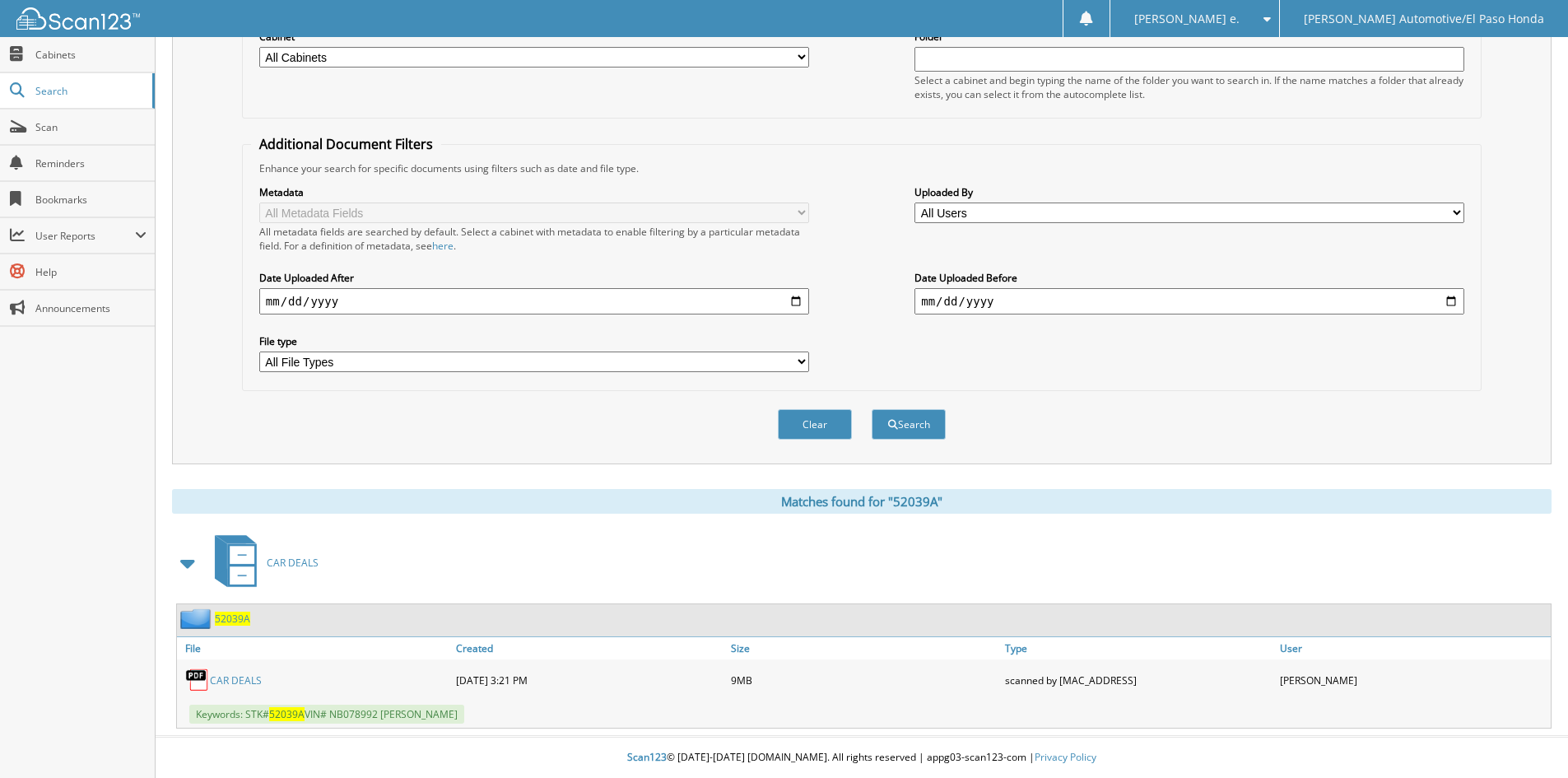
click at [229, 619] on span "52039A" at bounding box center [232, 619] width 35 height 14
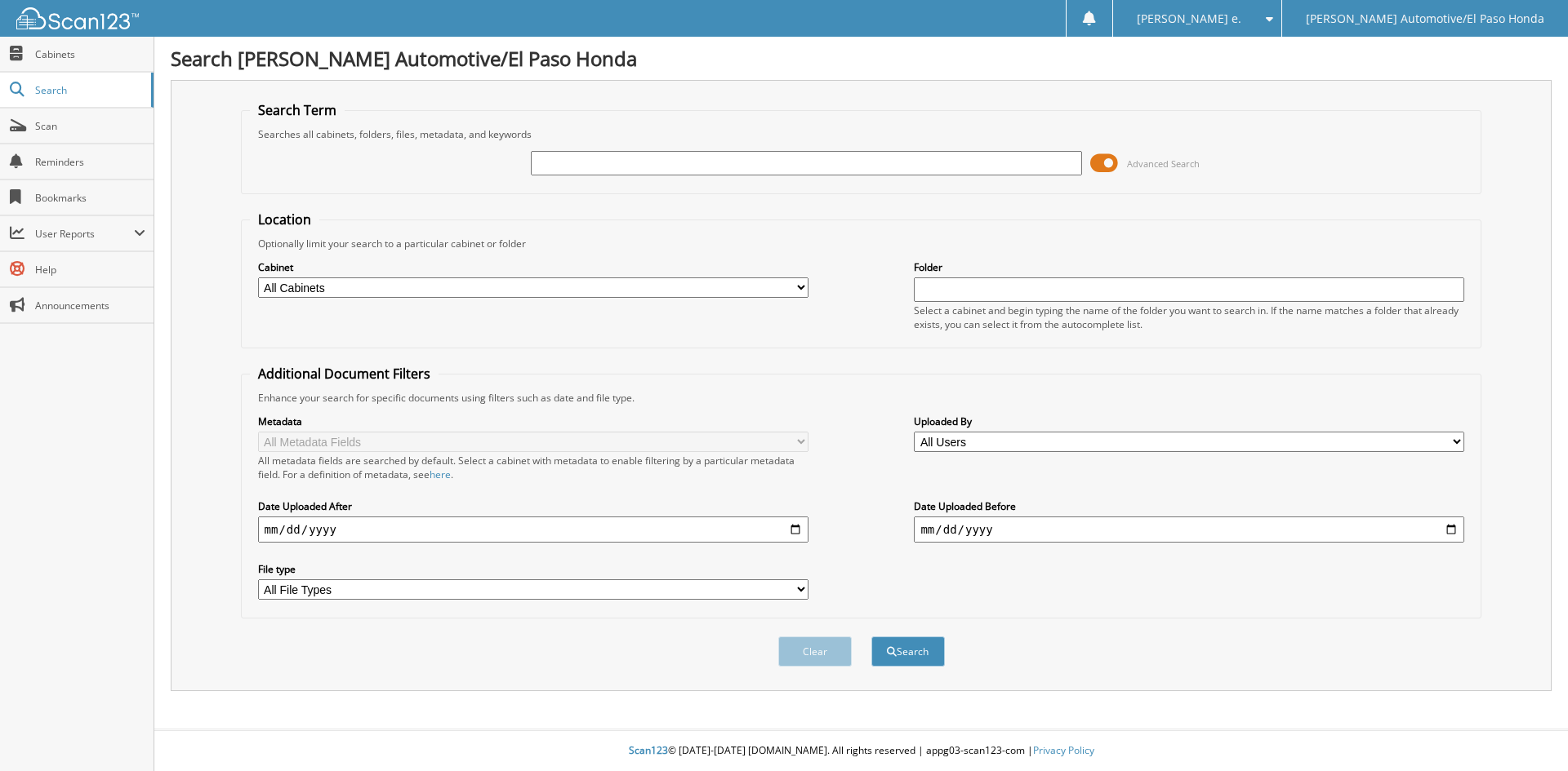
click at [591, 162] on input "text" at bounding box center [805, 163] width 550 height 25
type input "51490B"
click button "Search"
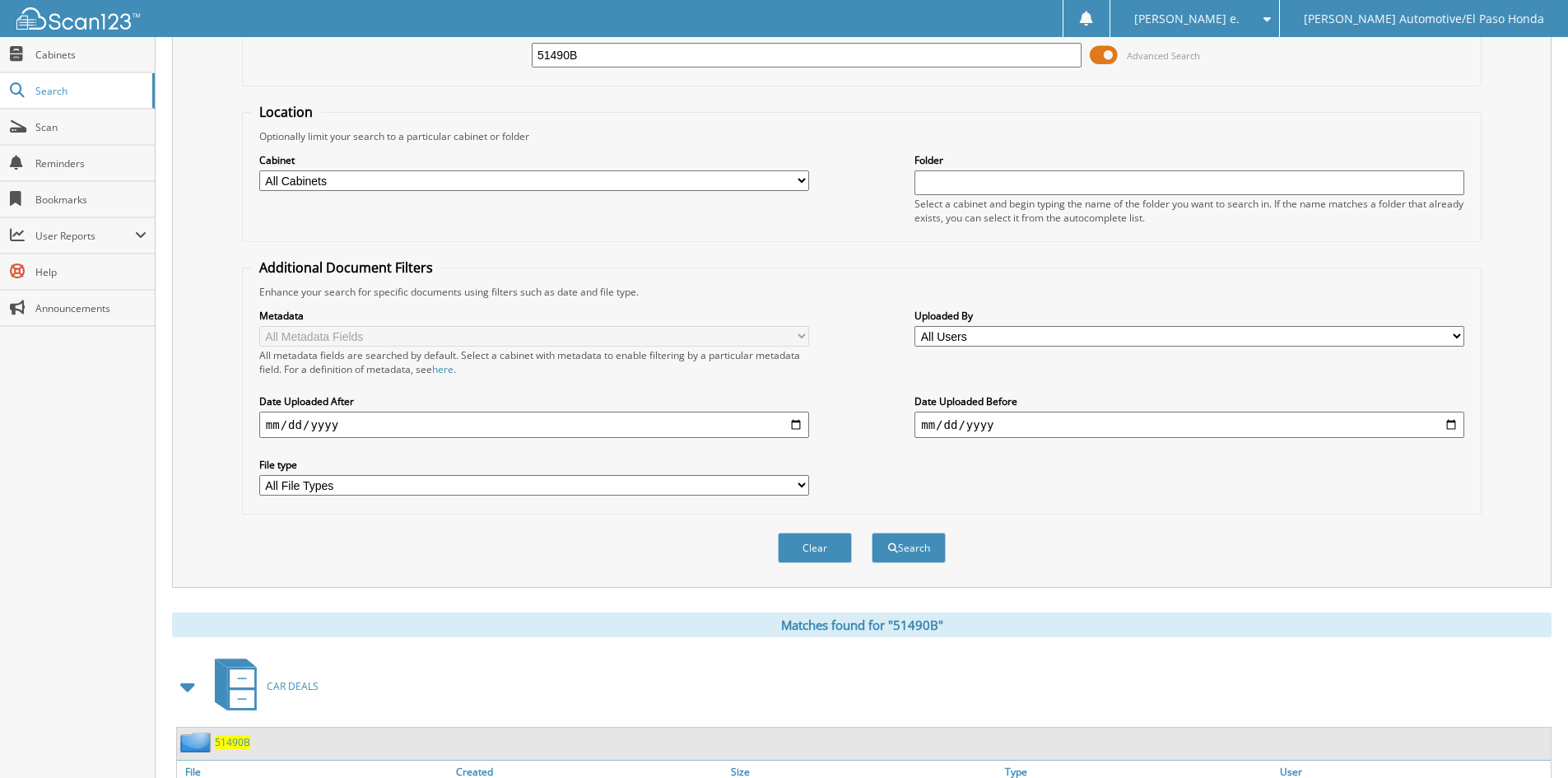
scroll to position [234, 0]
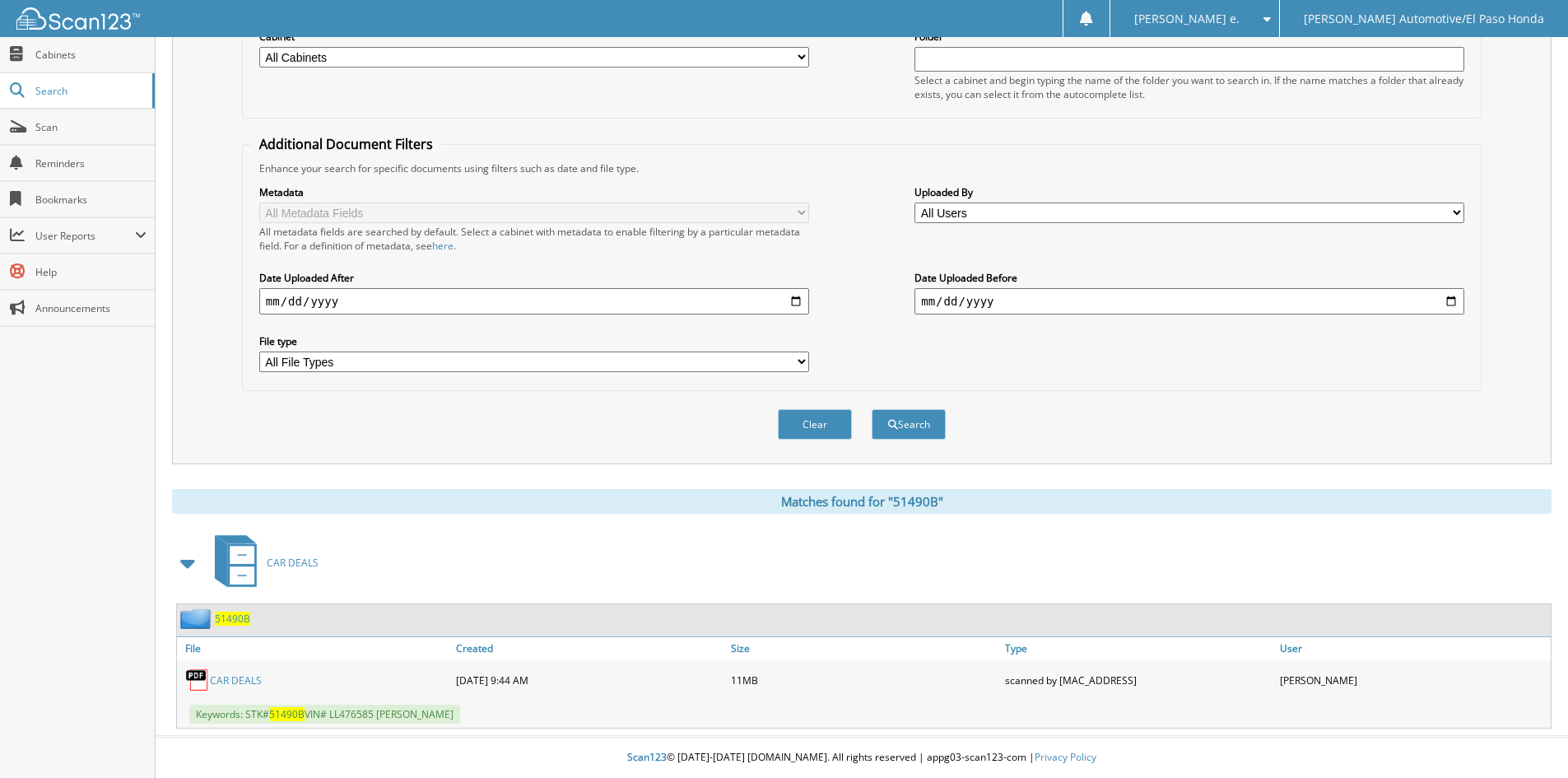
click at [241, 620] on span "51490B" at bounding box center [232, 619] width 35 height 14
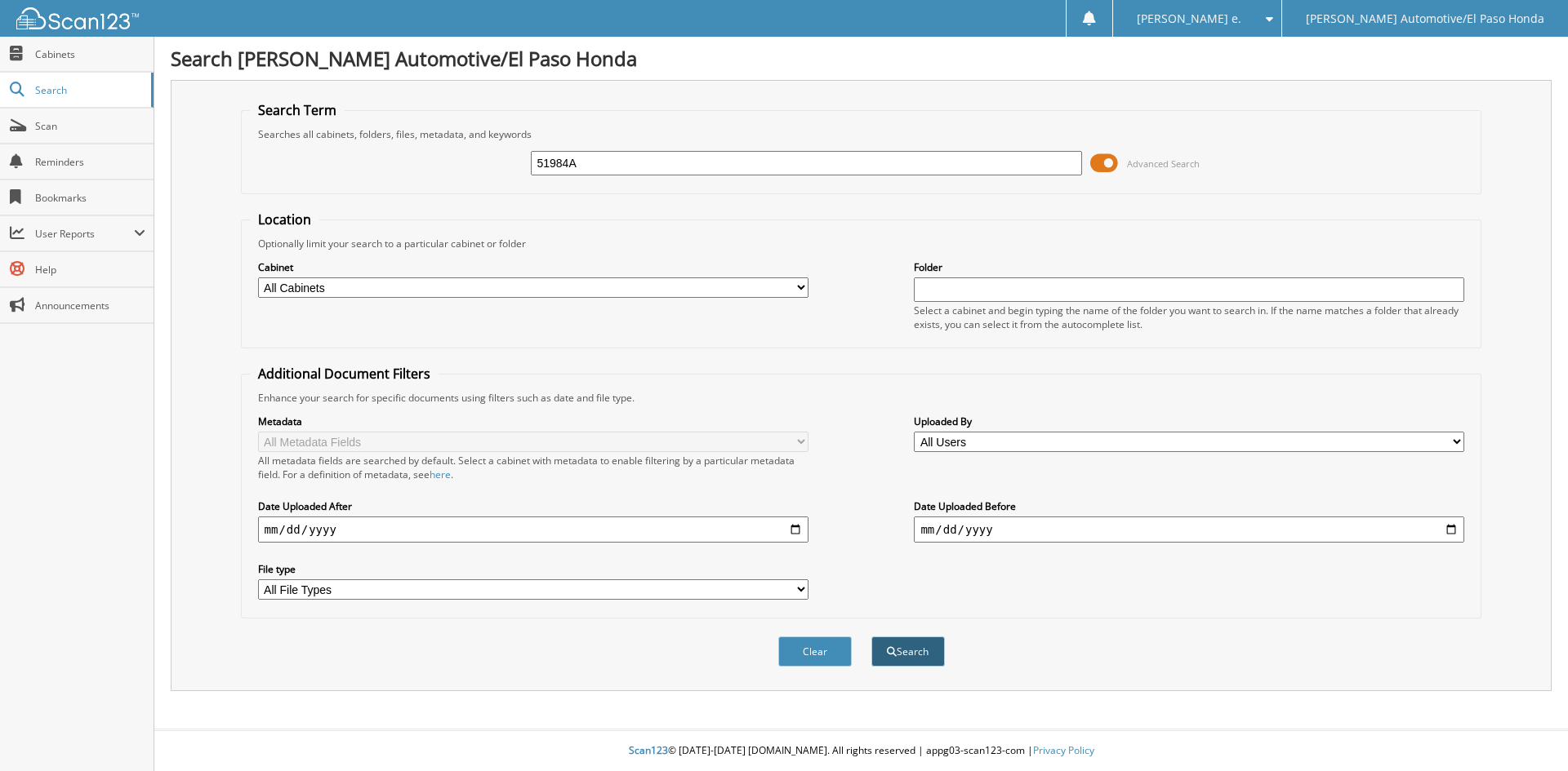
type input "51984A"
click at [902, 653] on button "Search" at bounding box center [908, 652] width 73 height 30
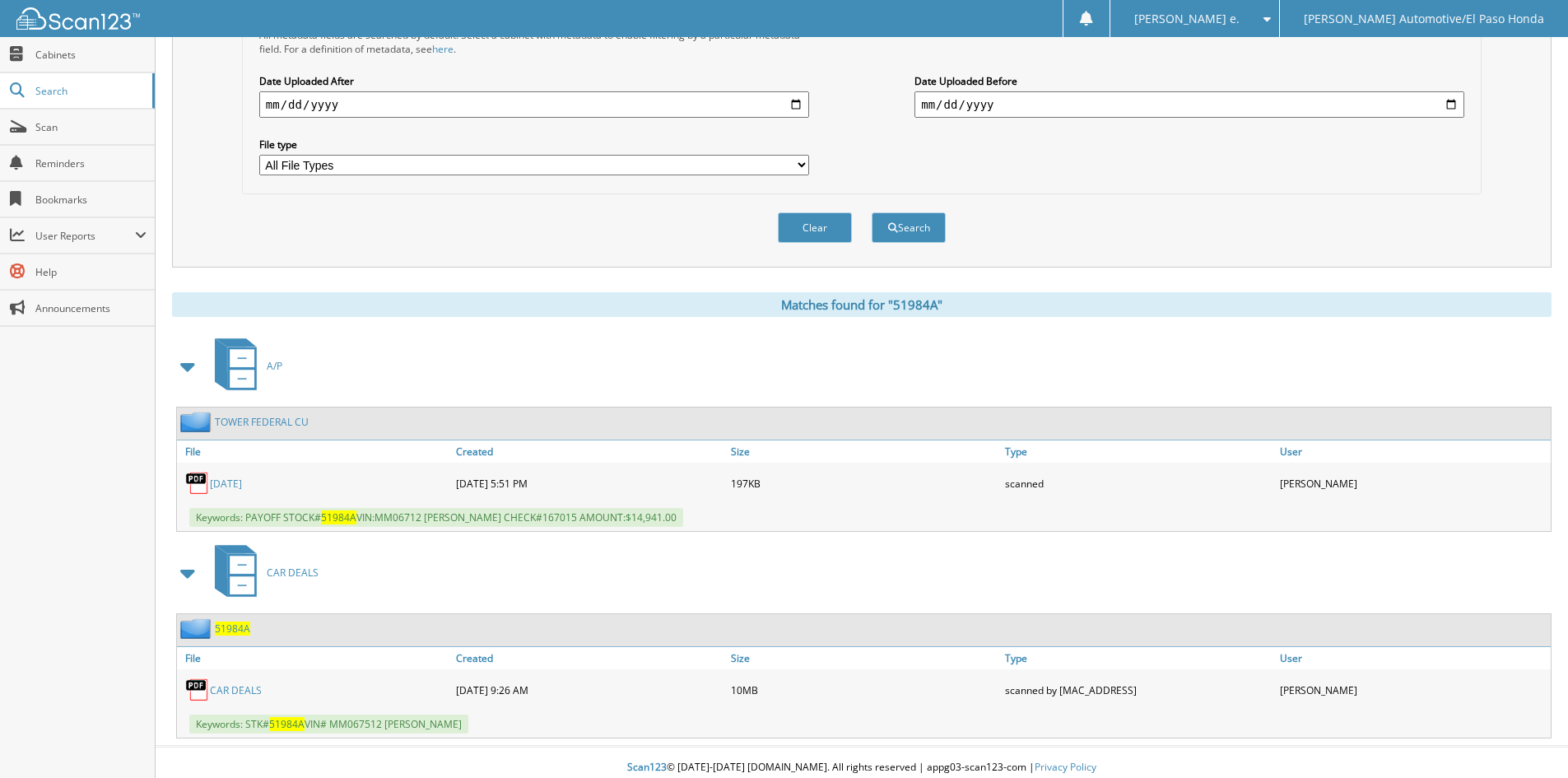
scroll to position [441, 0]
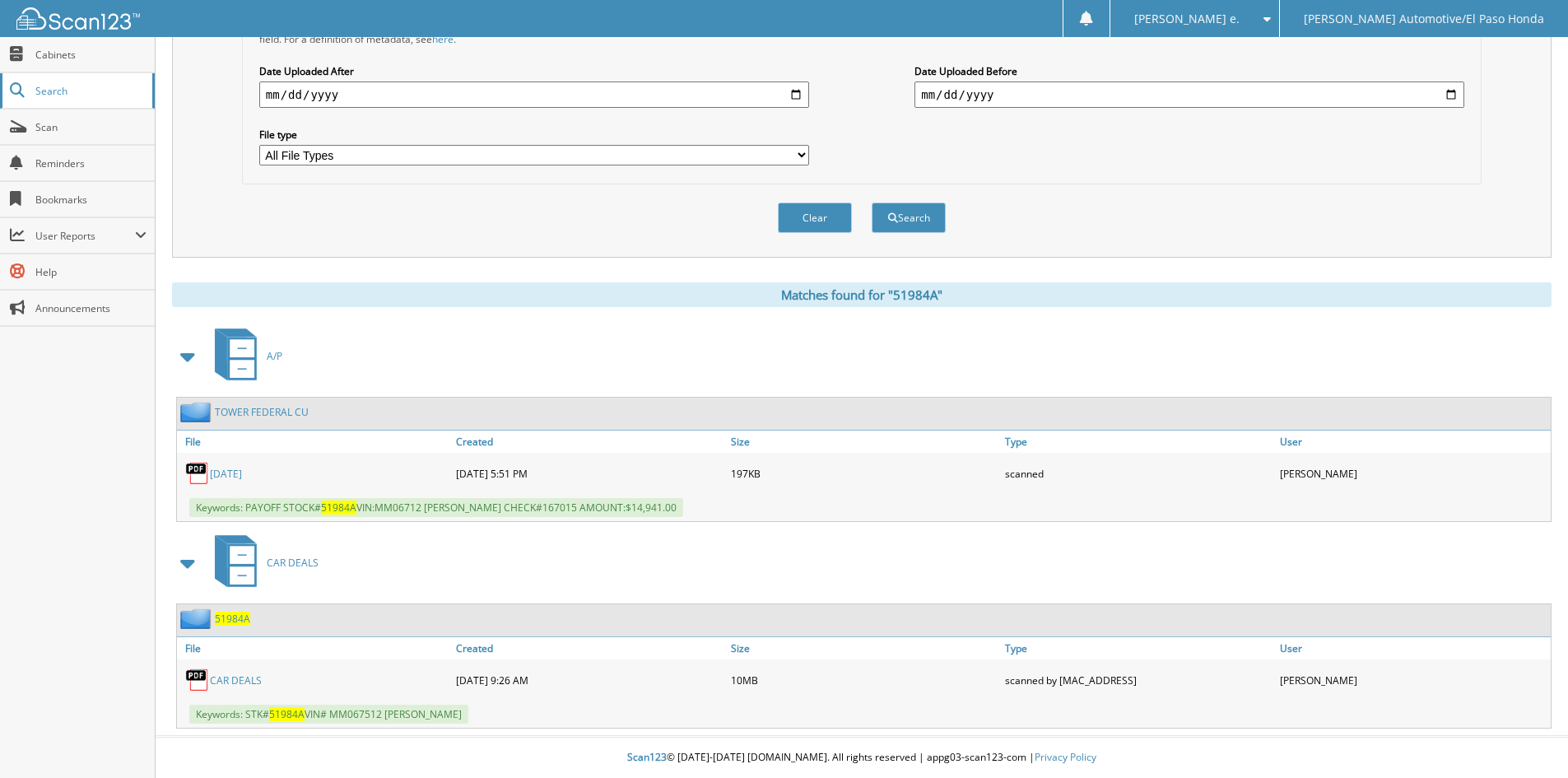
click at [69, 95] on span "Search" at bounding box center [89, 91] width 108 height 14
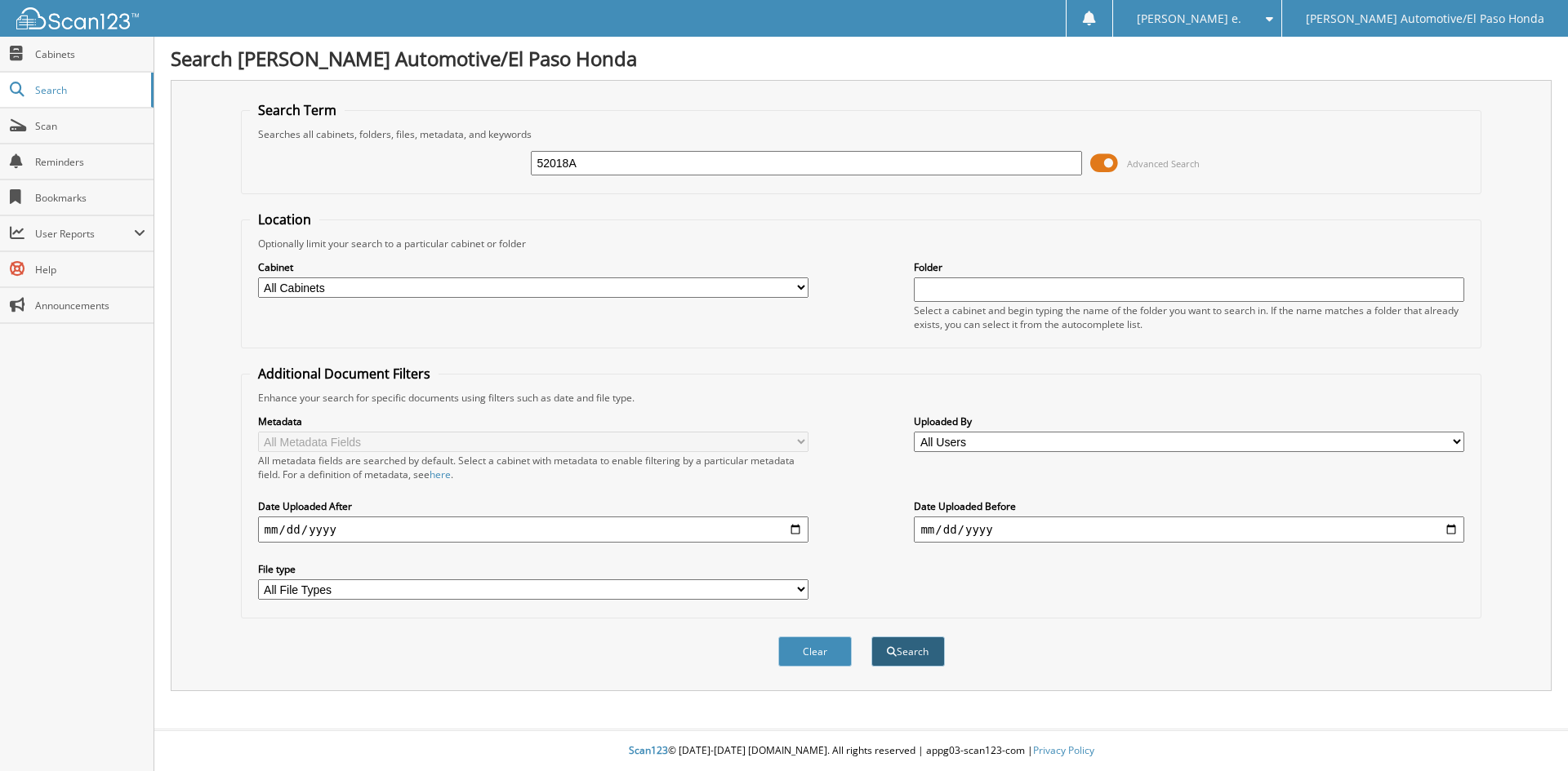
type input "52018A"
click at [911, 651] on button "Search" at bounding box center [908, 652] width 73 height 30
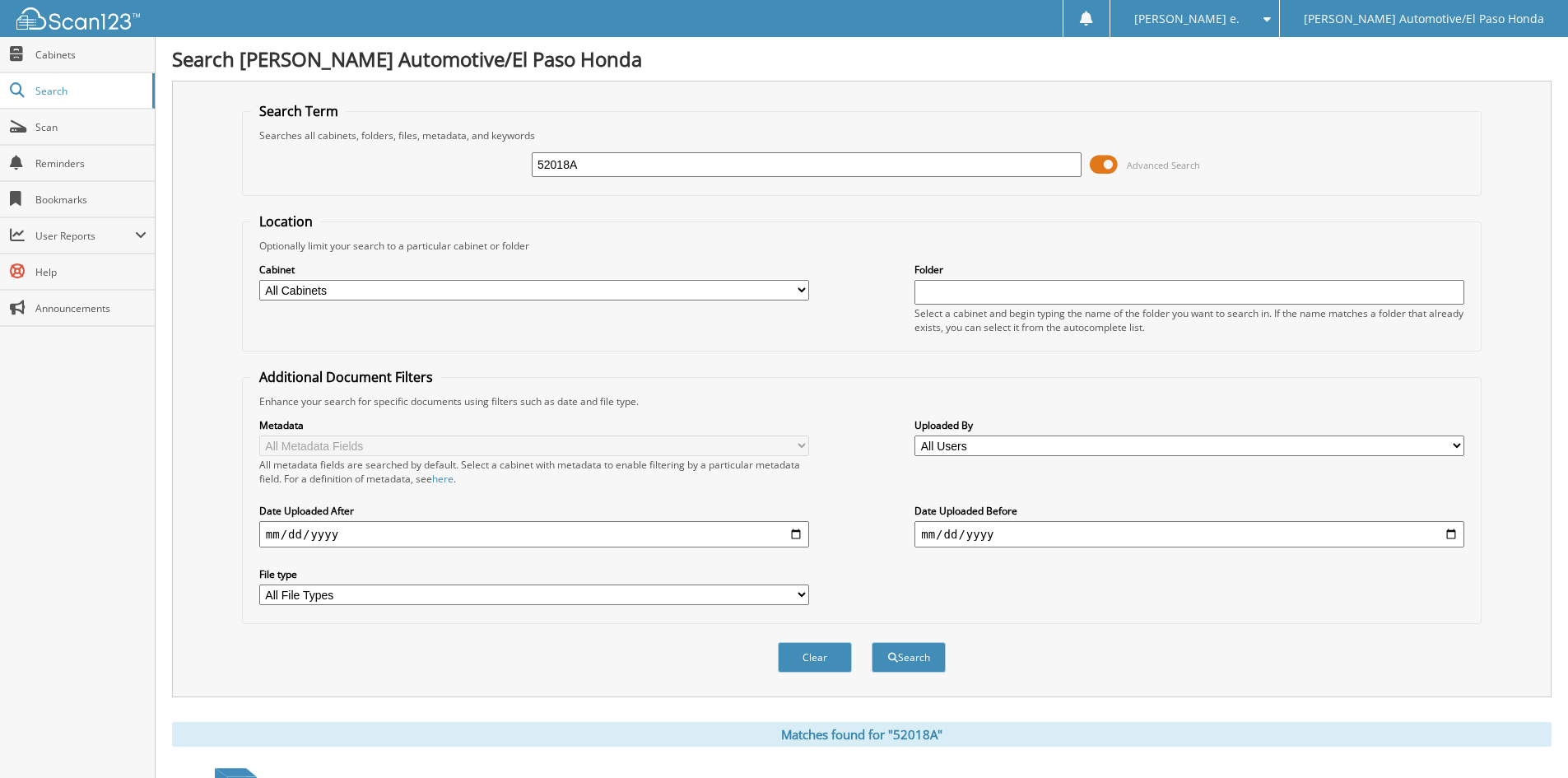
click at [594, 165] on input "52018A" at bounding box center [807, 165] width 550 height 25
click at [594, 166] on input "52018A" at bounding box center [807, 165] width 550 height 25
type input "52416"
click at [909, 654] on button "Search" at bounding box center [909, 658] width 74 height 31
click at [587, 166] on input "52416" at bounding box center [807, 165] width 550 height 25
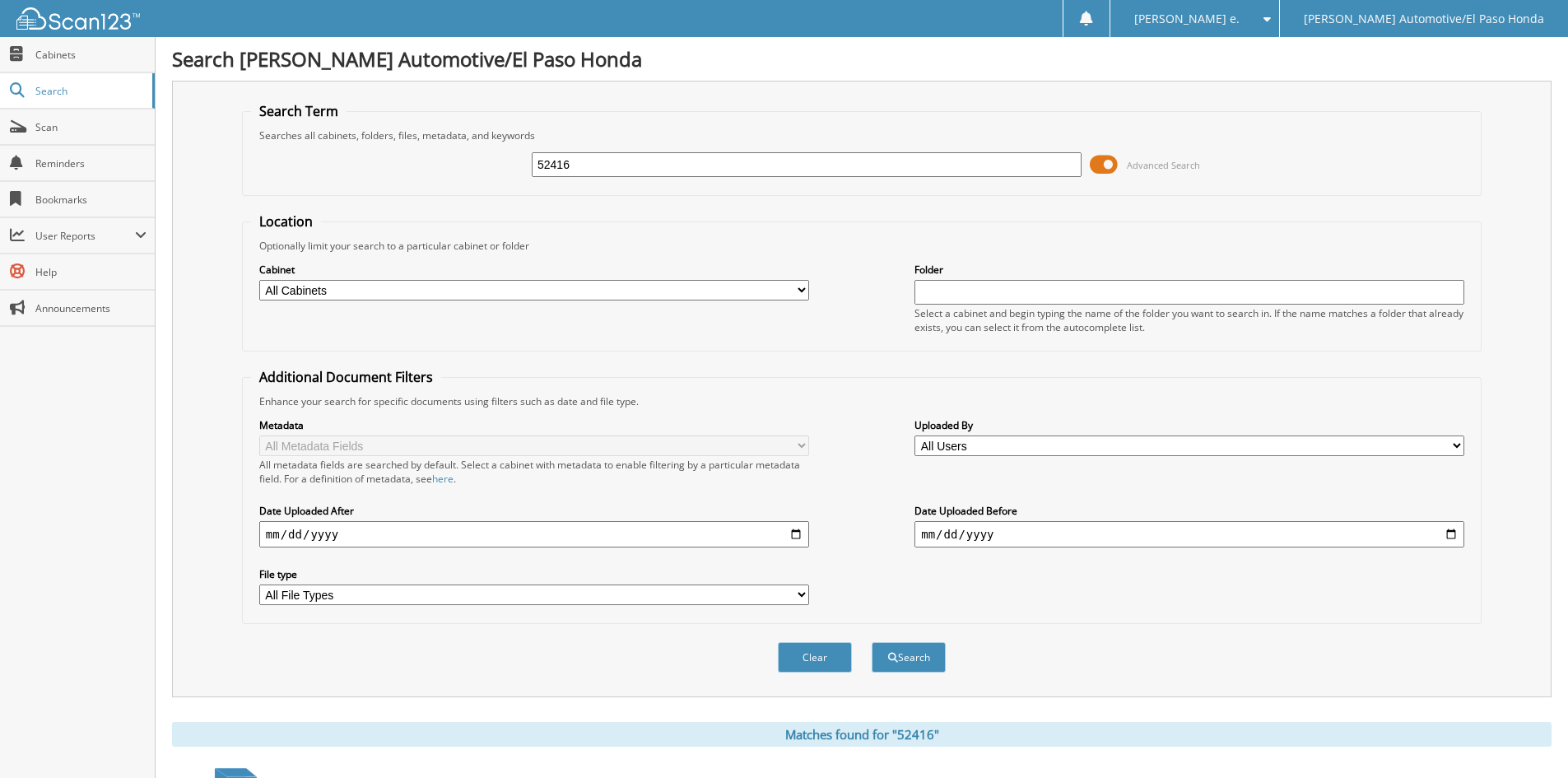
click at [587, 166] on input "52416" at bounding box center [807, 165] width 550 height 25
type input "52404"
click at [924, 663] on button "Search" at bounding box center [909, 658] width 74 height 31
click at [592, 161] on input "52404" at bounding box center [807, 165] width 550 height 25
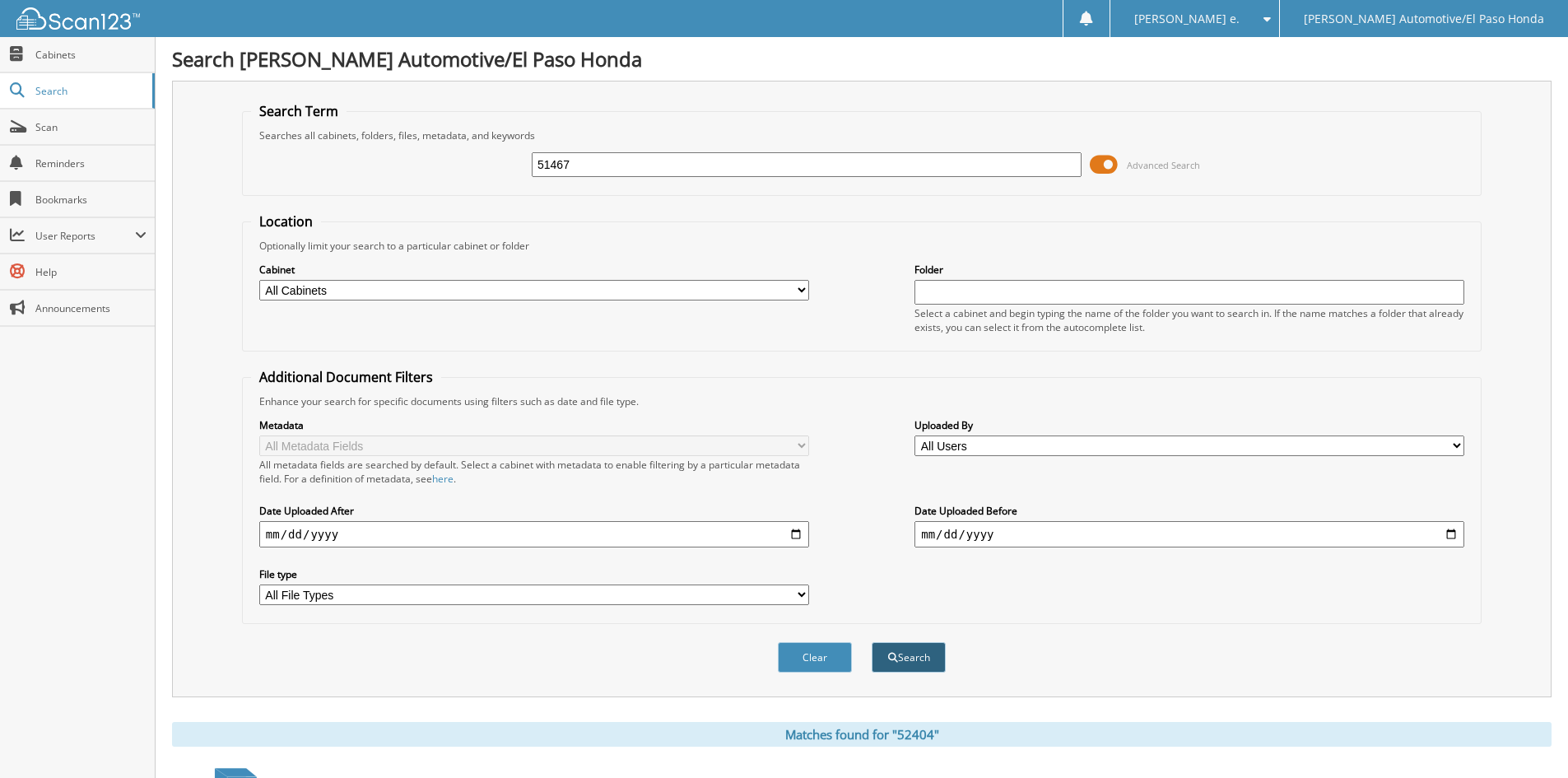
type input "51467"
click at [902, 658] on button "Search" at bounding box center [909, 658] width 74 height 31
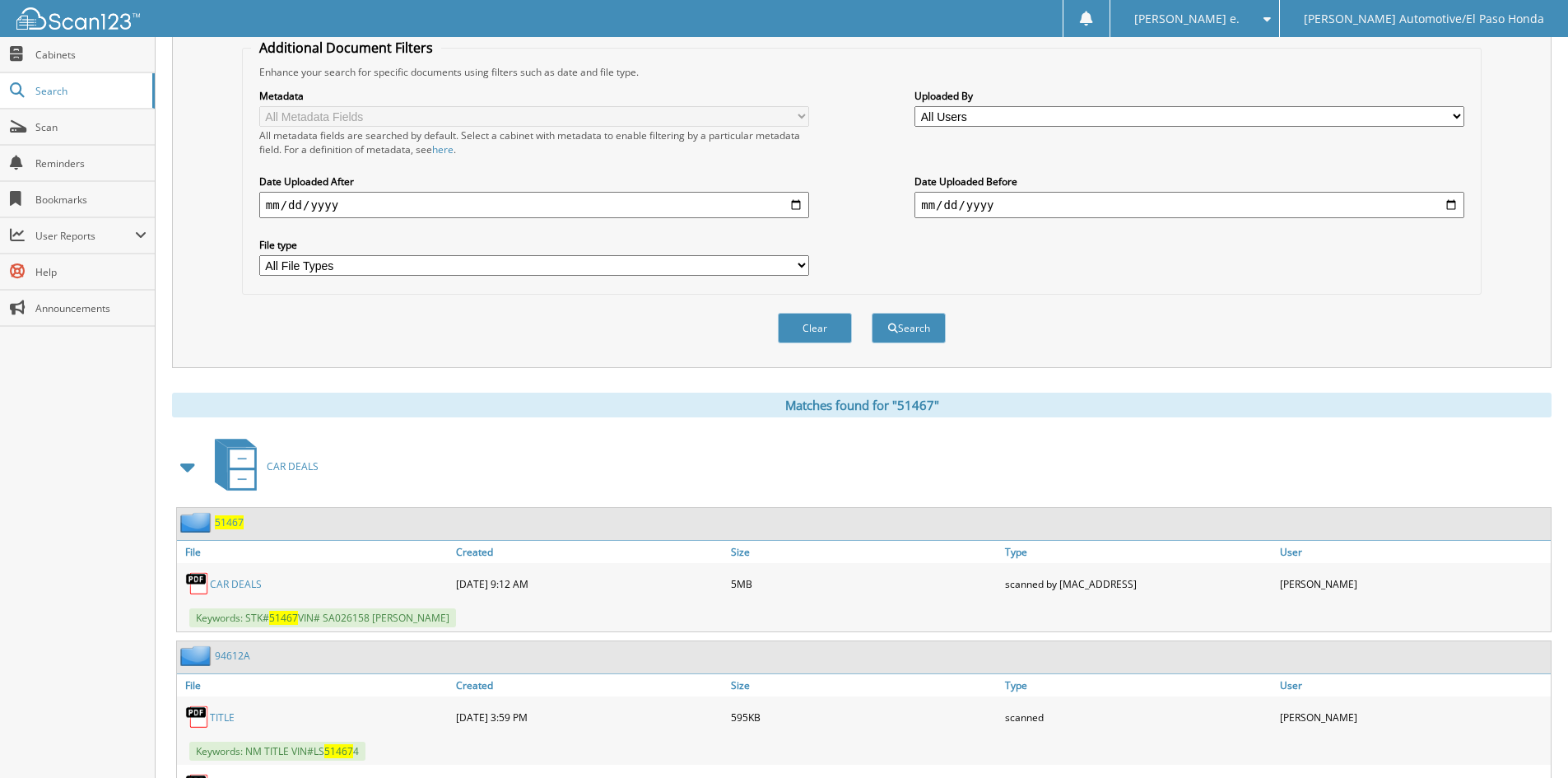
scroll to position [659, 0]
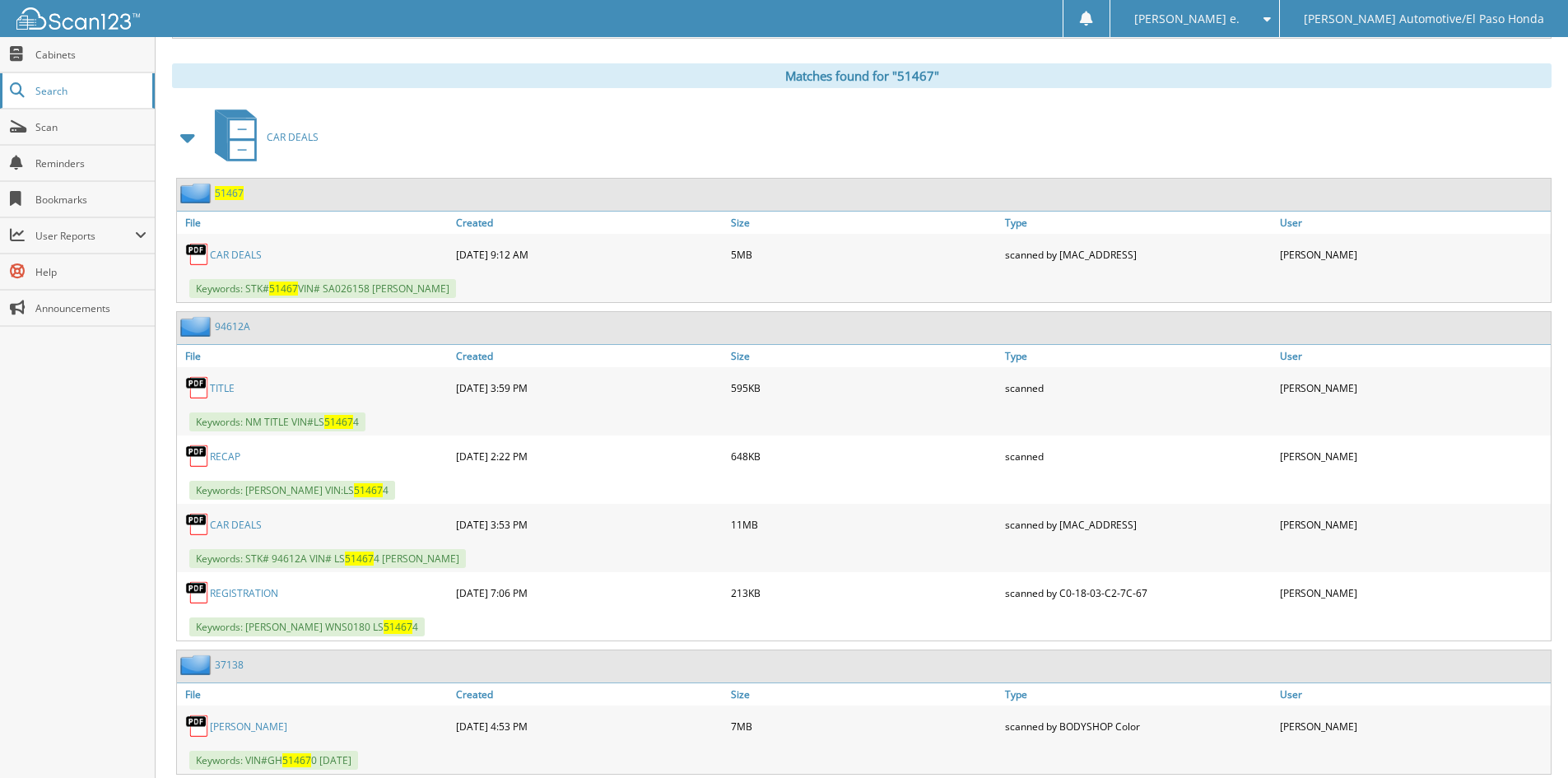
click at [44, 93] on span "Search" at bounding box center [89, 91] width 108 height 14
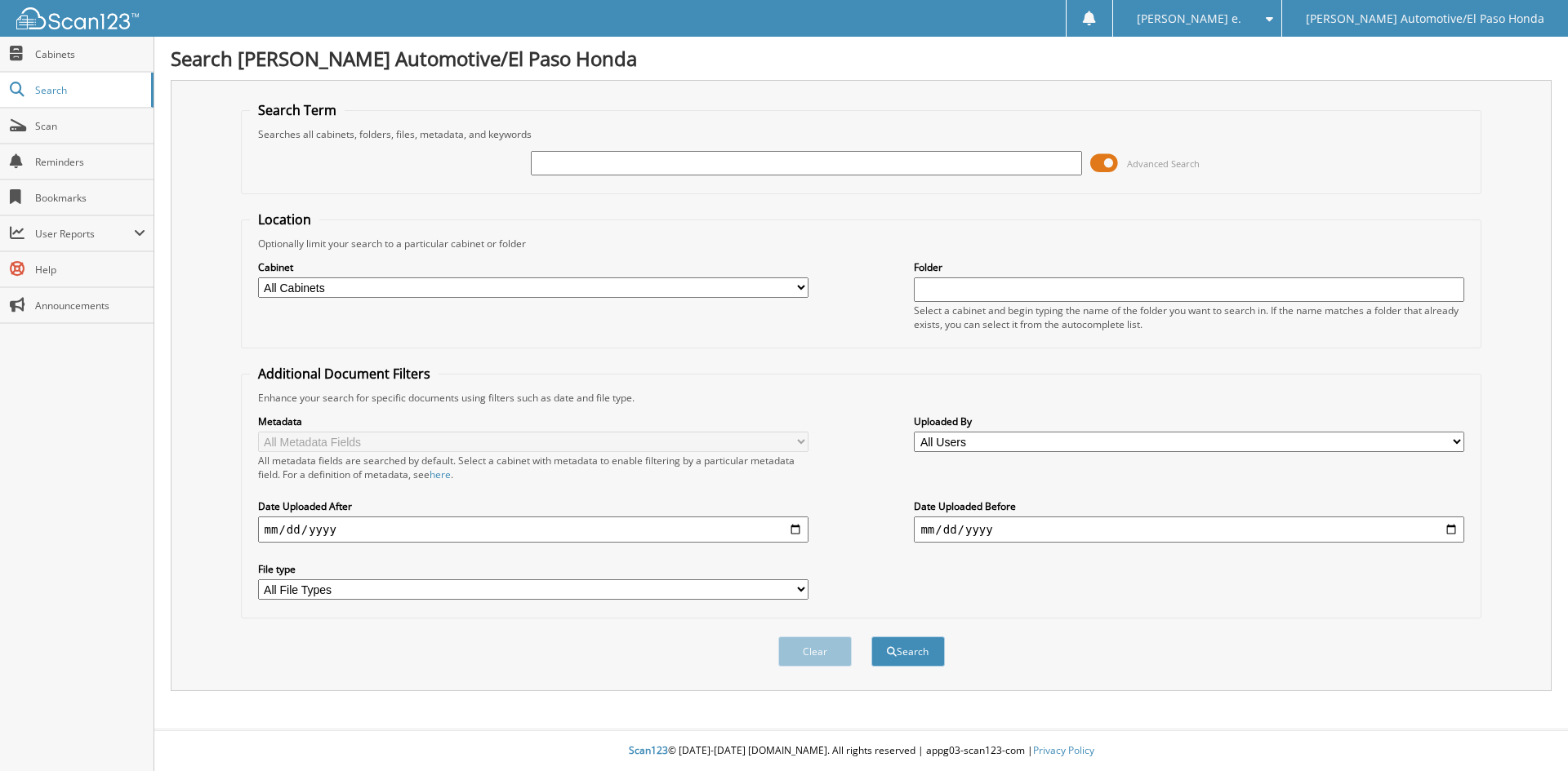
click at [587, 166] on input "text" at bounding box center [805, 163] width 550 height 25
type input "52231"
click at [904, 648] on button "Search" at bounding box center [908, 652] width 73 height 30
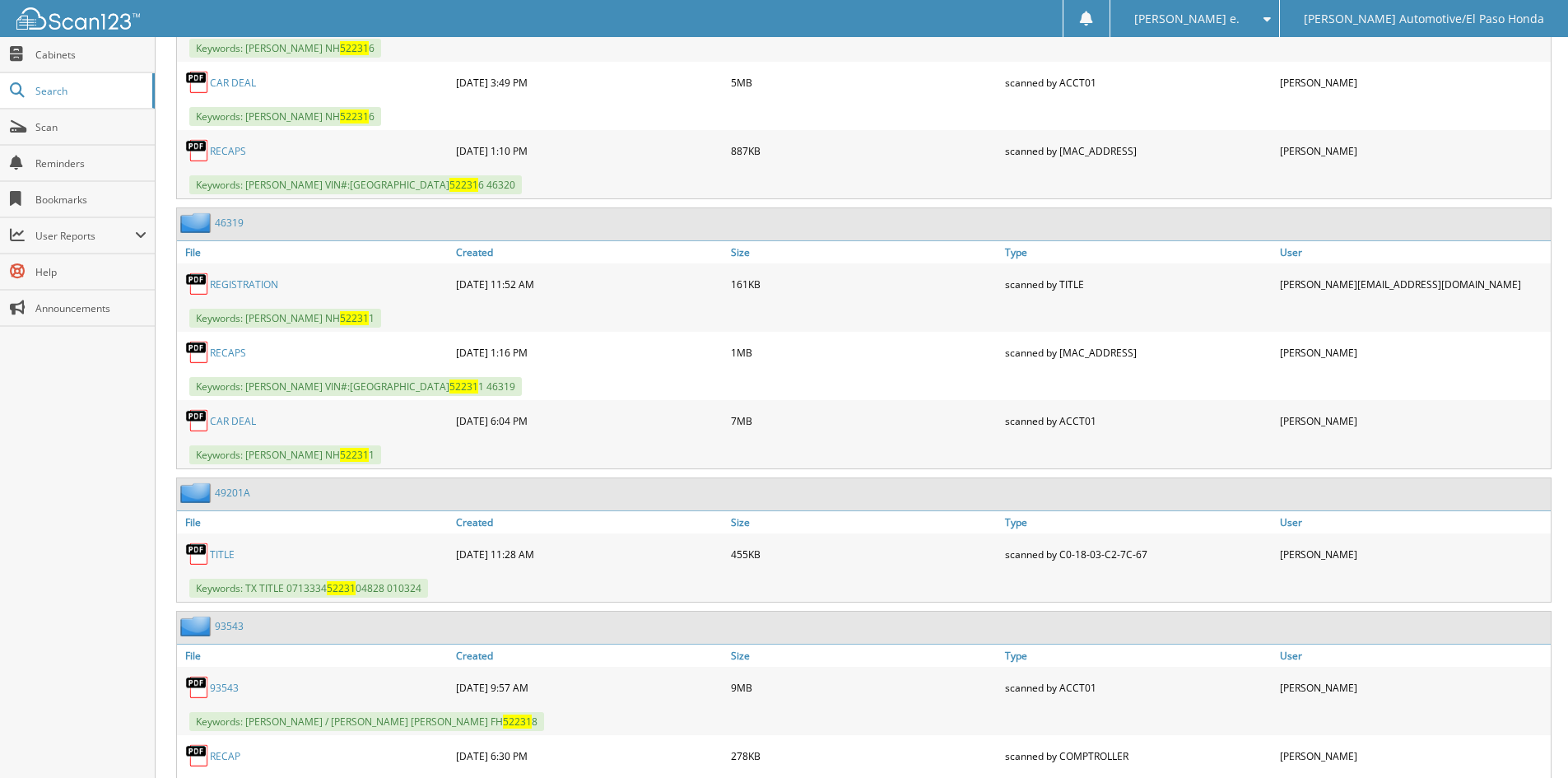
scroll to position [1153, 0]
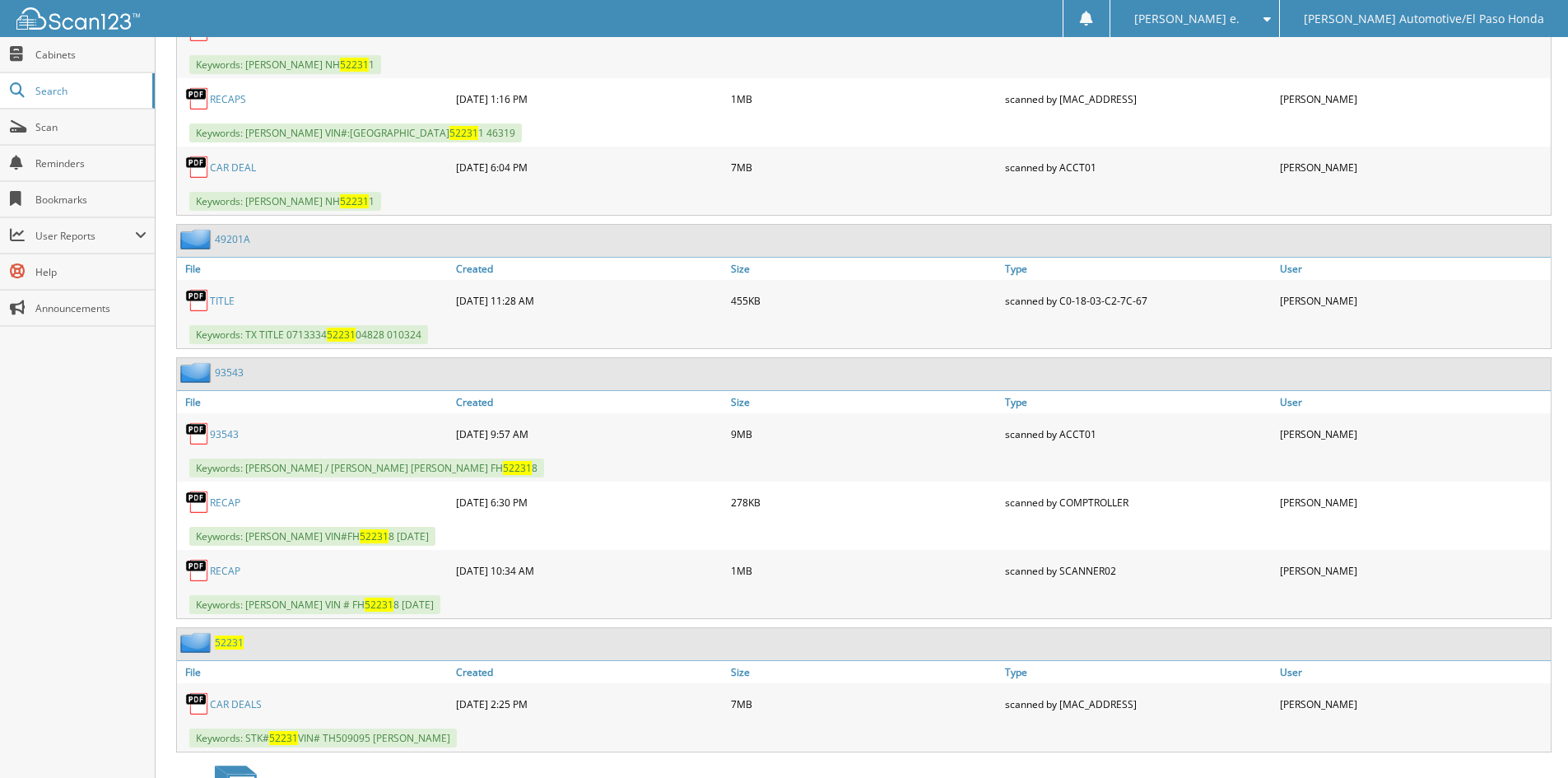
click at [232, 644] on span "52231" at bounding box center [229, 643] width 29 height 14
